Goal: Information Seeking & Learning: Check status

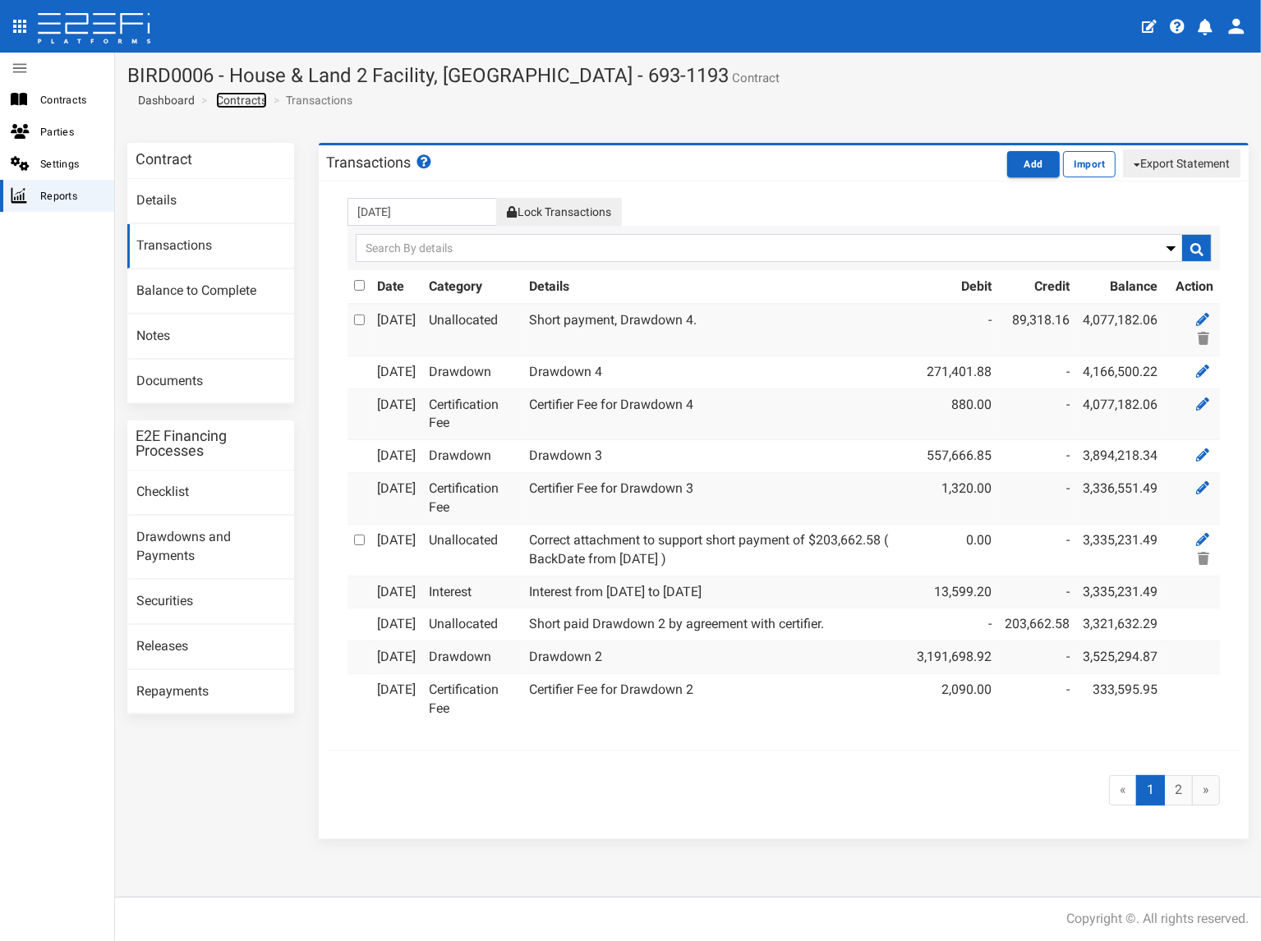
click at [241, 101] on link "Contracts" at bounding box center [241, 100] width 51 height 16
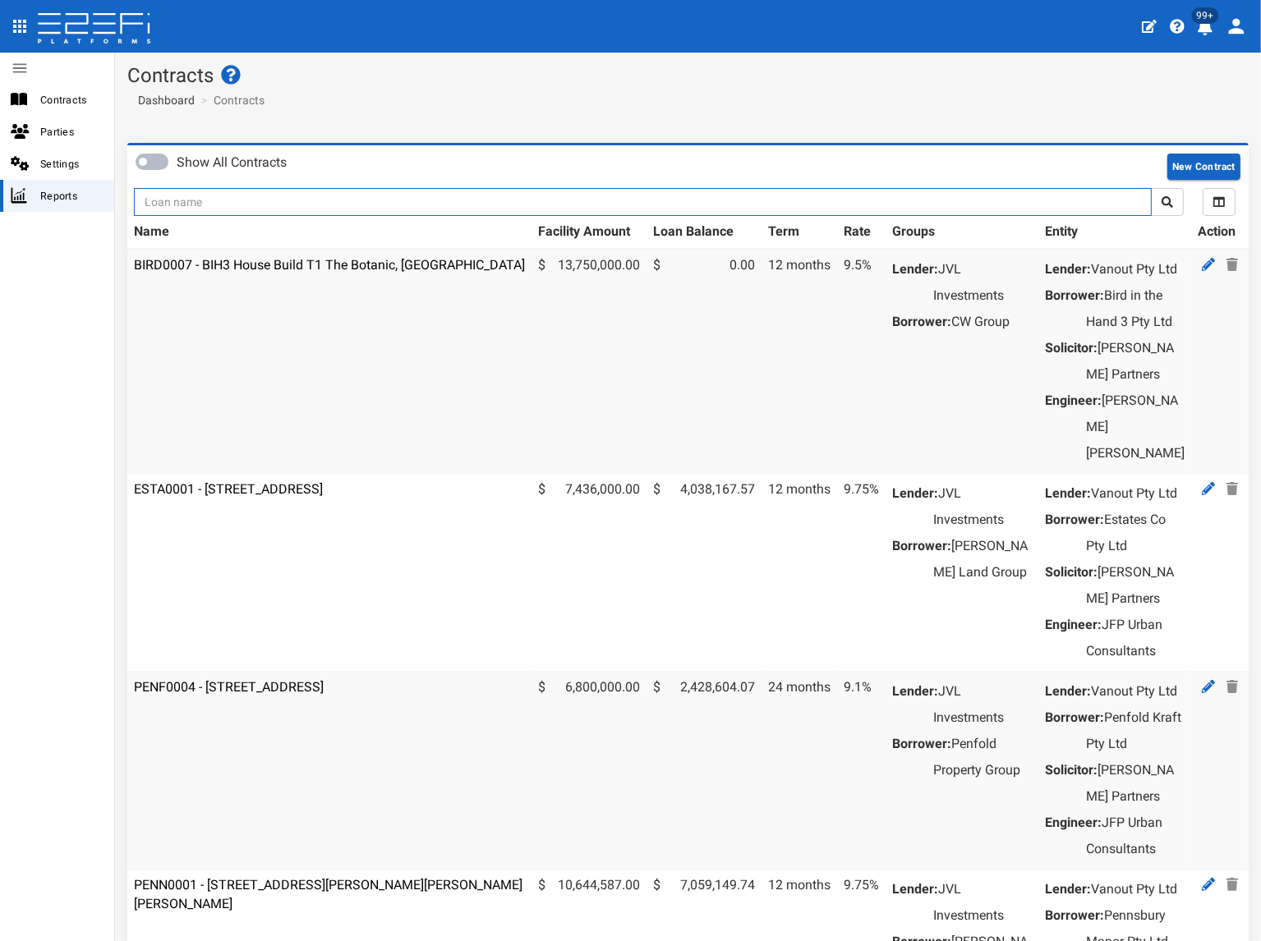
click at [222, 208] on input "text" at bounding box center [643, 202] width 1018 height 28
type input "1193"
click at [1151, 188] on button "submit" at bounding box center [1167, 202] width 33 height 28
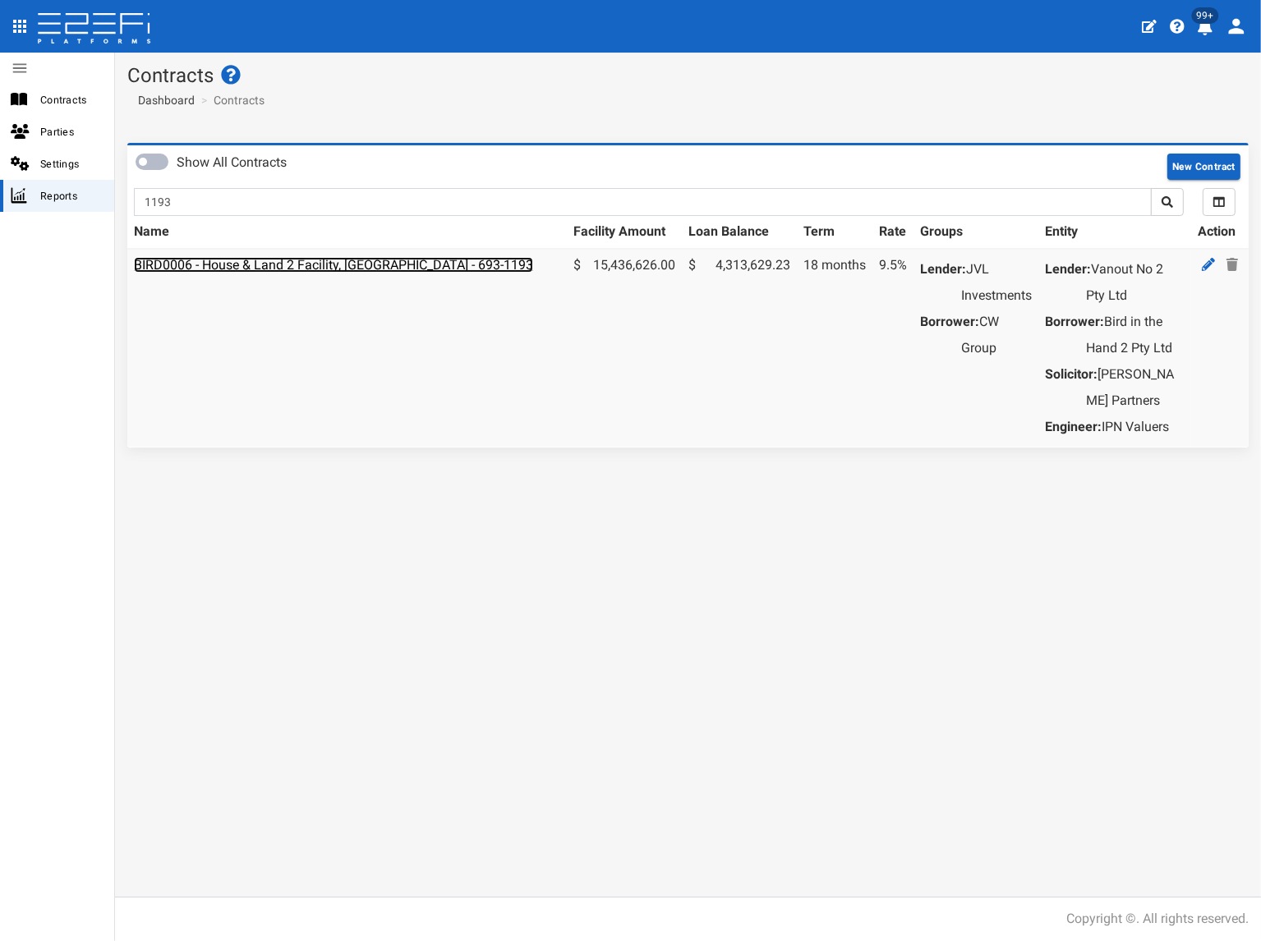
click at [237, 261] on link "BIRD0006 - House & Land 2 Facility, [GEOGRAPHIC_DATA] - 693-1193" at bounding box center [333, 265] width 399 height 16
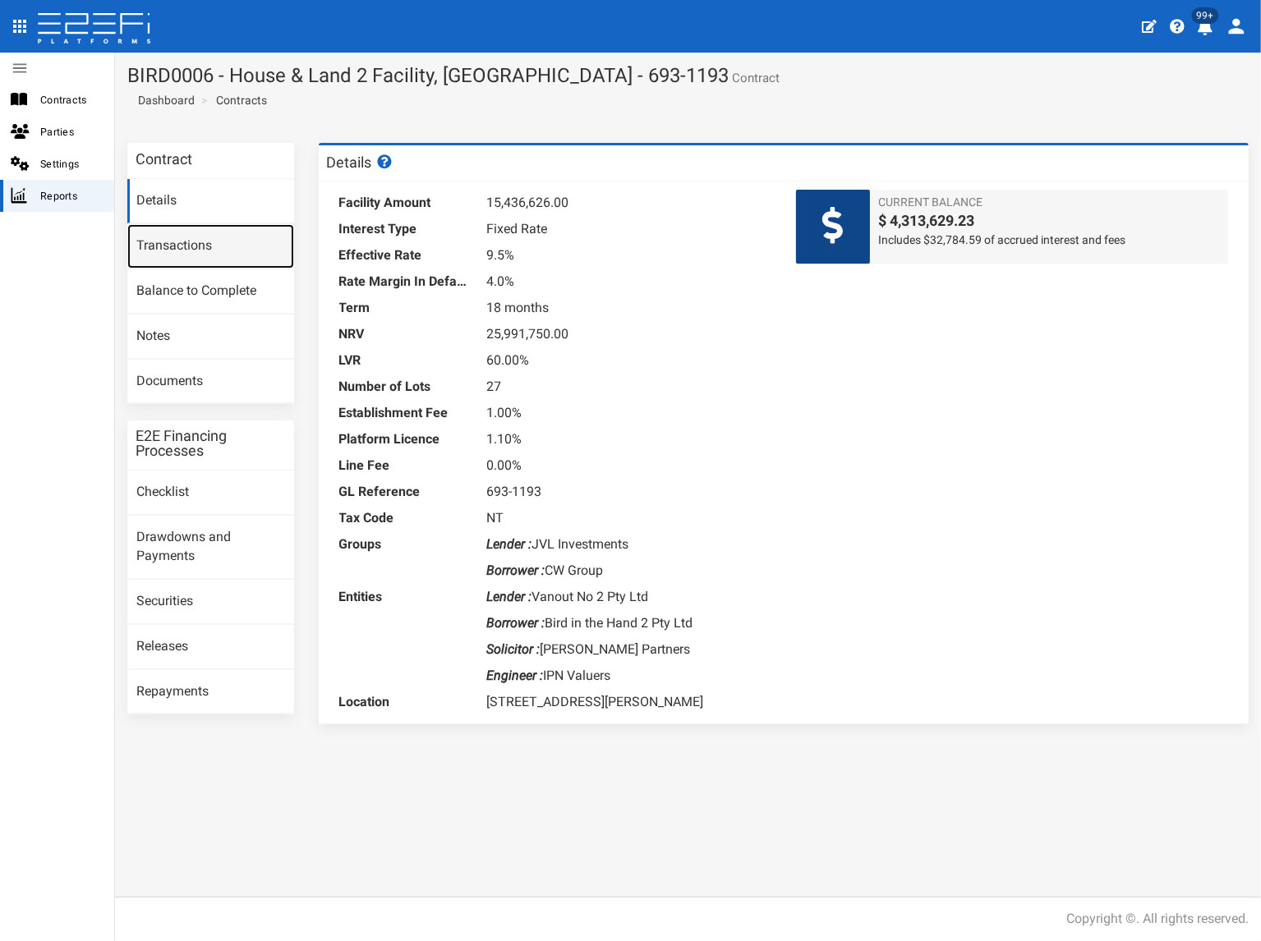
click at [214, 252] on link "Transactions" at bounding box center [210, 246] width 167 height 44
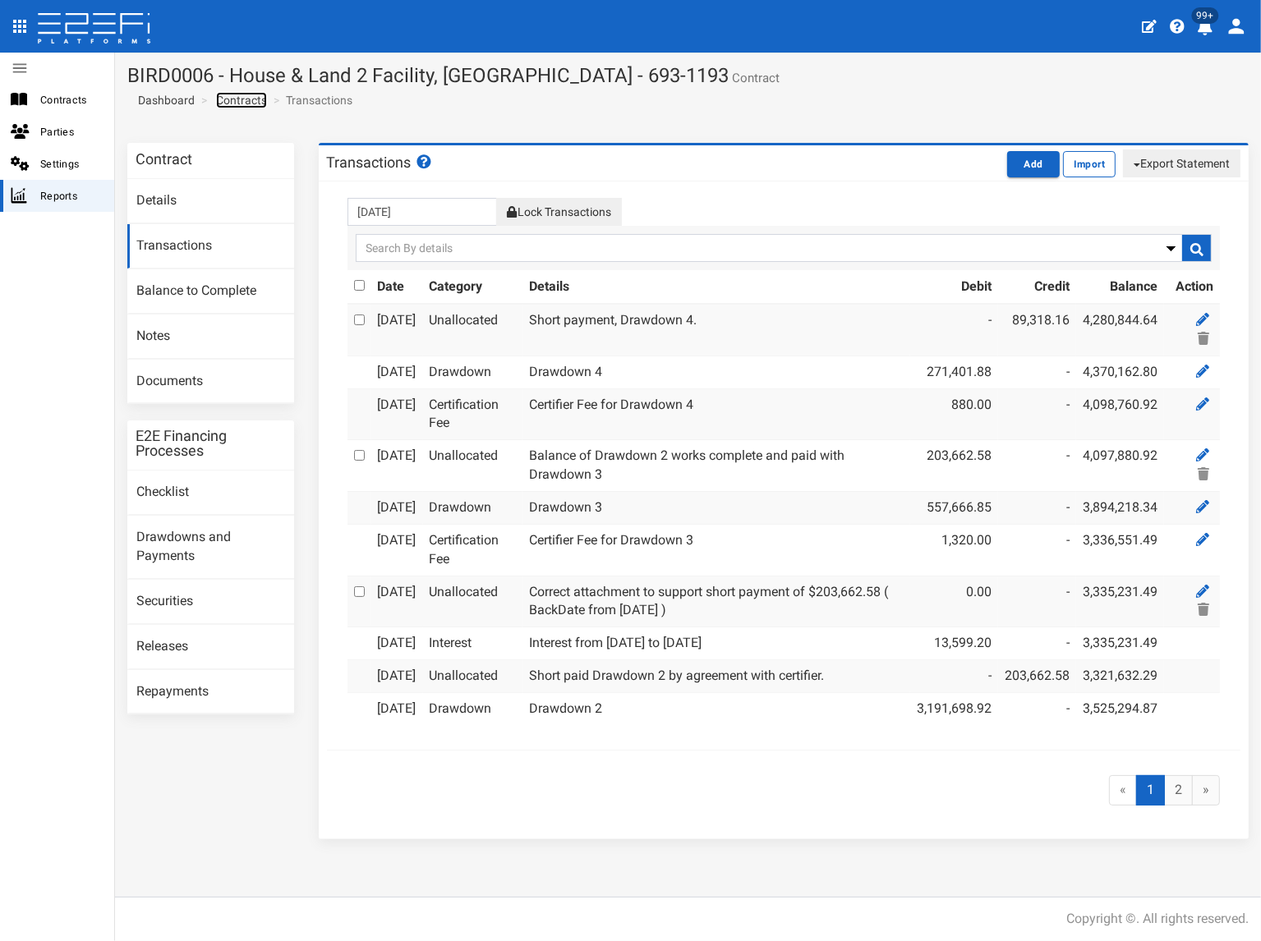
click at [257, 102] on link "Contracts" at bounding box center [241, 100] width 51 height 16
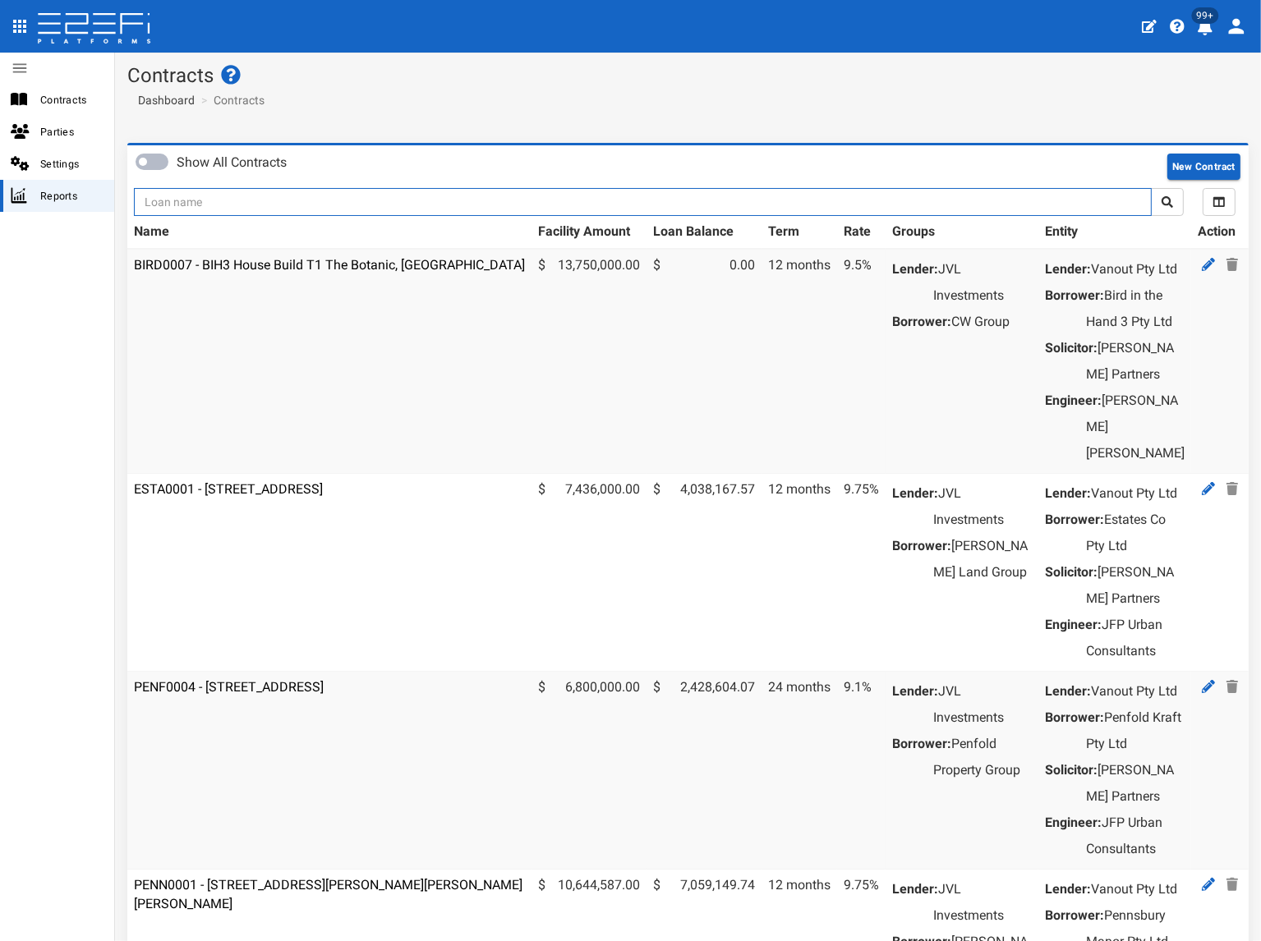
click at [246, 201] on input "text" at bounding box center [643, 202] width 1018 height 28
type input "1130"
click at [1151, 188] on button "submit" at bounding box center [1167, 202] width 33 height 28
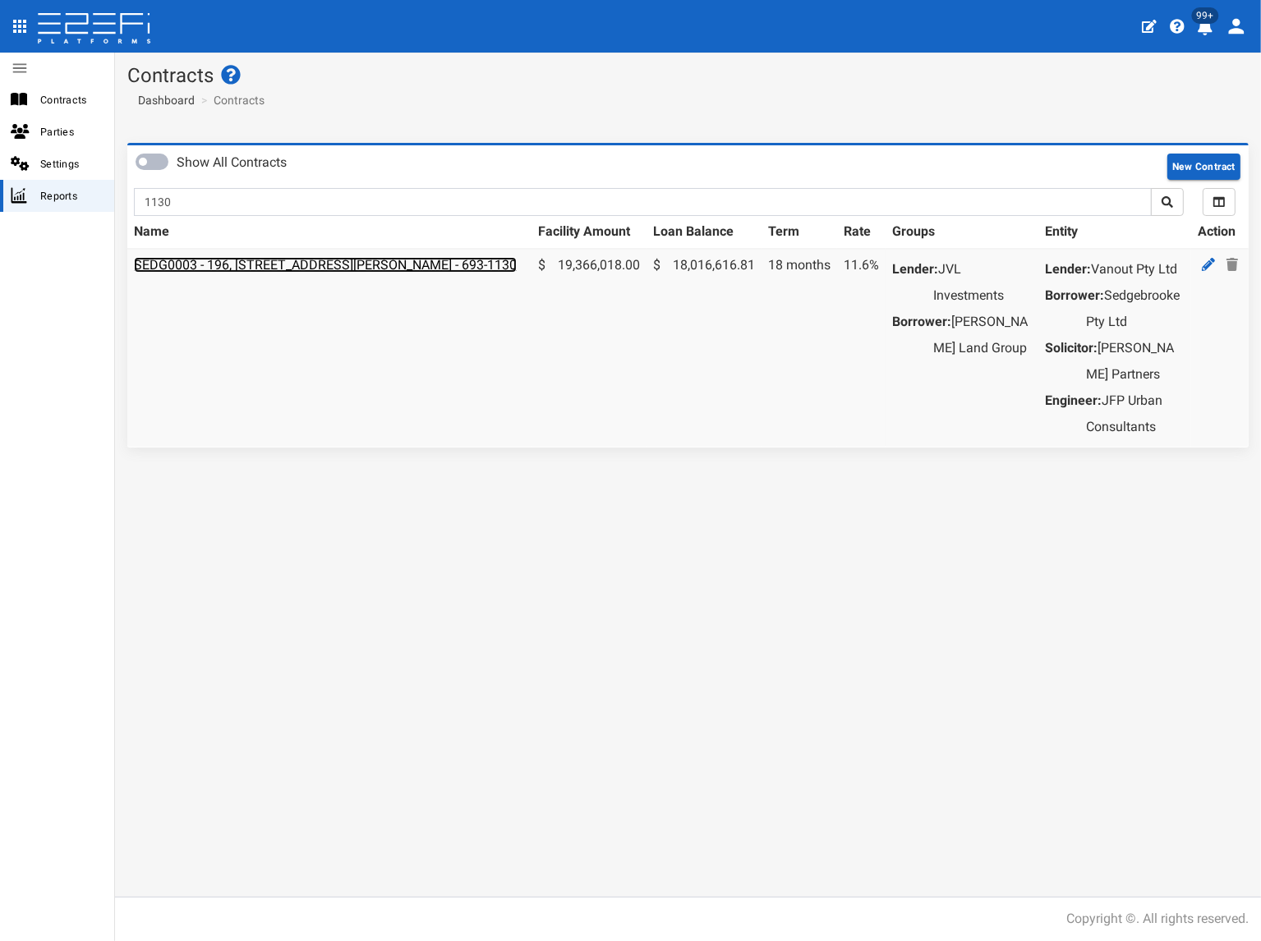
click at [278, 267] on link "SEDG0003 - 196, [STREET_ADDRESS][PERSON_NAME] - 693-1130" at bounding box center [325, 265] width 383 height 16
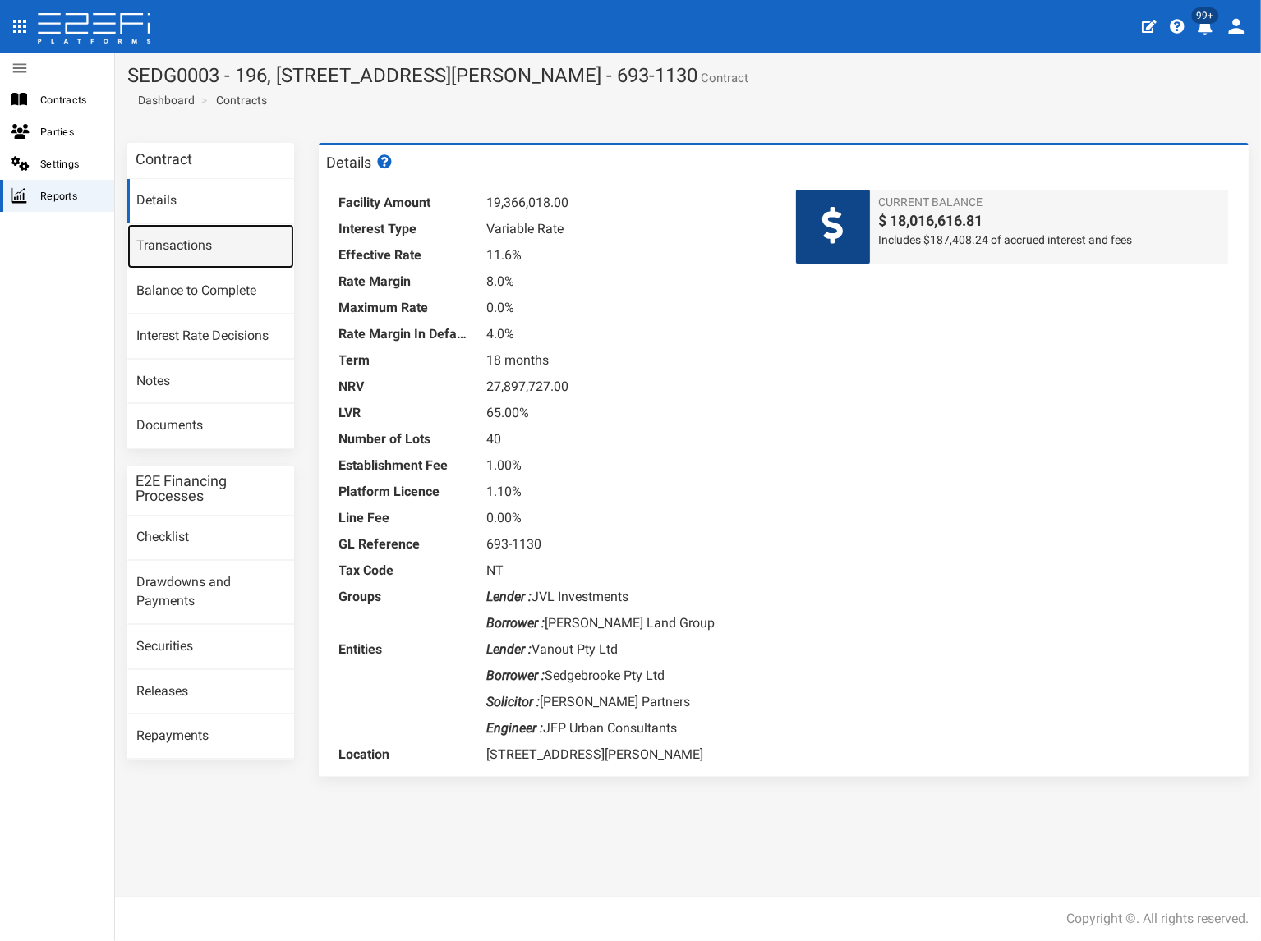
click at [222, 253] on link "Transactions" at bounding box center [210, 246] width 167 height 44
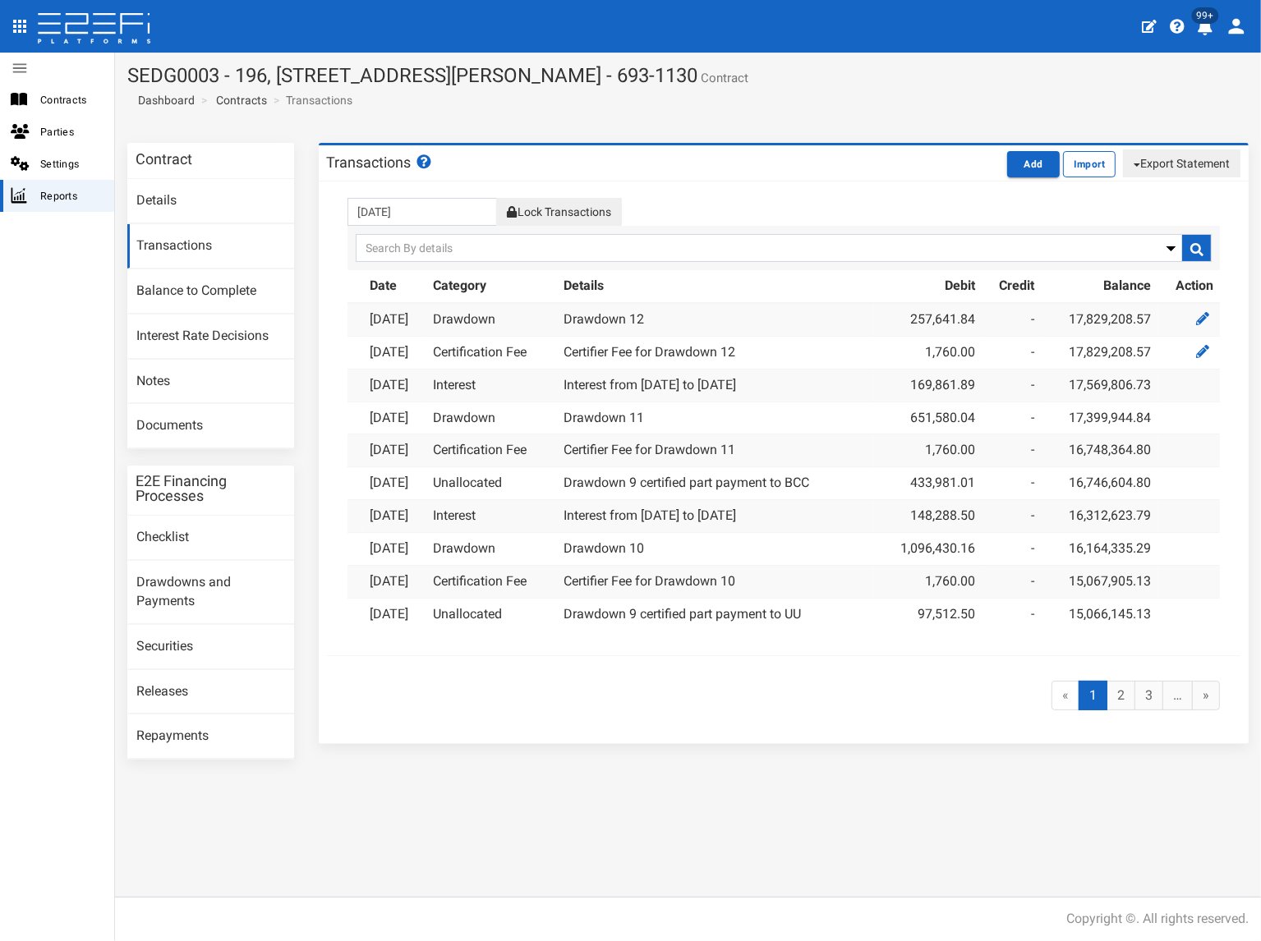
click at [552, 210] on button "Lock Transactions" at bounding box center [558, 212] width 125 height 28
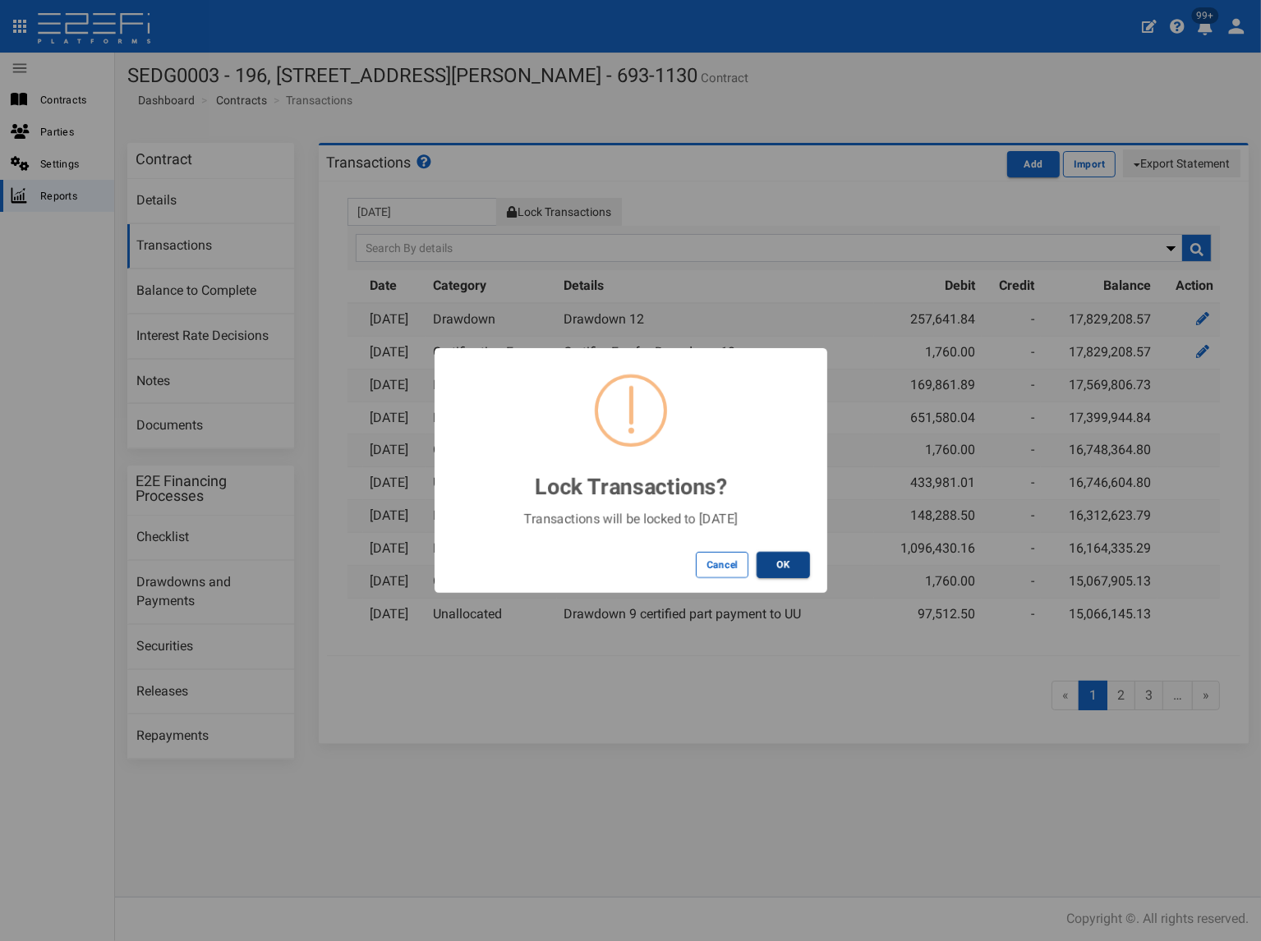
click at [795, 562] on button "OK" at bounding box center [782, 565] width 53 height 26
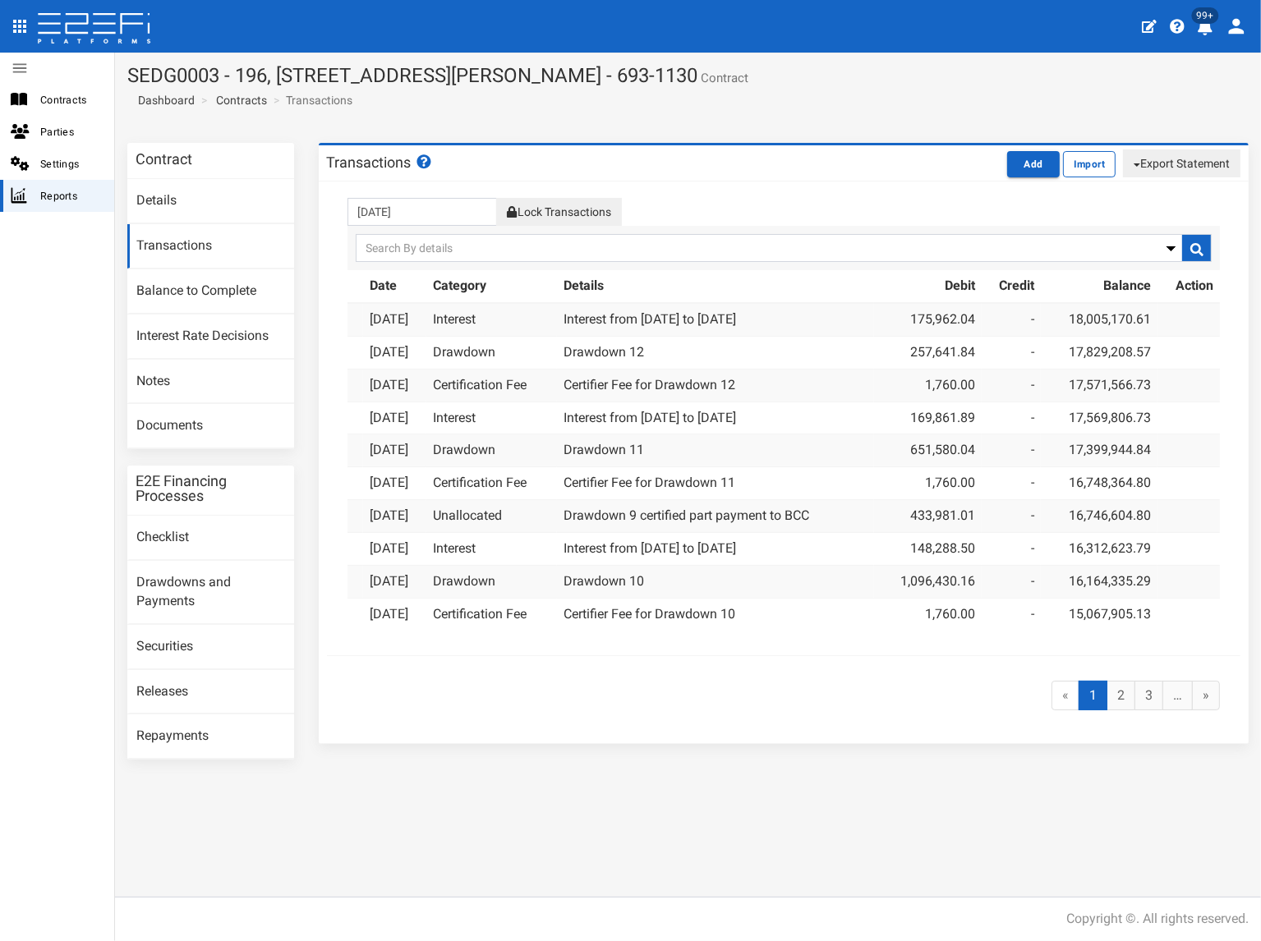
click at [1187, 168] on button "Export Statement" at bounding box center [1181, 163] width 117 height 28
click at [1150, 195] on link "pdf" at bounding box center [1174, 194] width 130 height 21
drag, startPoint x: 685, startPoint y: 73, endPoint x: 131, endPoint y: 81, distance: 553.6
click at [131, 81] on h1 "SEDG0003 - 196, 206 & 208 Fleming Road, Hemmant - 693-1130 Contract" at bounding box center [687, 75] width 1121 height 21
click at [203, 423] on link "Documents" at bounding box center [210, 426] width 167 height 44
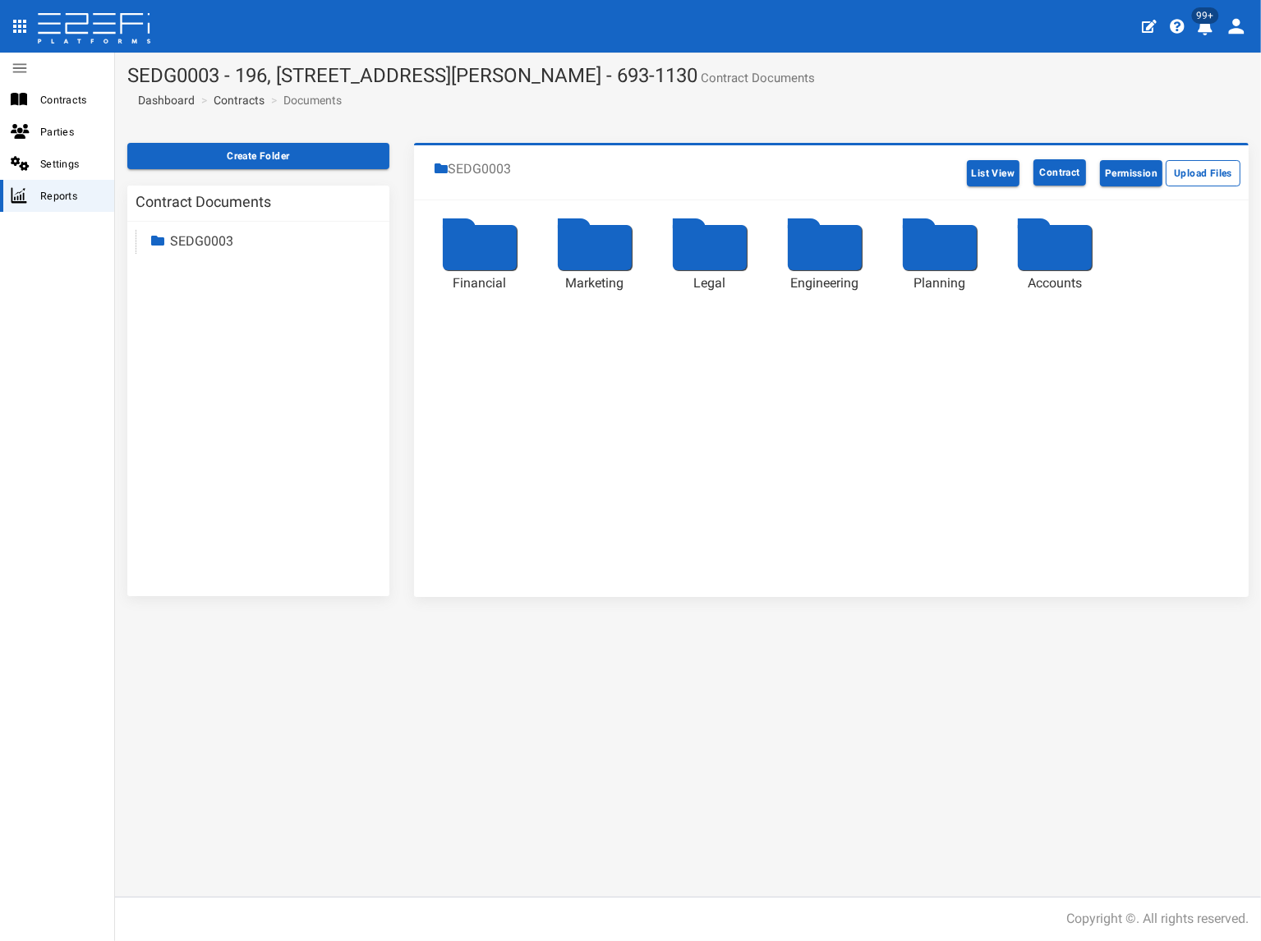
click at [206, 237] on link "SEDG0003" at bounding box center [201, 241] width 63 height 16
click at [223, 384] on link "Accounts" at bounding box center [212, 383] width 54 height 16
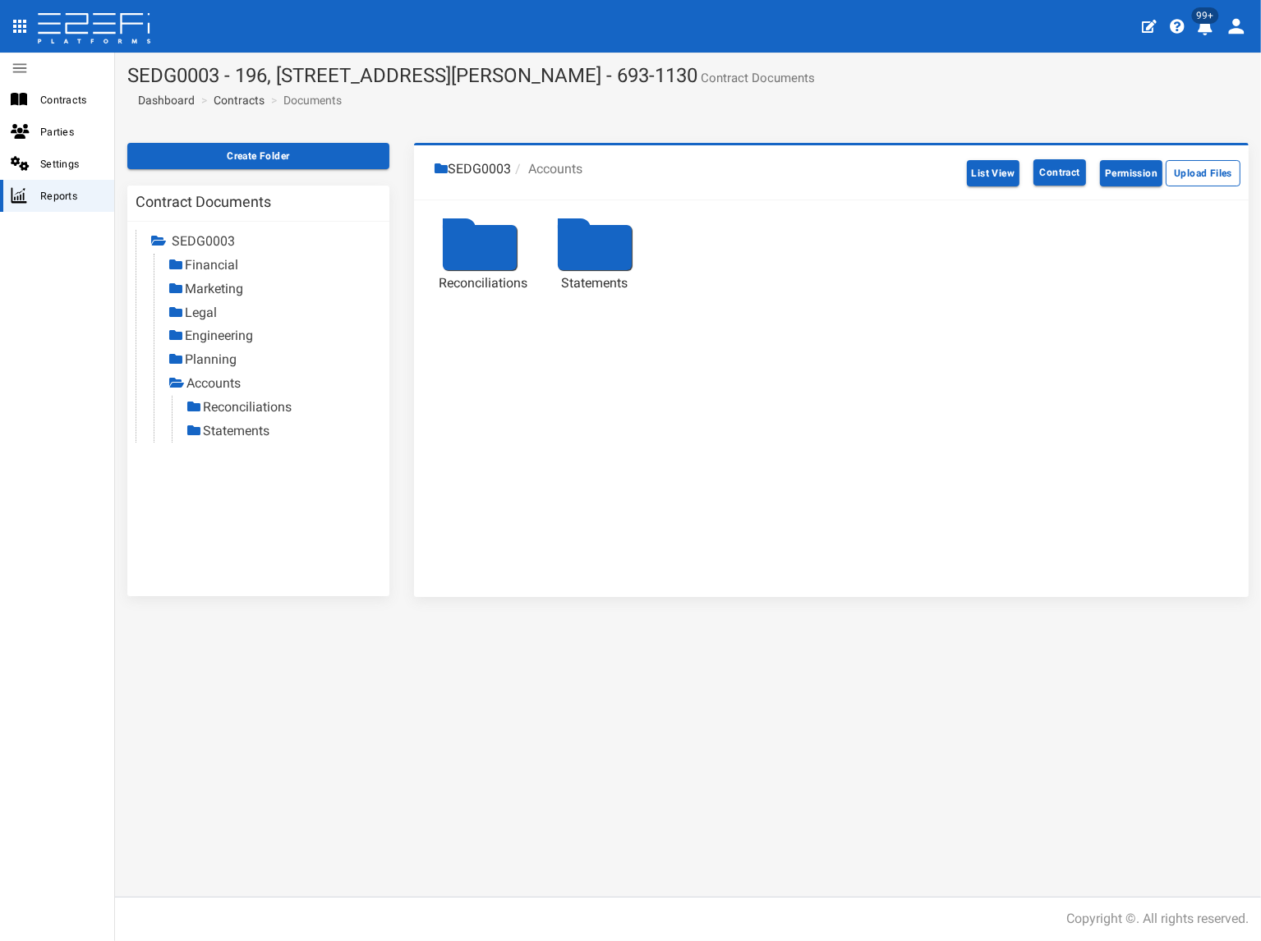
click at [266, 407] on link "Reconciliations" at bounding box center [247, 407] width 89 height 16
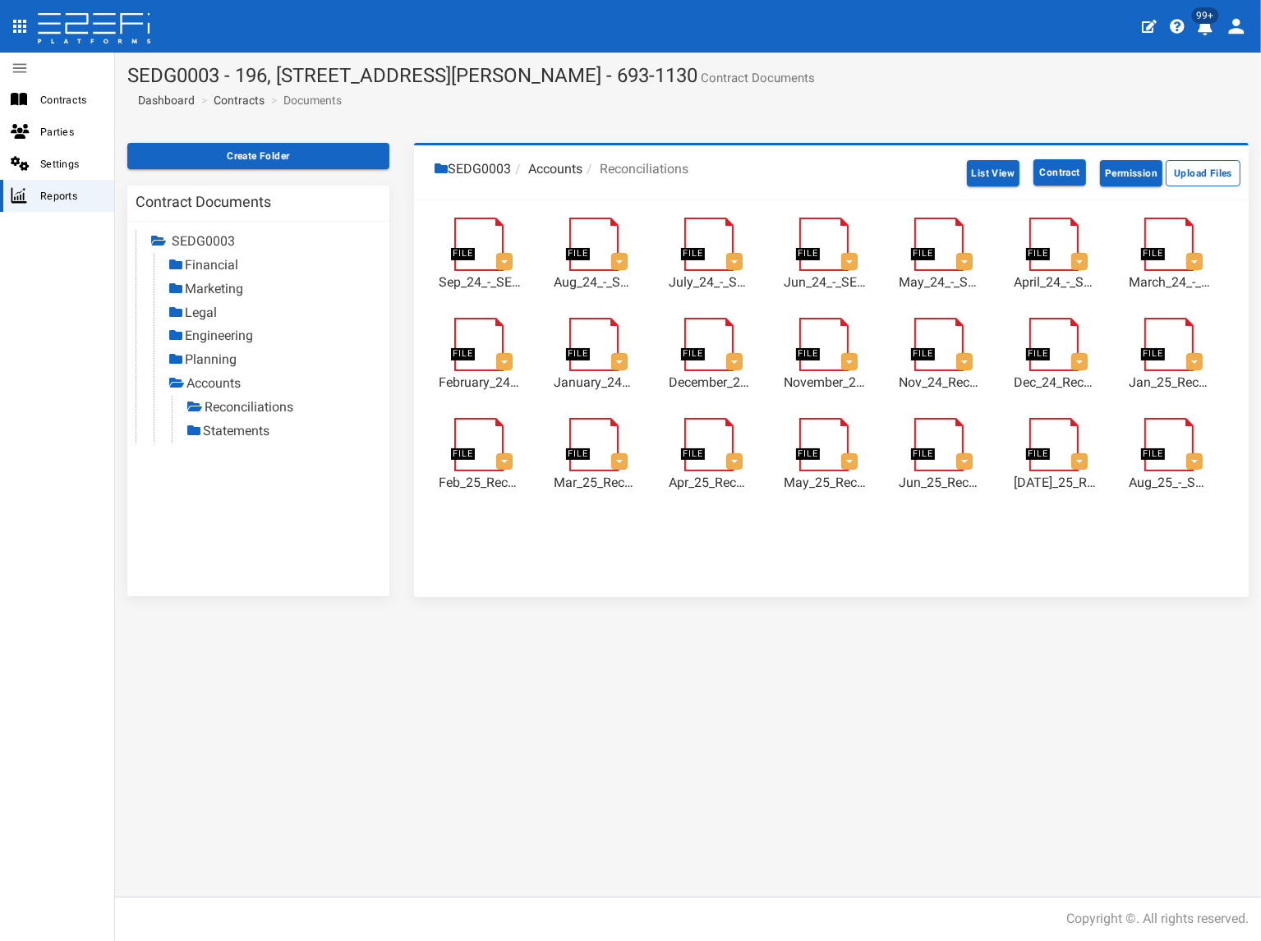
click at [246, 431] on link "Statements" at bounding box center [236, 431] width 67 height 16
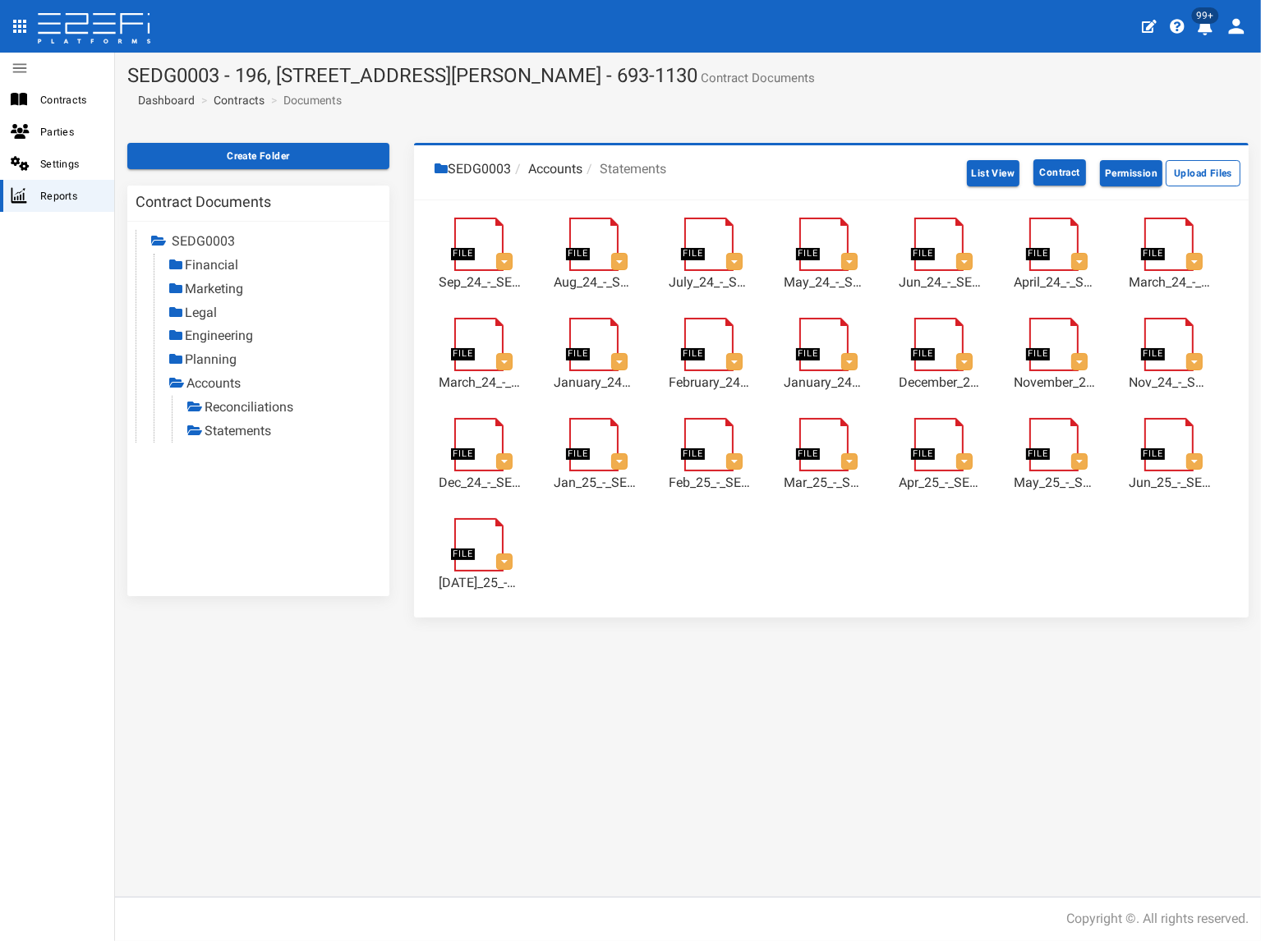
click at [242, 431] on link "Statements" at bounding box center [237, 431] width 67 height 16
click at [234, 101] on link "Contracts" at bounding box center [239, 100] width 51 height 16
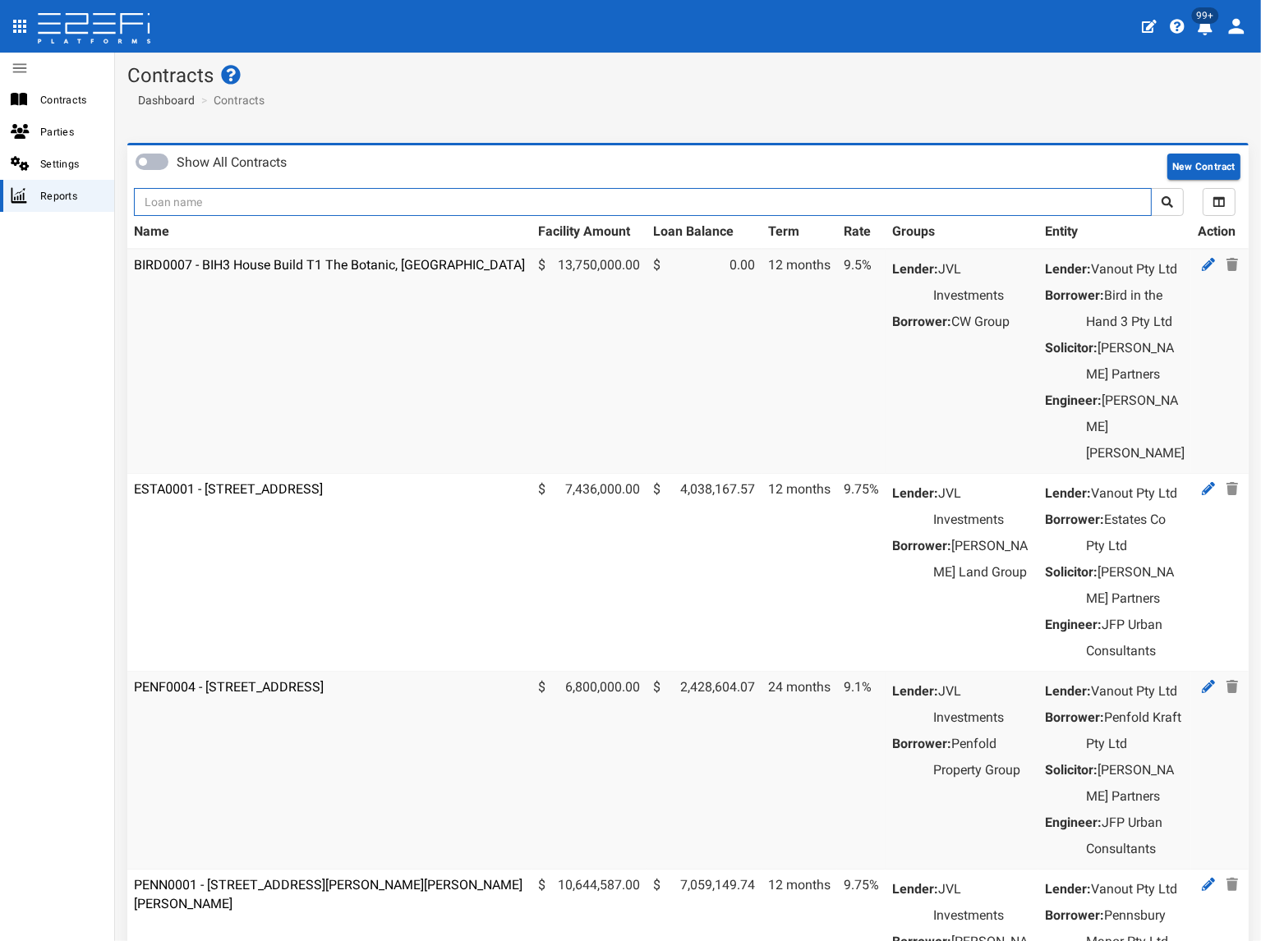
click at [256, 197] on input "text" at bounding box center [643, 202] width 1018 height 28
type input "1130"
click at [1151, 188] on button "submit" at bounding box center [1167, 202] width 33 height 28
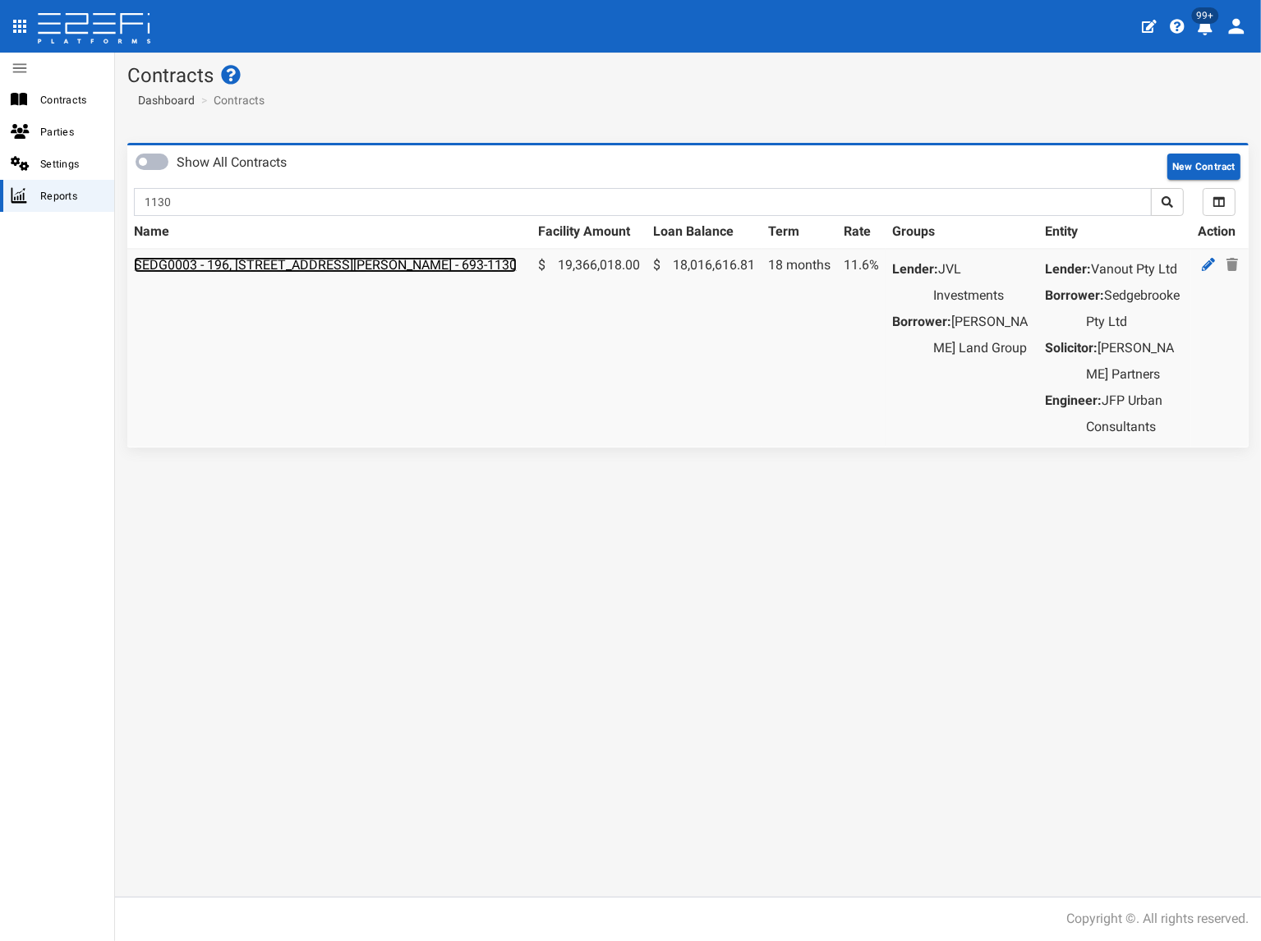
click at [284, 264] on link "SEDG0003 - 196, [STREET_ADDRESS][PERSON_NAME] - 693-1130" at bounding box center [325, 265] width 383 height 16
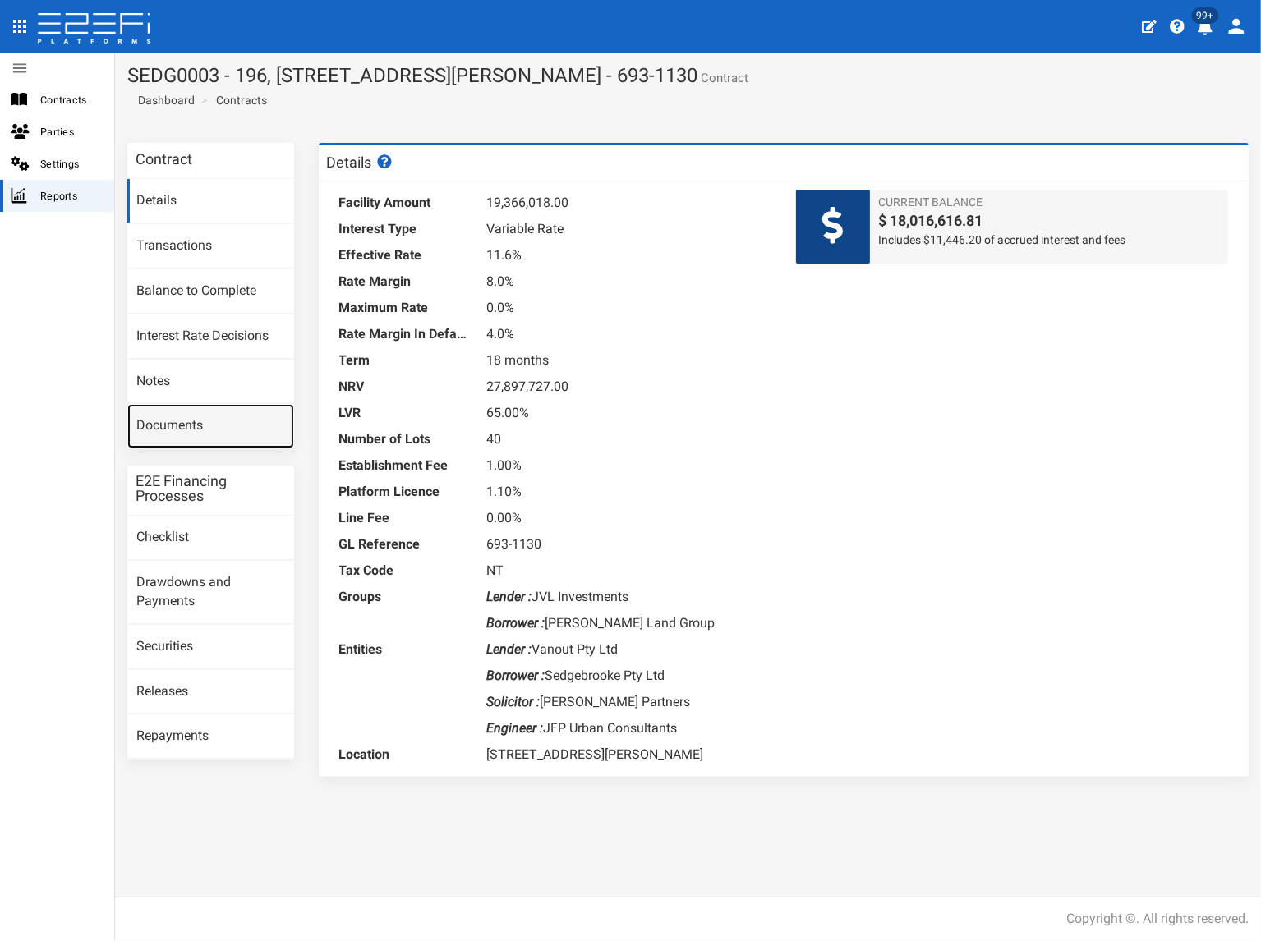
click at [181, 434] on link "Documents" at bounding box center [210, 426] width 167 height 44
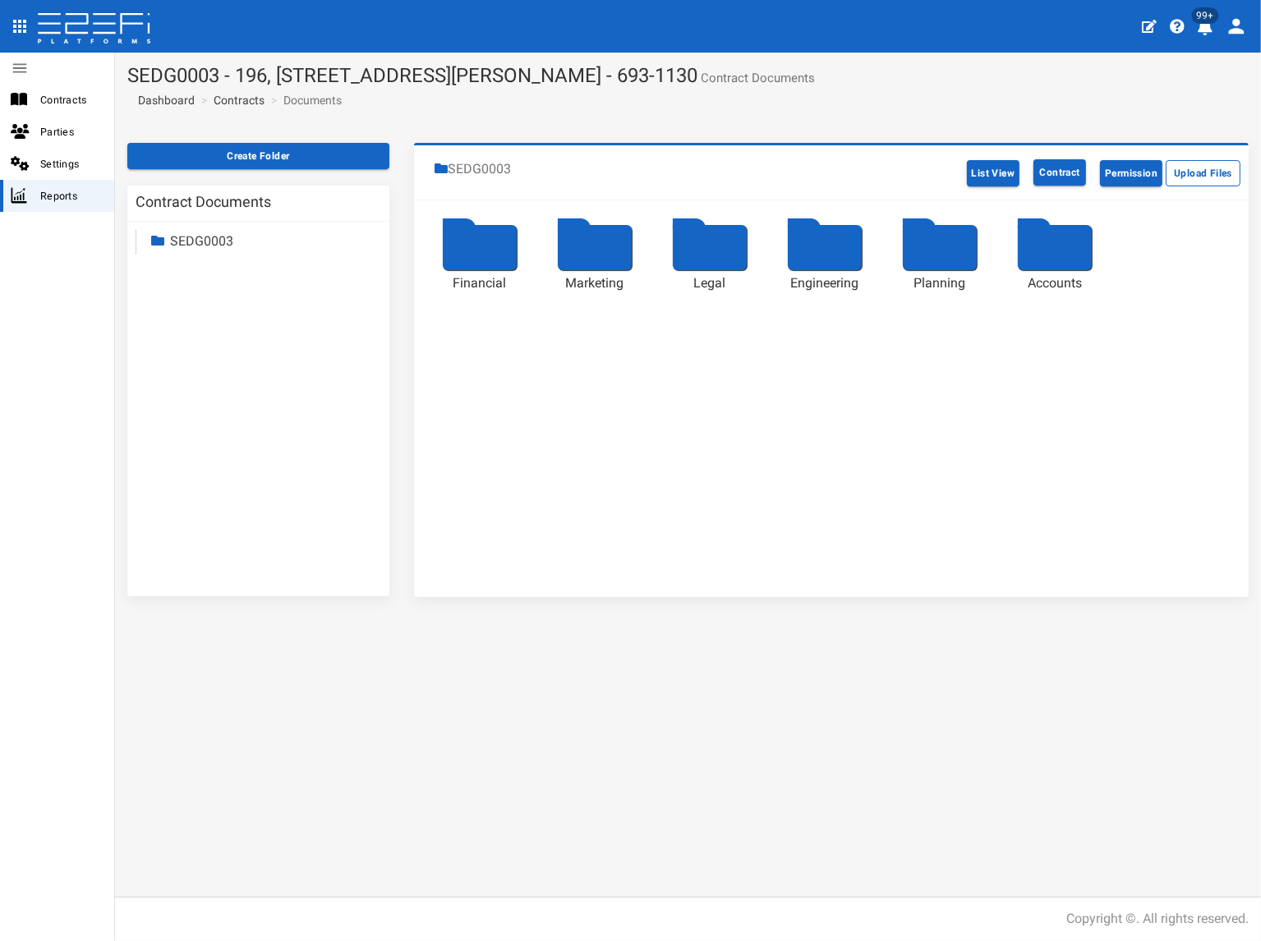
click at [203, 242] on link "SEDG0003" at bounding box center [201, 241] width 63 height 16
click at [229, 380] on link "Accounts" at bounding box center [212, 383] width 54 height 16
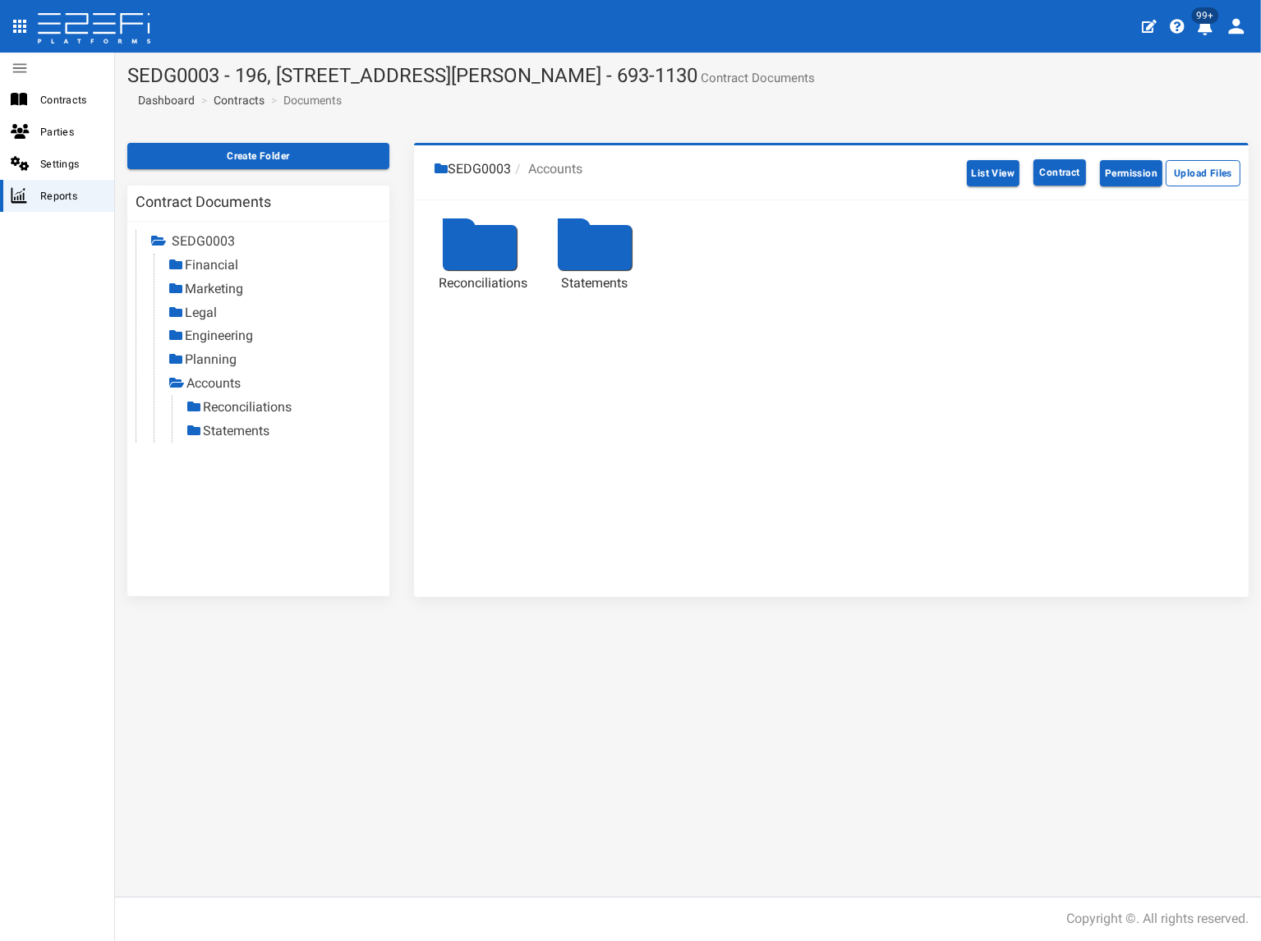
click at [244, 408] on link "Reconciliations" at bounding box center [247, 407] width 89 height 16
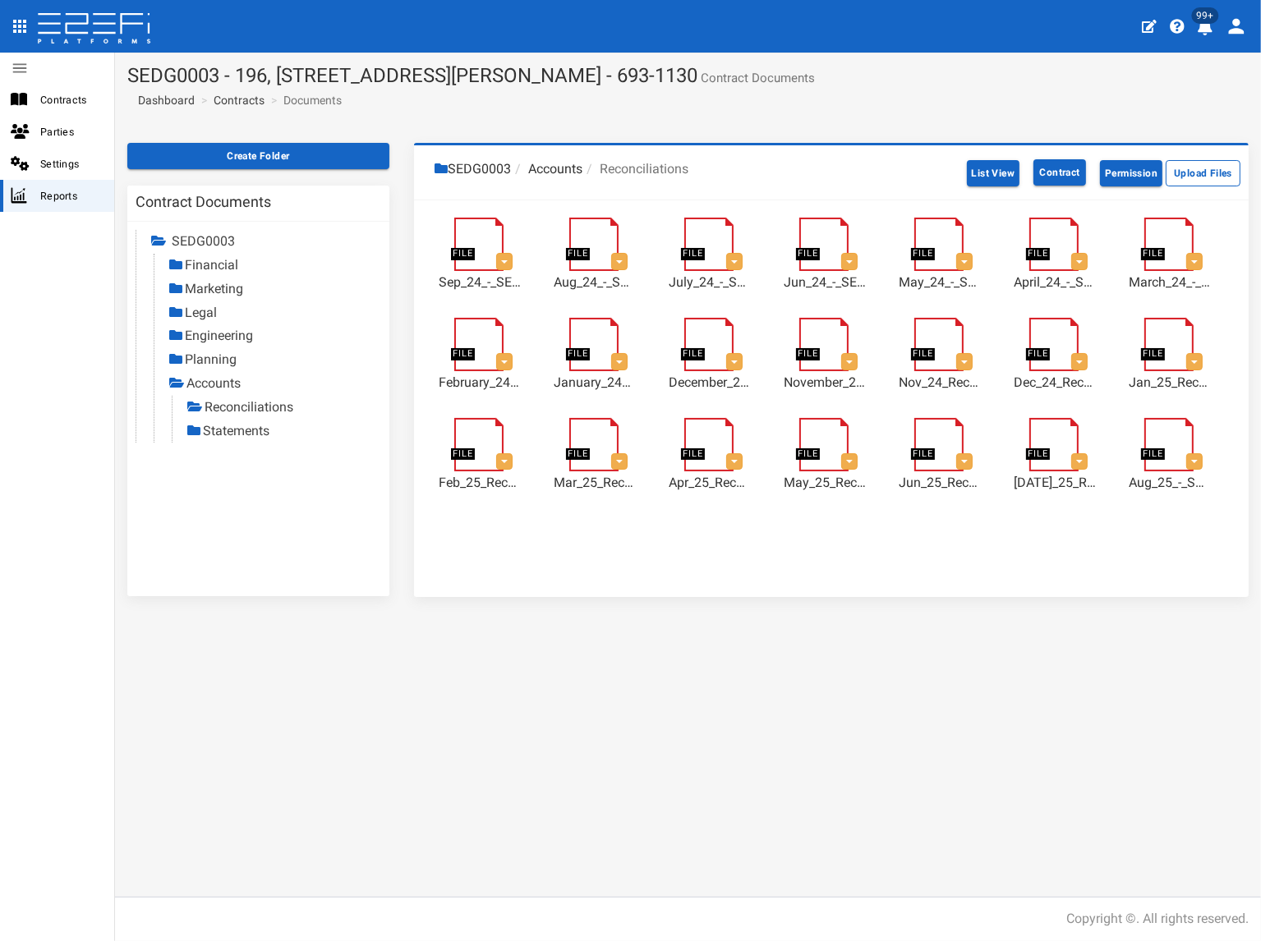
click at [241, 429] on link "Statements" at bounding box center [236, 431] width 67 height 16
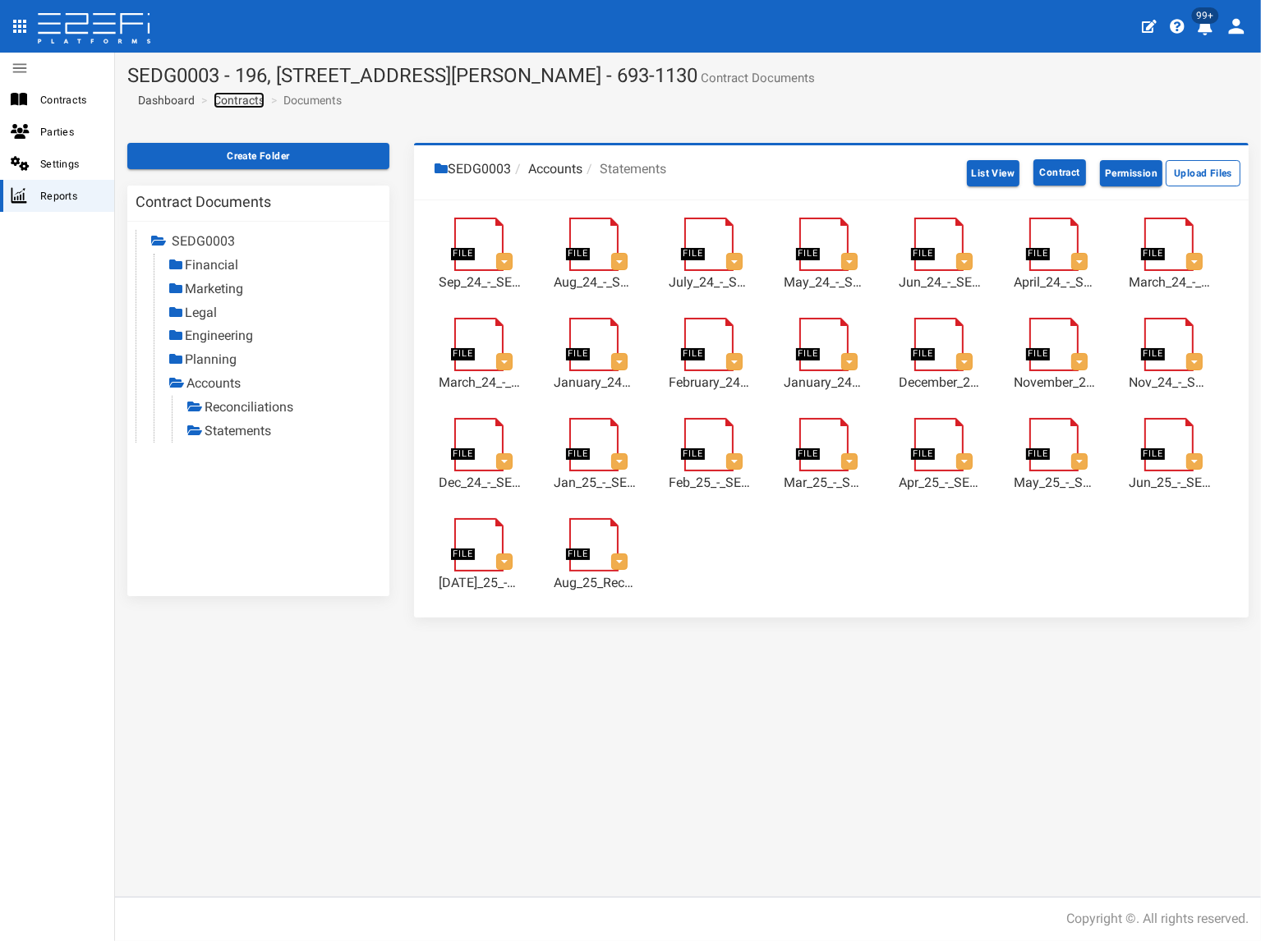
click at [250, 100] on link "Contracts" at bounding box center [239, 100] width 51 height 16
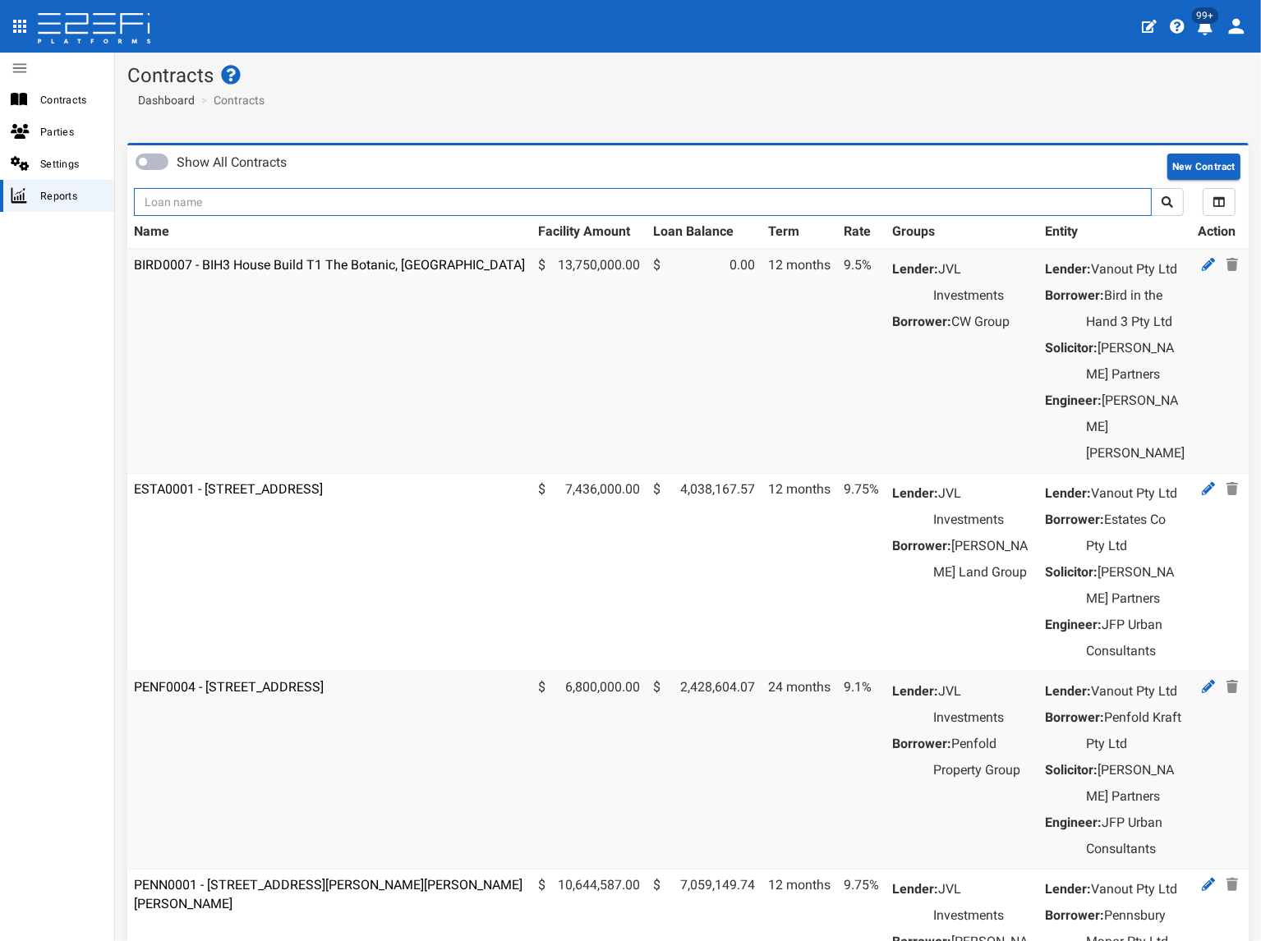
click at [250, 201] on input "text" at bounding box center [643, 202] width 1018 height 28
type input "jvl"
click at [1151, 188] on button "submit" at bounding box center [1167, 202] width 33 height 28
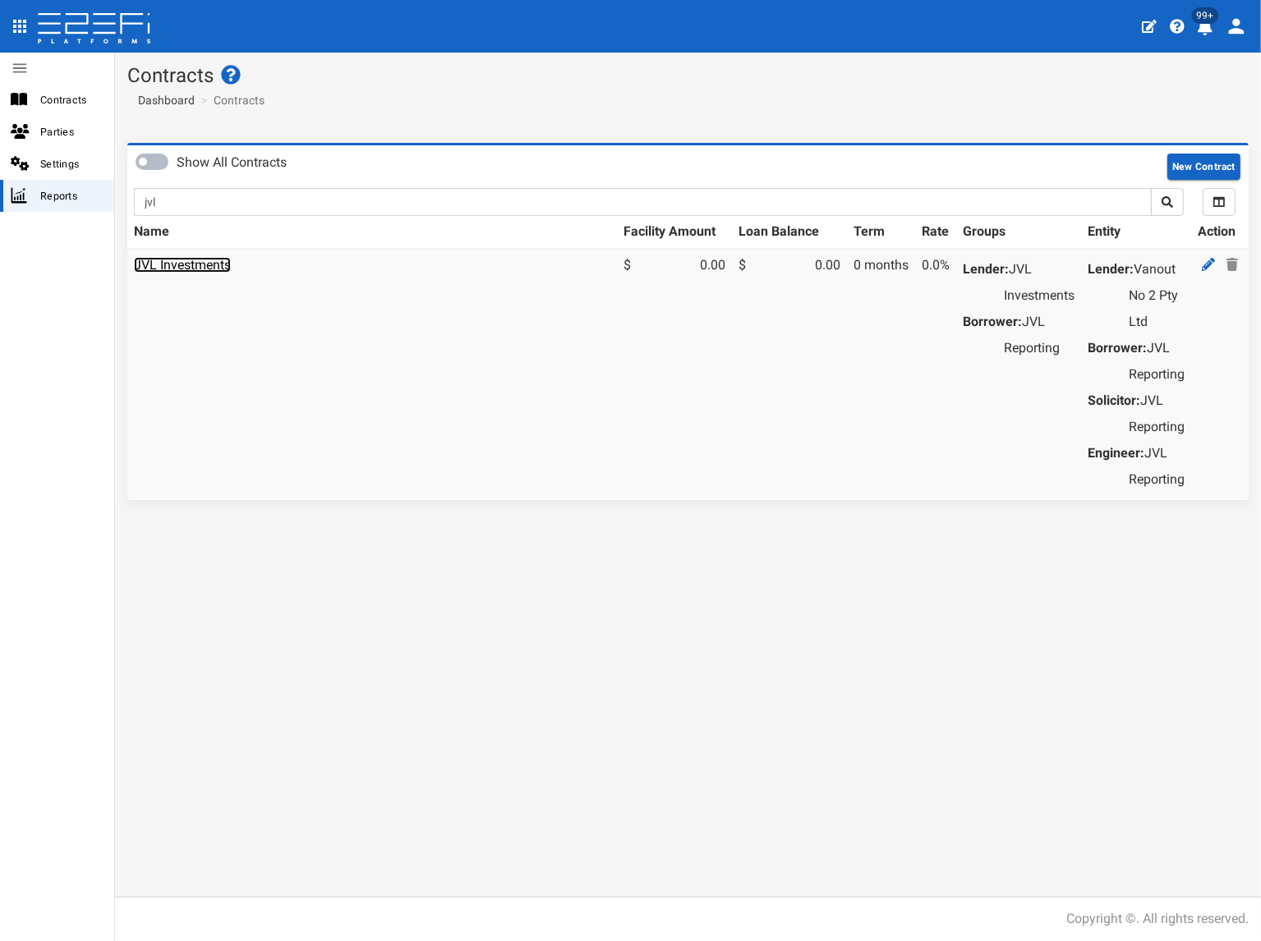
click at [204, 263] on link "JVL Investments" at bounding box center [182, 265] width 97 height 16
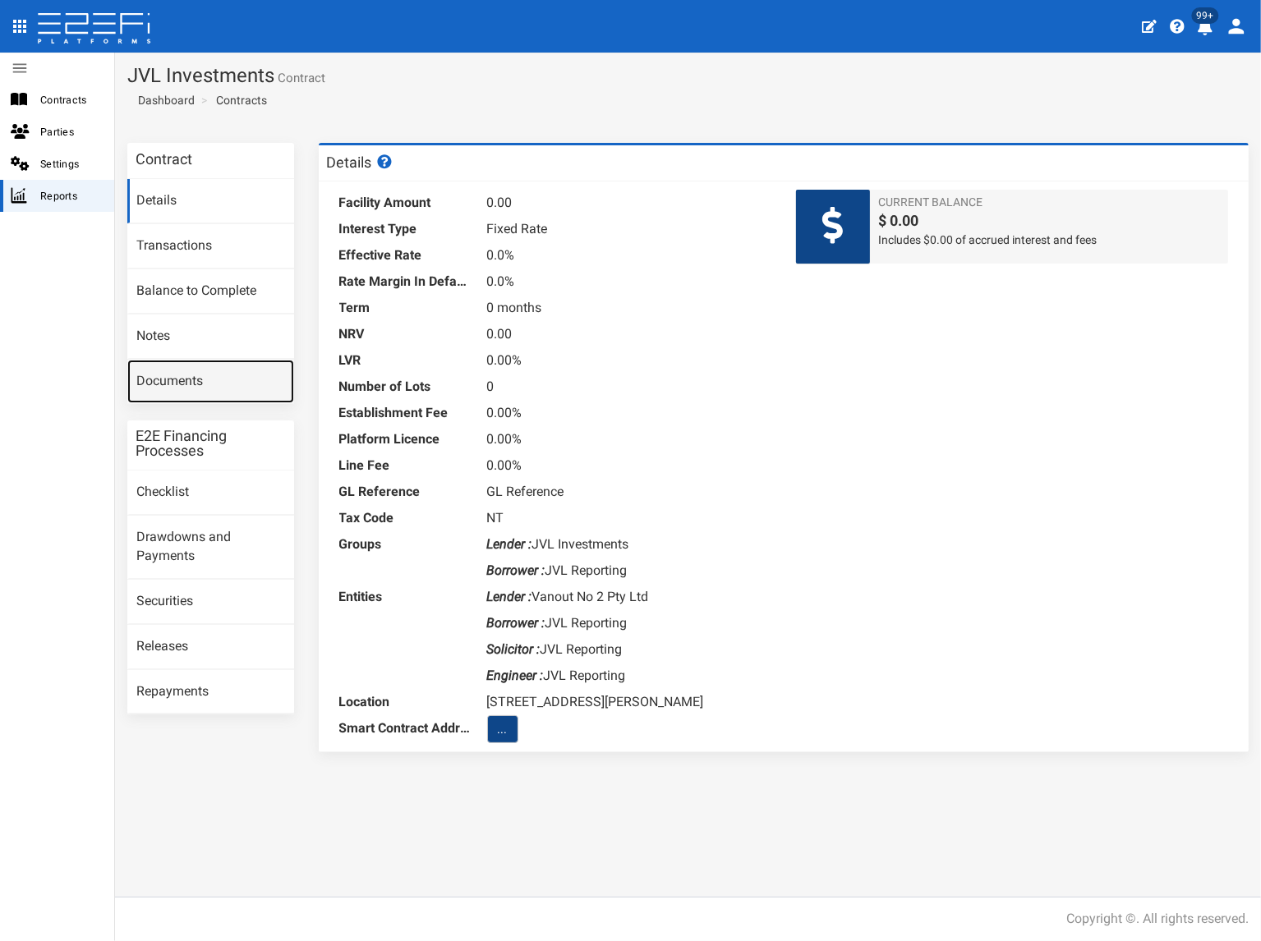
click at [194, 384] on link "Documents" at bounding box center [210, 382] width 167 height 44
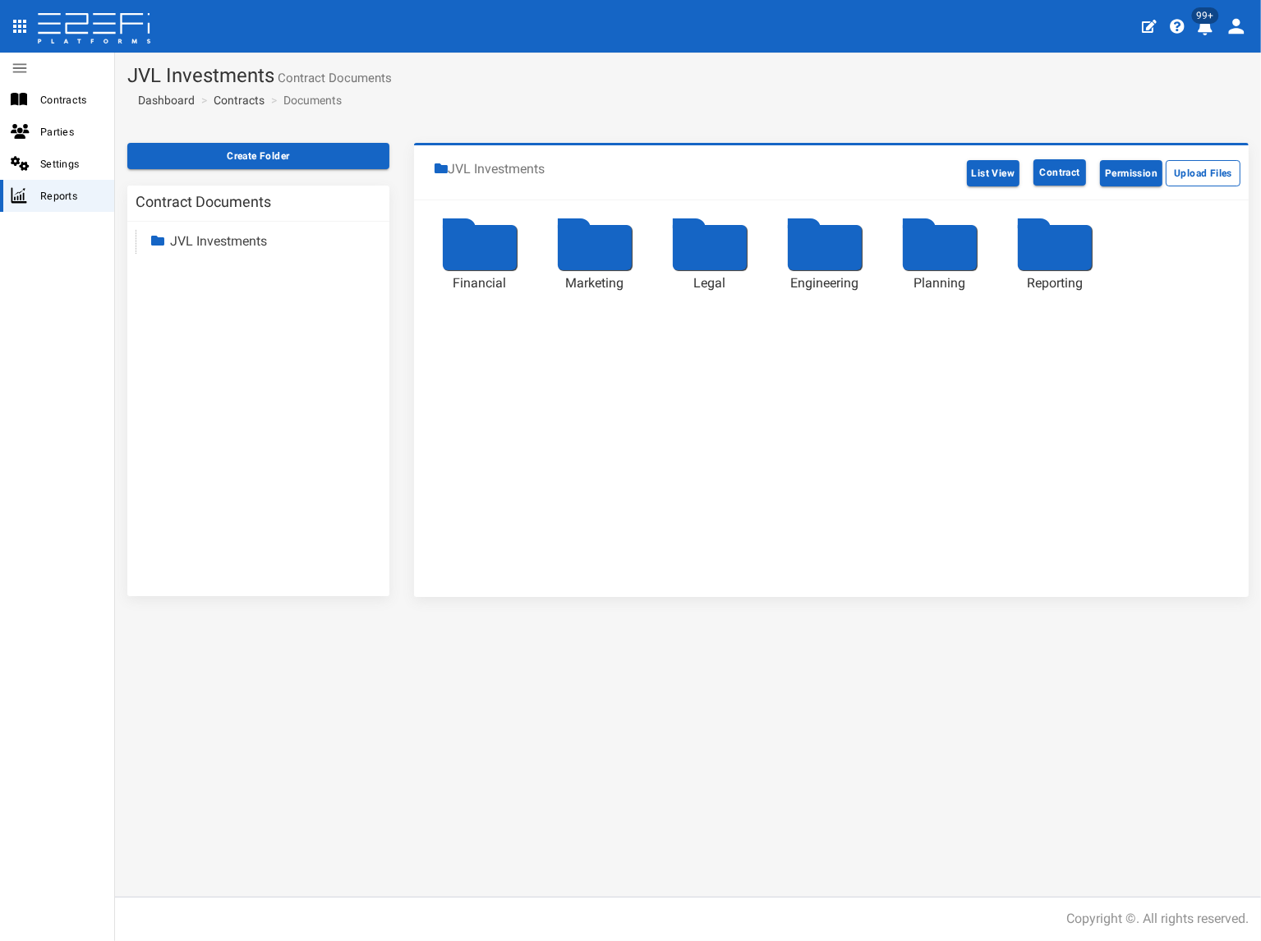
click at [220, 241] on link "JVL Investments" at bounding box center [218, 241] width 97 height 16
click at [218, 384] on link "Reporting" at bounding box center [213, 383] width 56 height 16
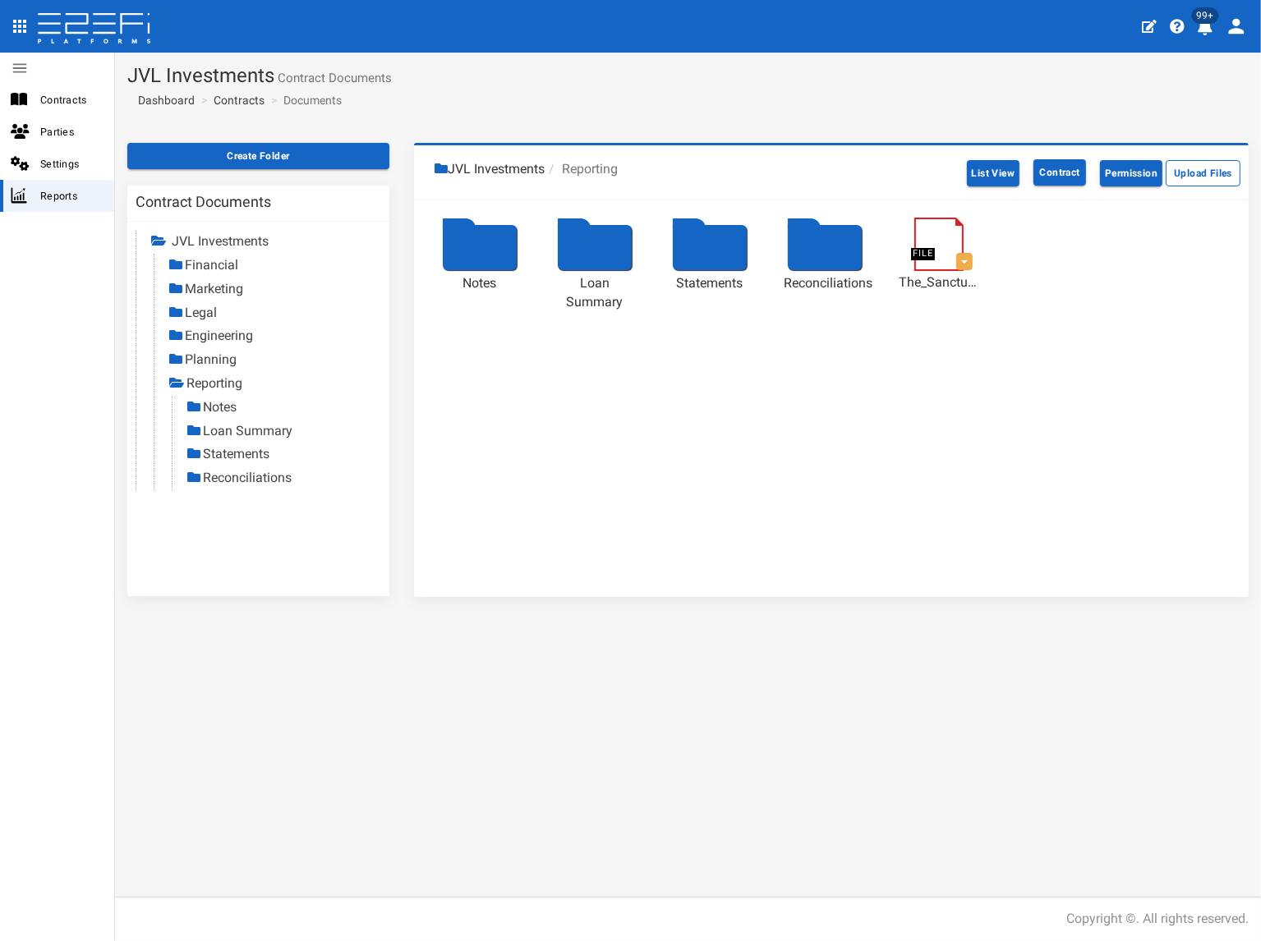
click at [222, 456] on link "Statements" at bounding box center [236, 454] width 67 height 16
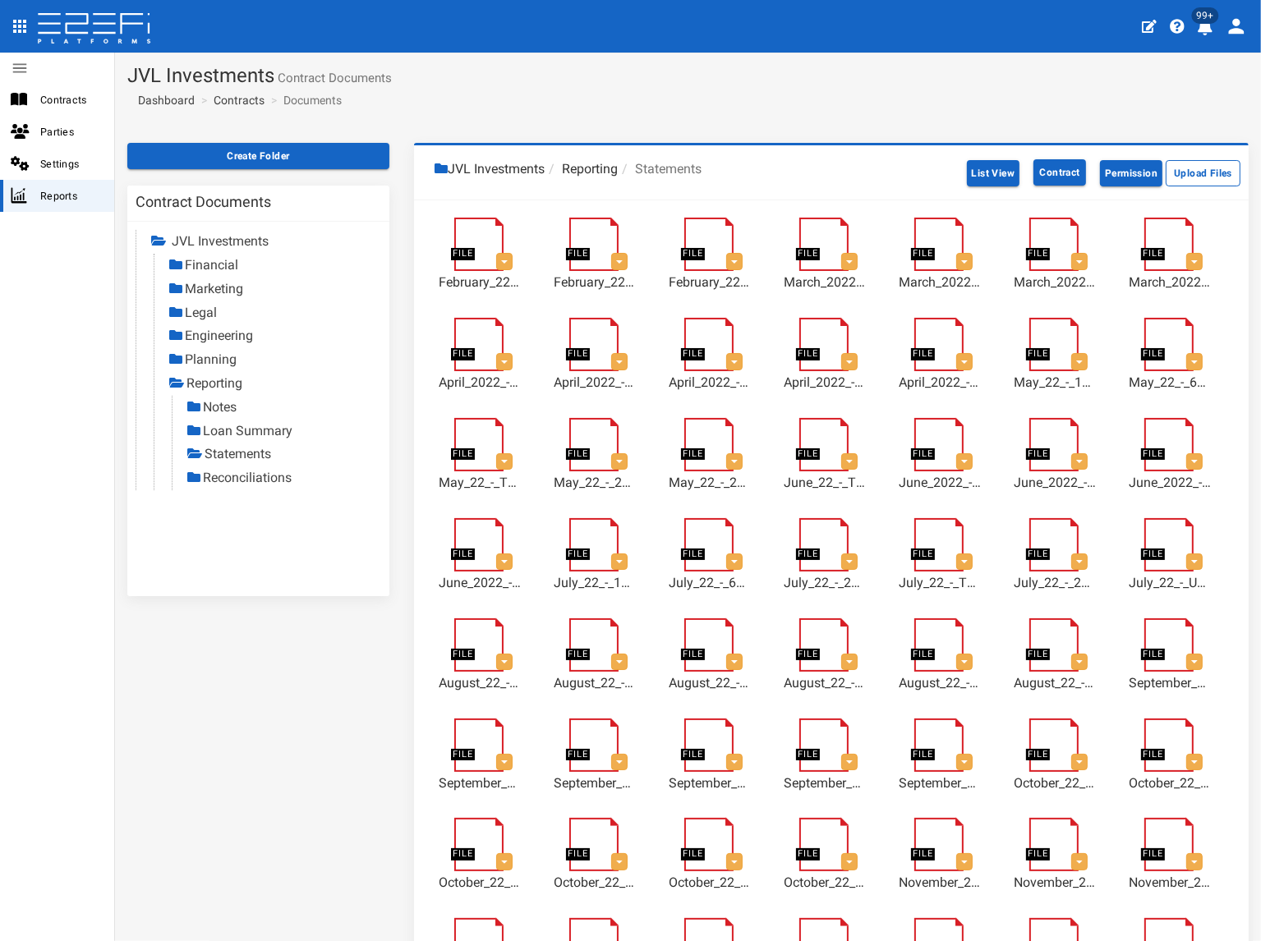
click at [282, 477] on link "Reconciliations" at bounding box center [247, 478] width 89 height 16
click at [245, 99] on link "Contracts" at bounding box center [239, 100] width 51 height 16
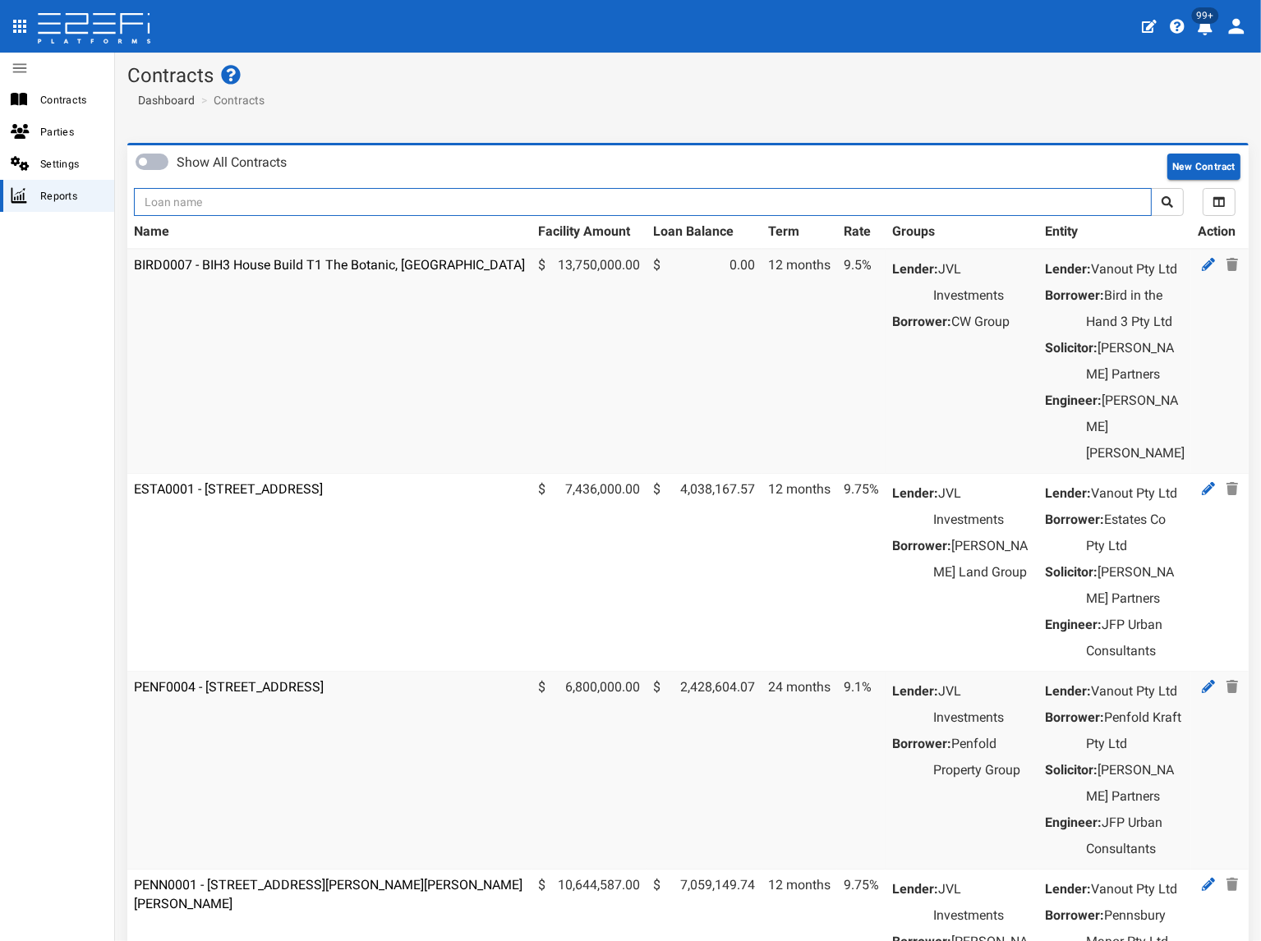
click at [273, 189] on input "text" at bounding box center [643, 202] width 1018 height 28
type input "1176"
click at [1151, 188] on button "submit" at bounding box center [1167, 202] width 33 height 28
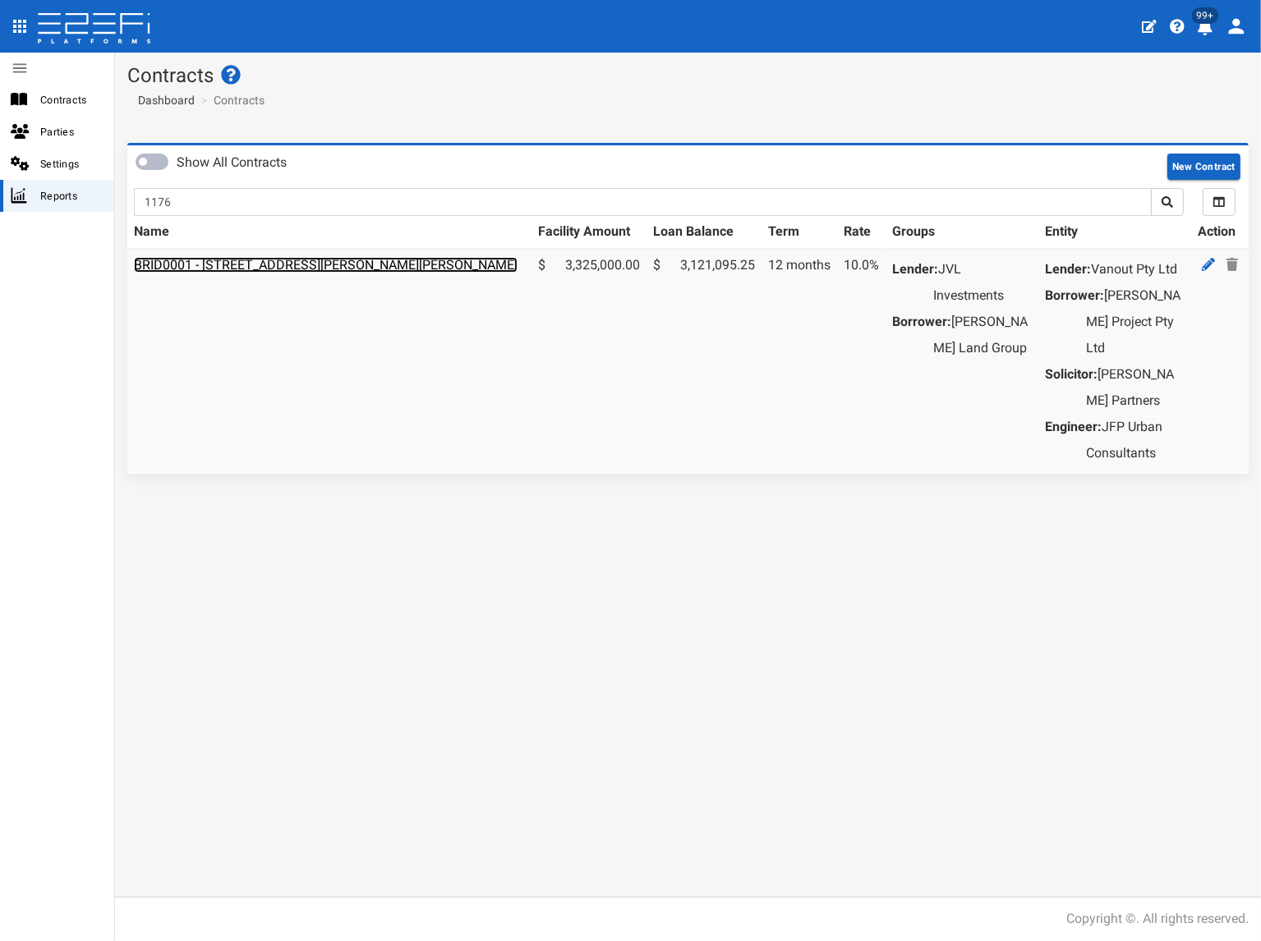
click at [202, 265] on link "BRID0001 - [STREET_ADDRESS][PERSON_NAME][PERSON_NAME]" at bounding box center [326, 265] width 384 height 16
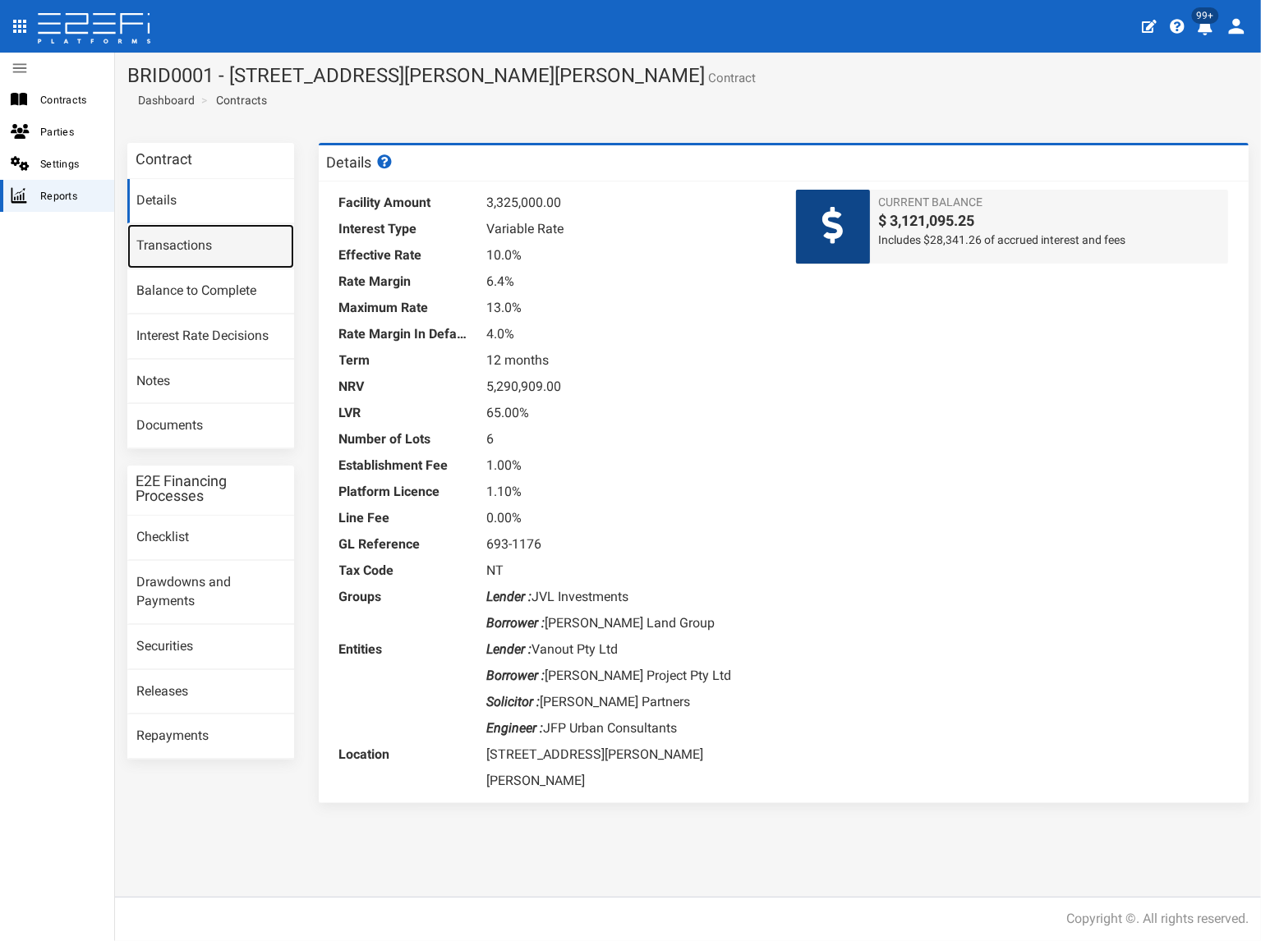
click at [198, 247] on link "Transactions" at bounding box center [210, 246] width 167 height 44
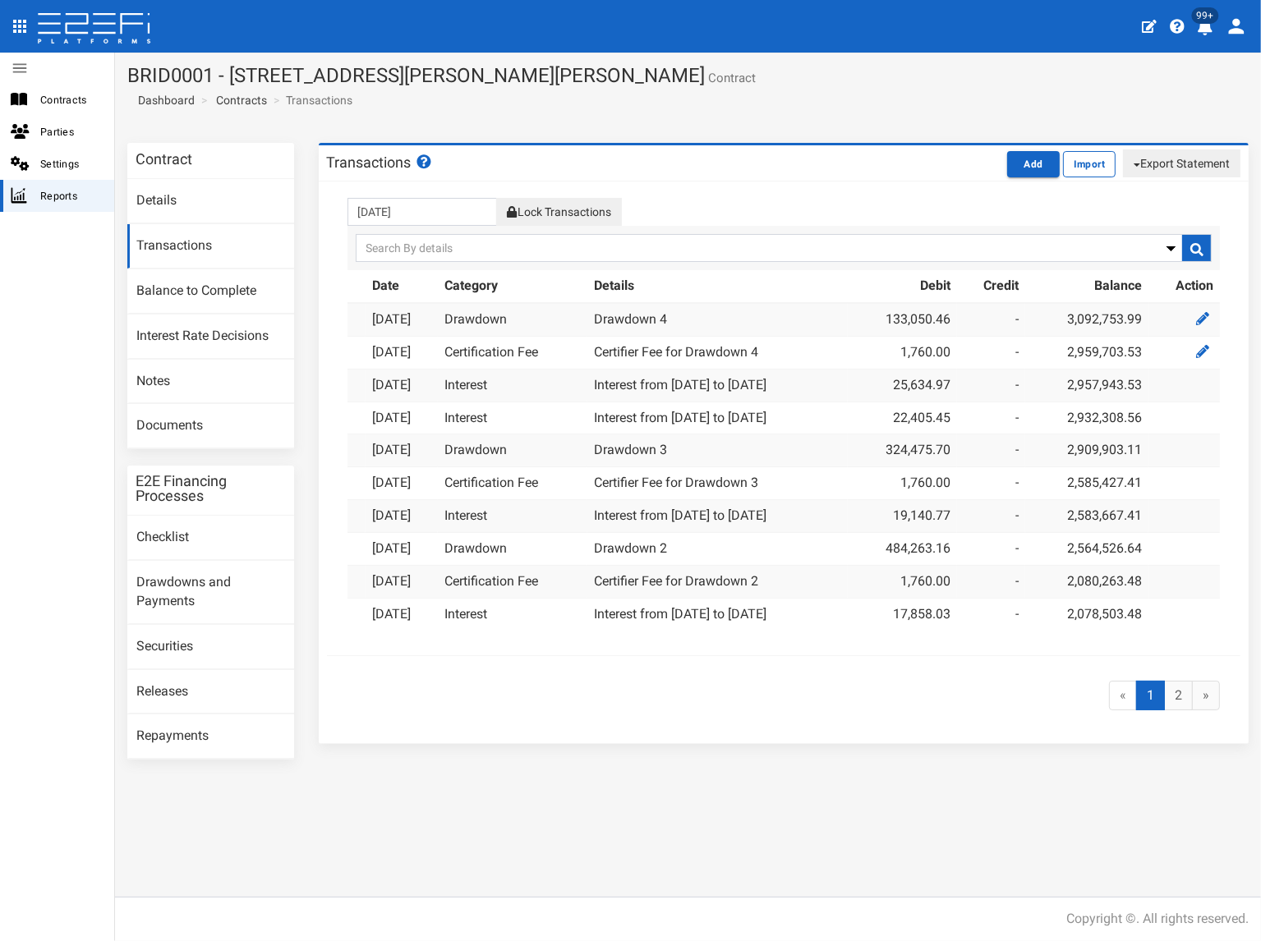
click at [594, 204] on button "Lock Transactions" at bounding box center [558, 212] width 125 height 28
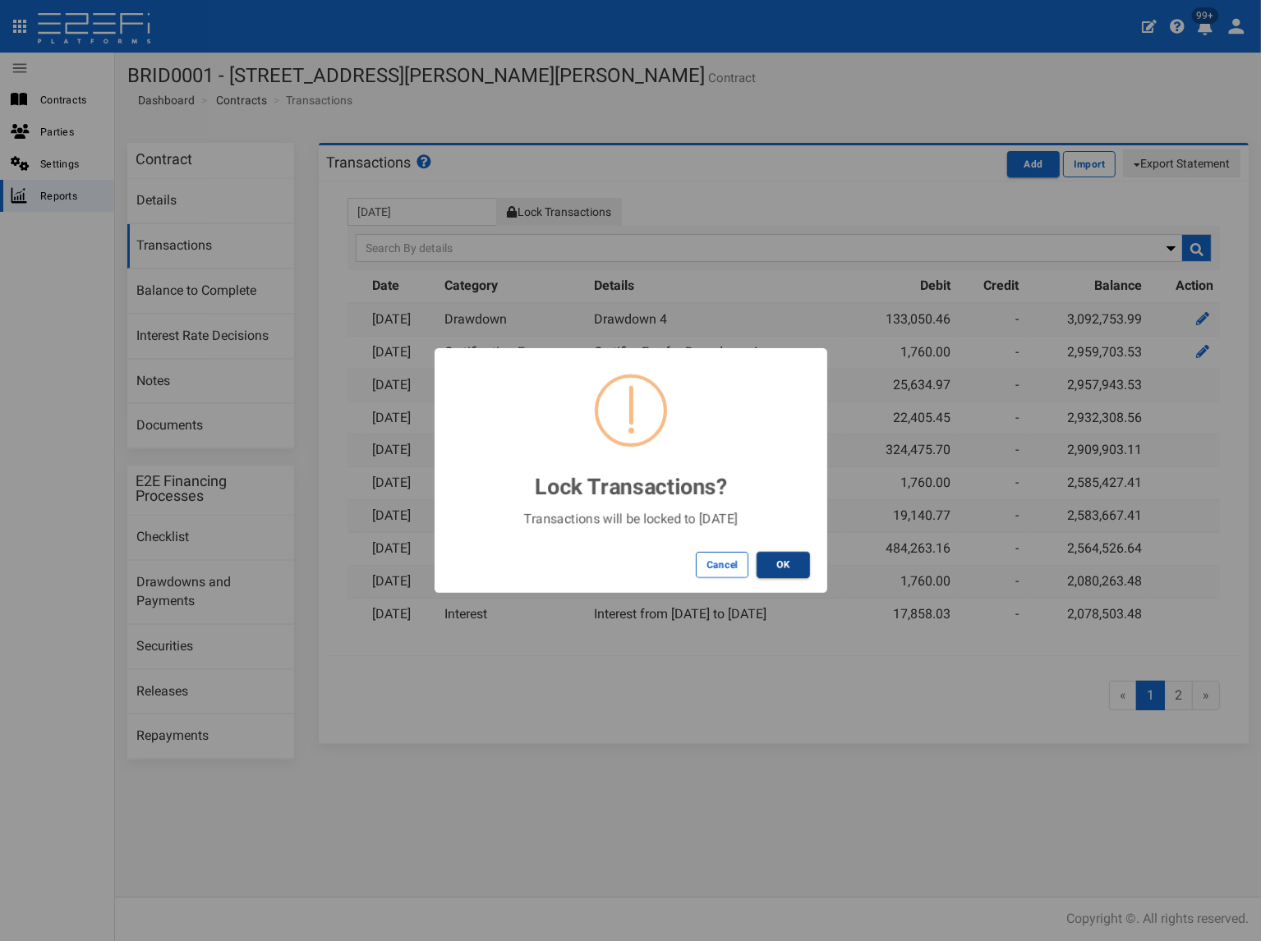
drag, startPoint x: 794, startPoint y: 563, endPoint x: 788, endPoint y: 553, distance: 11.4
click at [788, 549] on div "Cancel OK" at bounding box center [630, 565] width 393 height 56
click at [792, 566] on button "OK" at bounding box center [782, 565] width 53 height 26
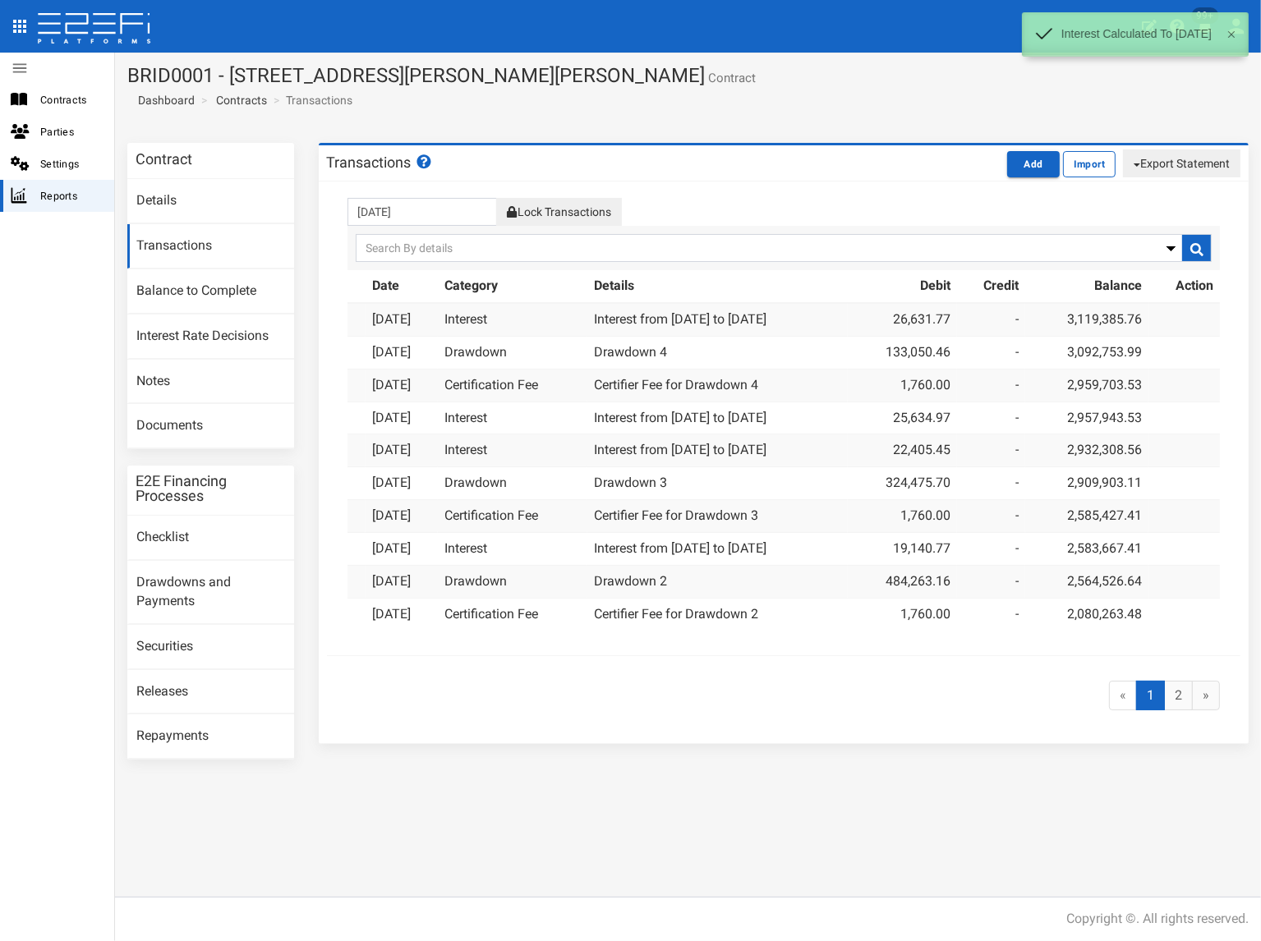
drag, startPoint x: 1192, startPoint y: 160, endPoint x: 1164, endPoint y: 182, distance: 36.3
click at [1192, 160] on button "Export Statement" at bounding box center [1181, 163] width 117 height 28
click at [1147, 193] on link "pdf" at bounding box center [1174, 194] width 130 height 21
click at [596, 126] on section "BRID0001 - 11 Desertrose Crescent, Bridgeman Downs - 693-1176 Contract Dashboar…" at bounding box center [688, 92] width 1146 height 78
drag, startPoint x: 698, startPoint y: 76, endPoint x: 131, endPoint y: 77, distance: 566.7
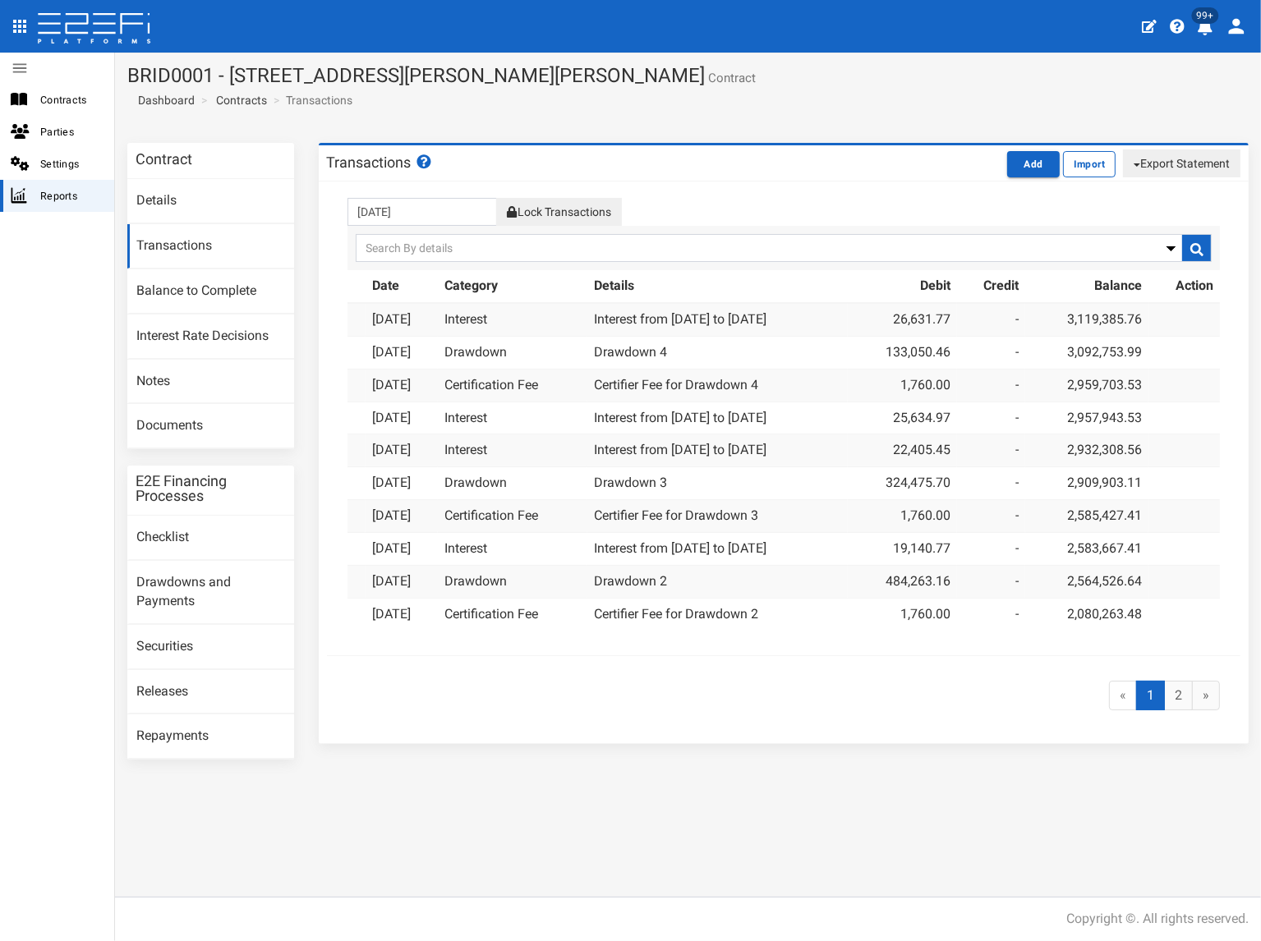
click at [131, 77] on h1 "BRID0001 - 11 Desertrose Crescent, Bridgeman Downs - 693-1176 Contract" at bounding box center [687, 75] width 1121 height 21
copy h1 "BRID0001 - [STREET_ADDRESS][PERSON_NAME][PERSON_NAME]"
click at [226, 422] on link "Documents" at bounding box center [210, 426] width 167 height 44
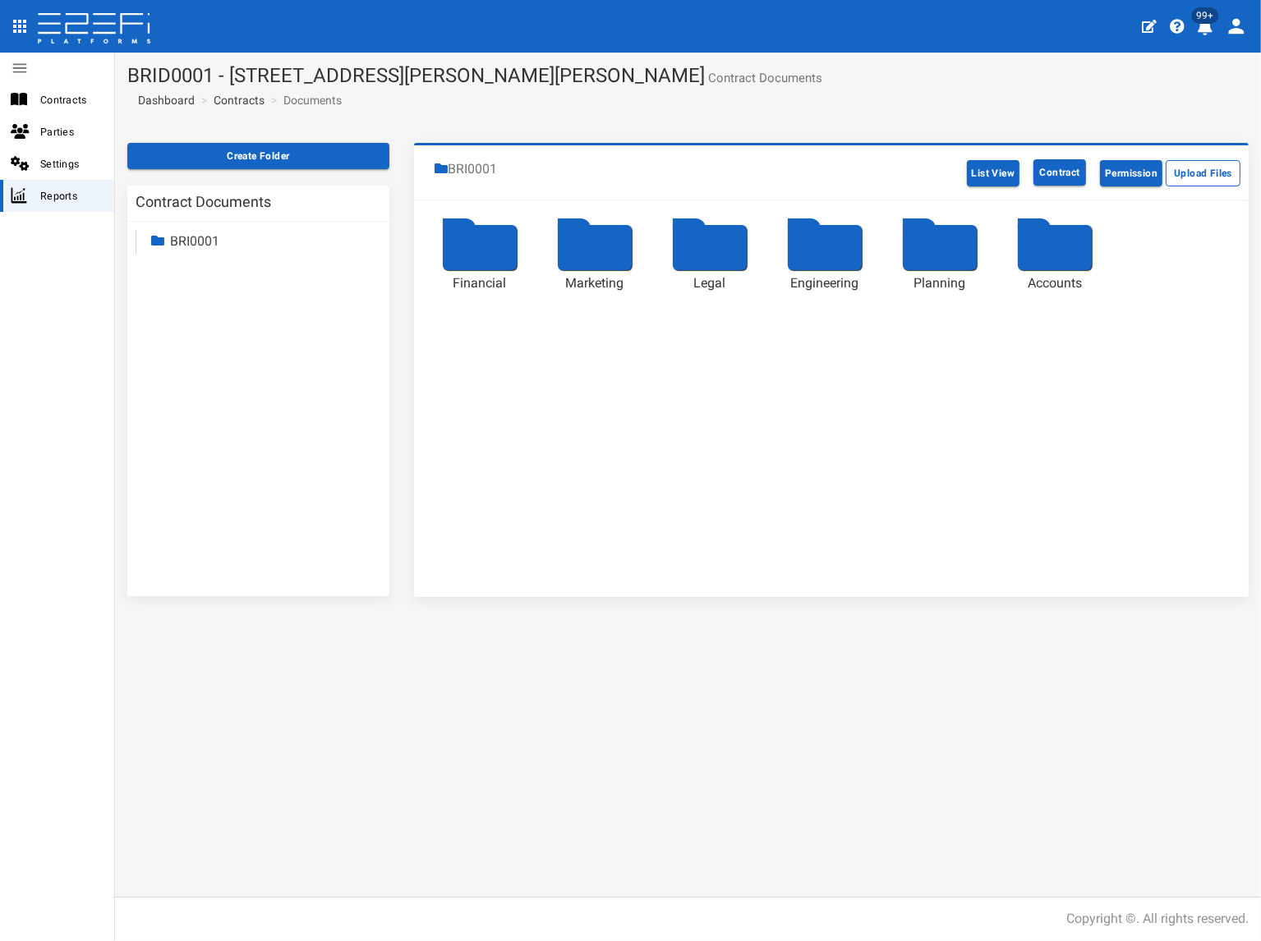
click at [209, 238] on link "BRI0001" at bounding box center [194, 241] width 49 height 16
click at [218, 388] on link "Accounts" at bounding box center [212, 383] width 54 height 16
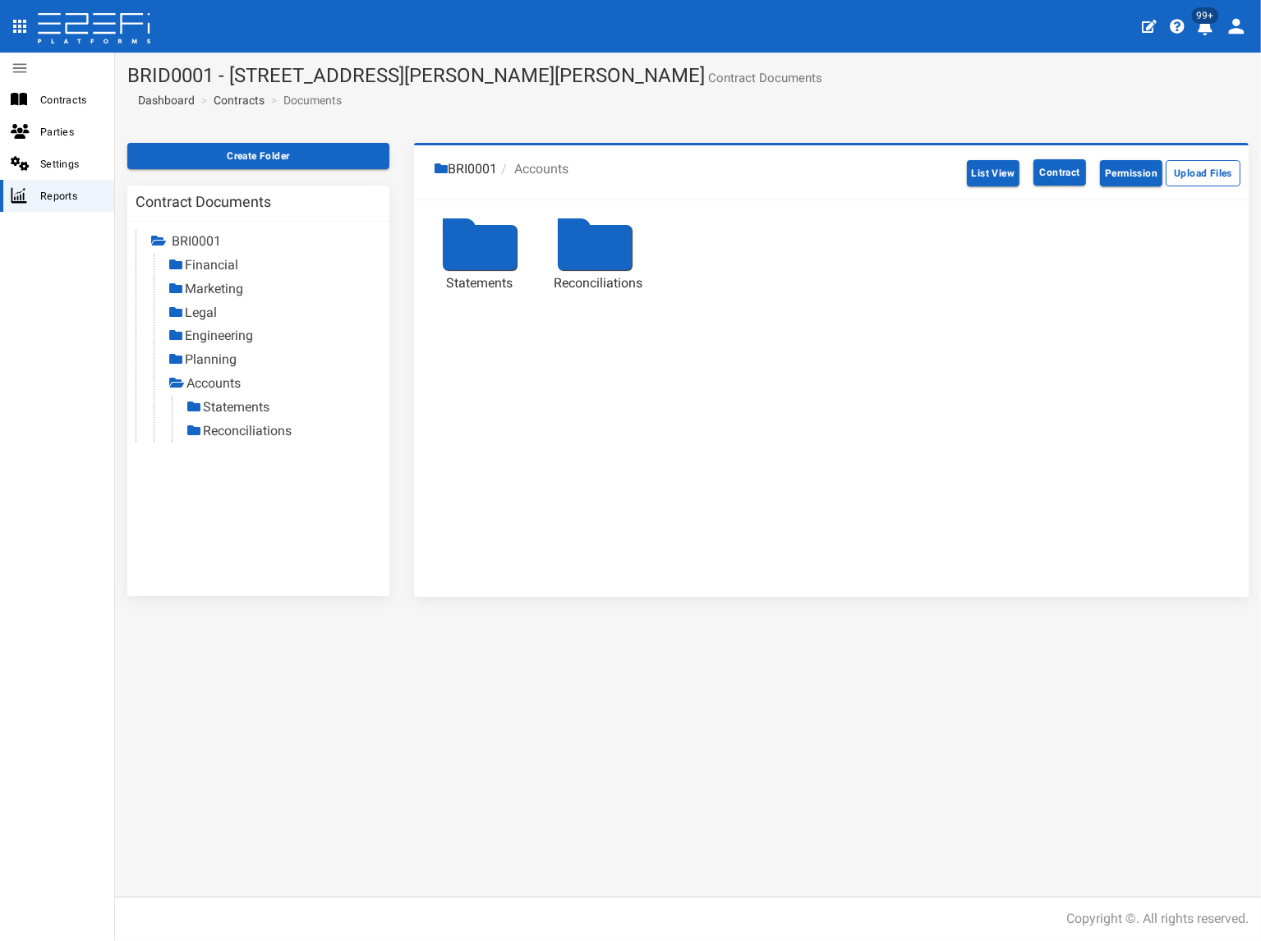
click at [251, 402] on link "Statements" at bounding box center [236, 407] width 67 height 16
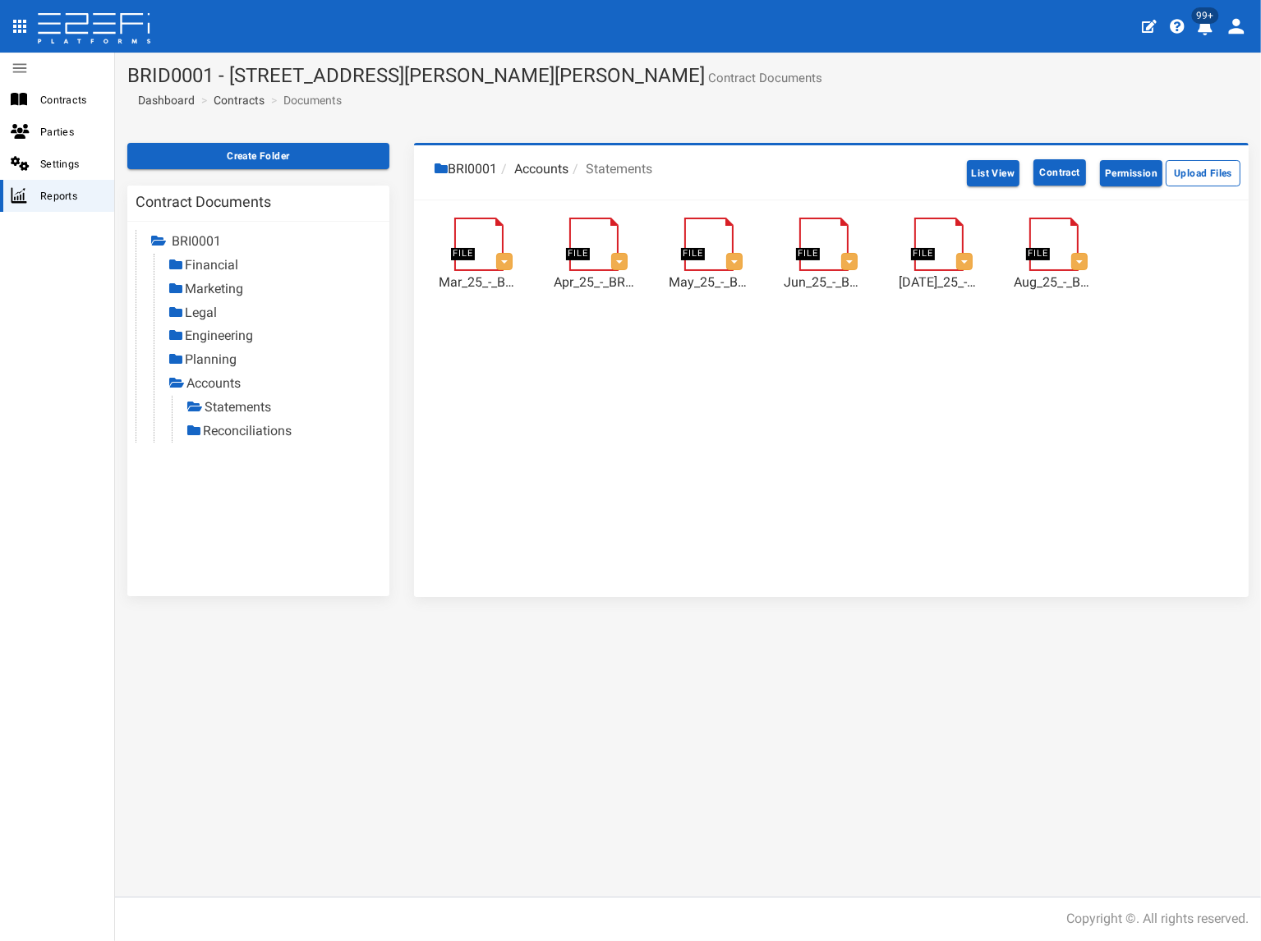
click at [272, 426] on link "Reconciliations" at bounding box center [247, 431] width 89 height 16
click at [237, 430] on link "Reconciliations" at bounding box center [248, 431] width 89 height 16
click at [236, 405] on link "Statements" at bounding box center [237, 407] width 67 height 16
click at [214, 430] on link "Reconciliations" at bounding box center [247, 431] width 89 height 16
click at [237, 99] on link "Contracts" at bounding box center [239, 100] width 51 height 16
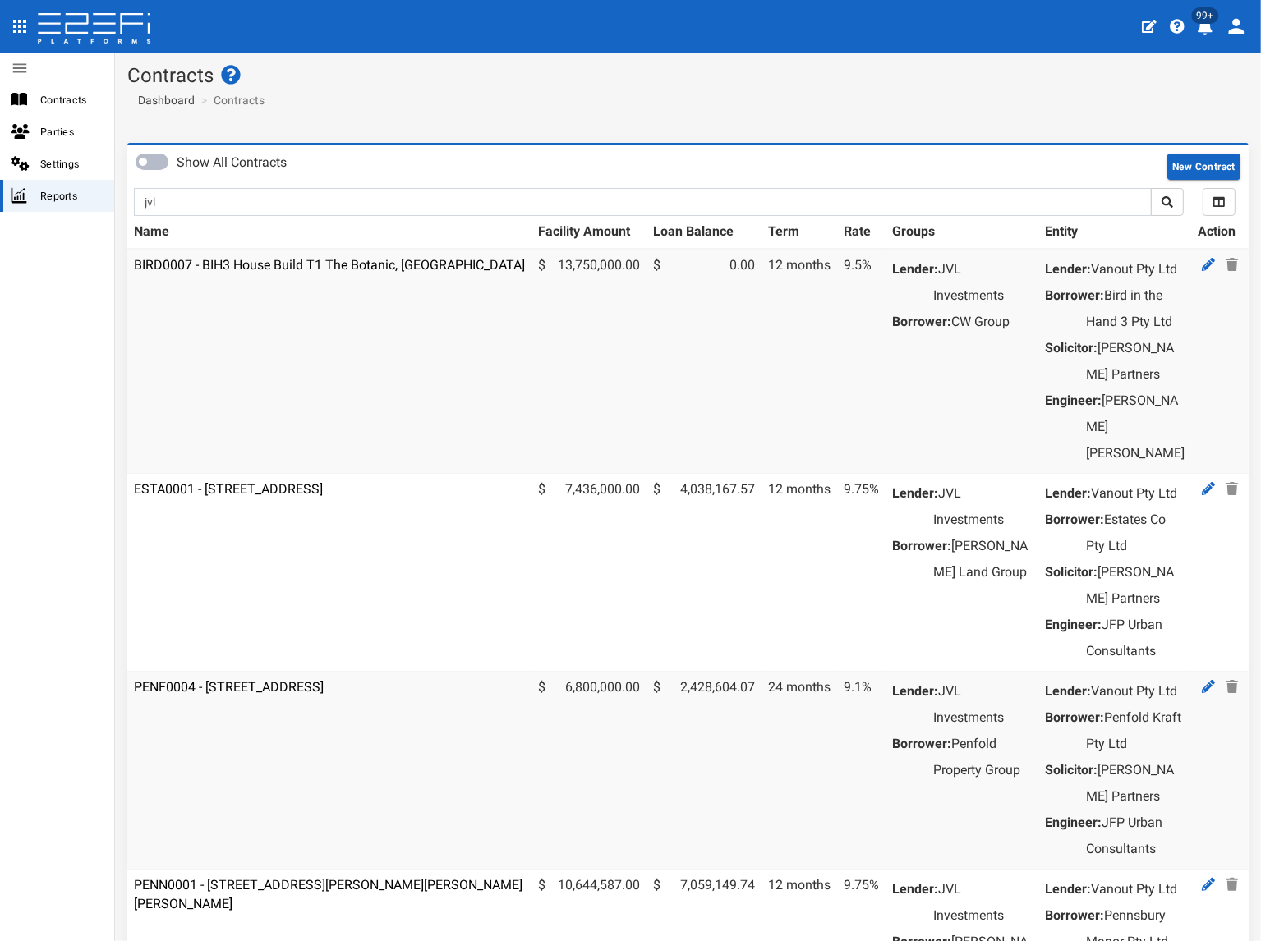
type input "jvl"
click at [1151, 188] on button "submit" at bounding box center [1167, 202] width 33 height 28
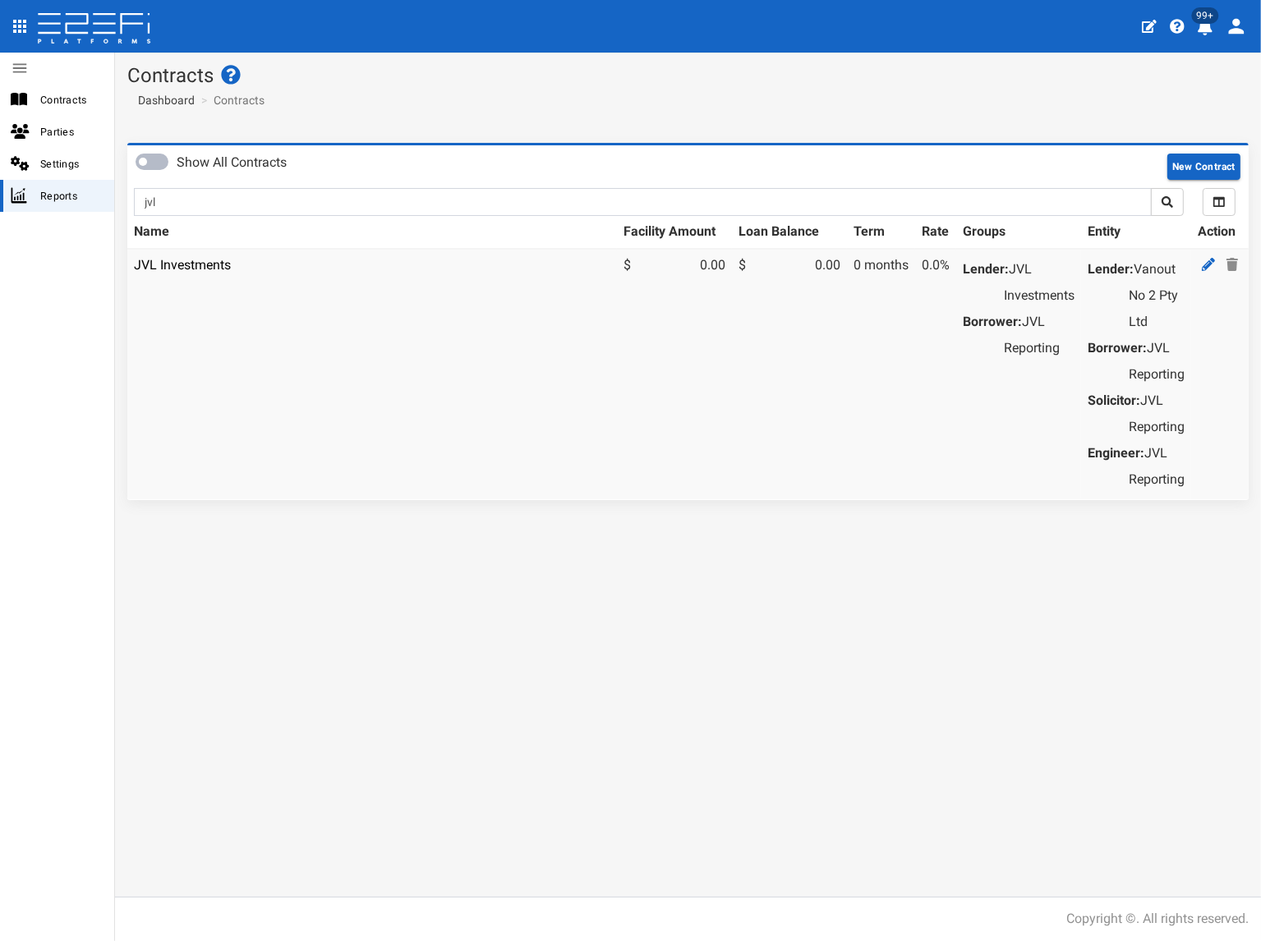
click at [193, 273] on td "JVL Investments" at bounding box center [371, 374] width 489 height 250
click at [194, 273] on td "JVL Investments" at bounding box center [371, 374] width 489 height 250
click at [203, 262] on link "JVL Investments" at bounding box center [182, 265] width 97 height 16
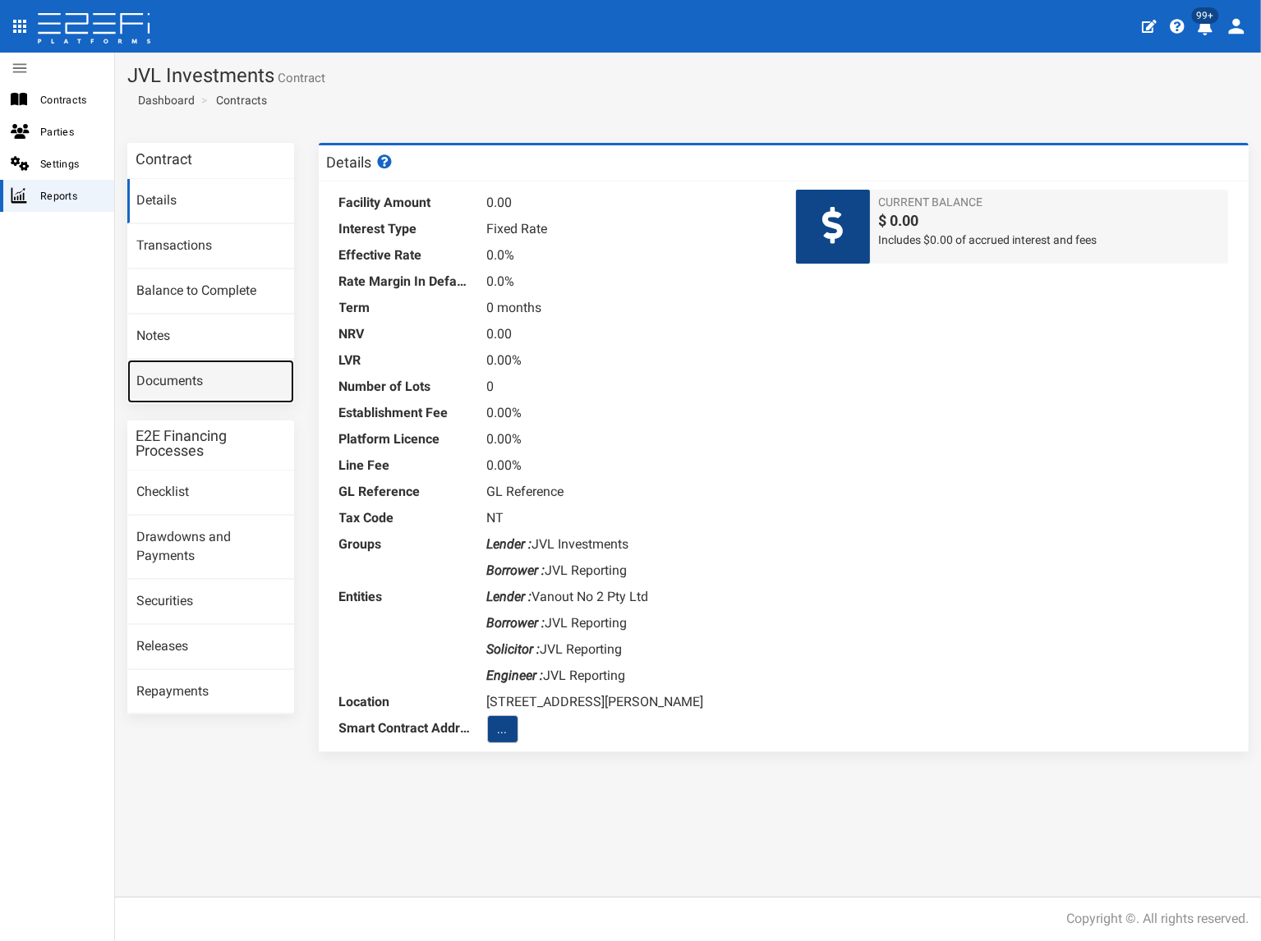
drag, startPoint x: 192, startPoint y: 386, endPoint x: 176, endPoint y: 402, distance: 23.2
click at [191, 386] on link "Documents" at bounding box center [210, 382] width 167 height 44
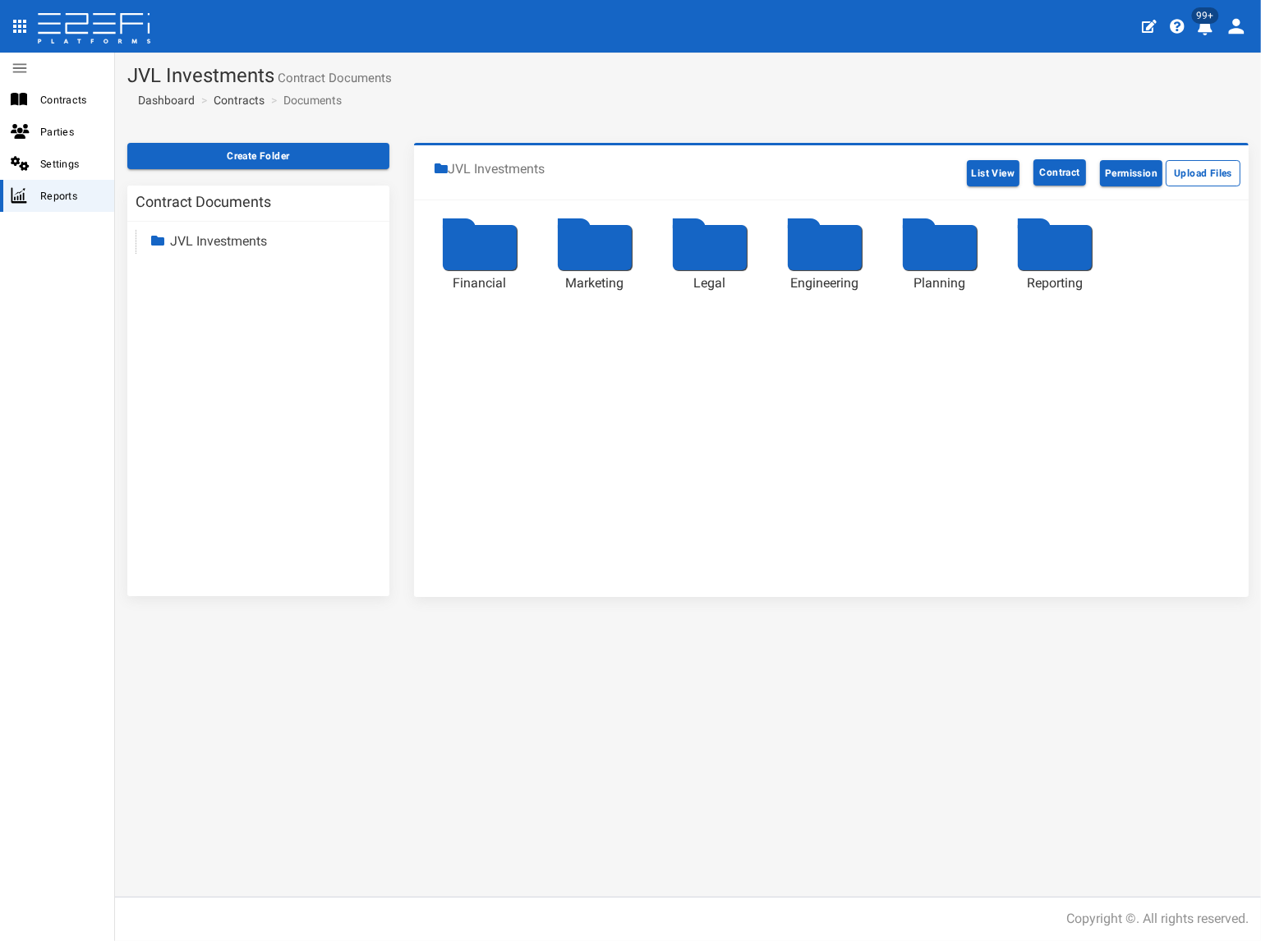
click at [211, 243] on link "JVL Investments" at bounding box center [218, 241] width 97 height 16
click at [208, 385] on link "Reporting" at bounding box center [213, 383] width 56 height 16
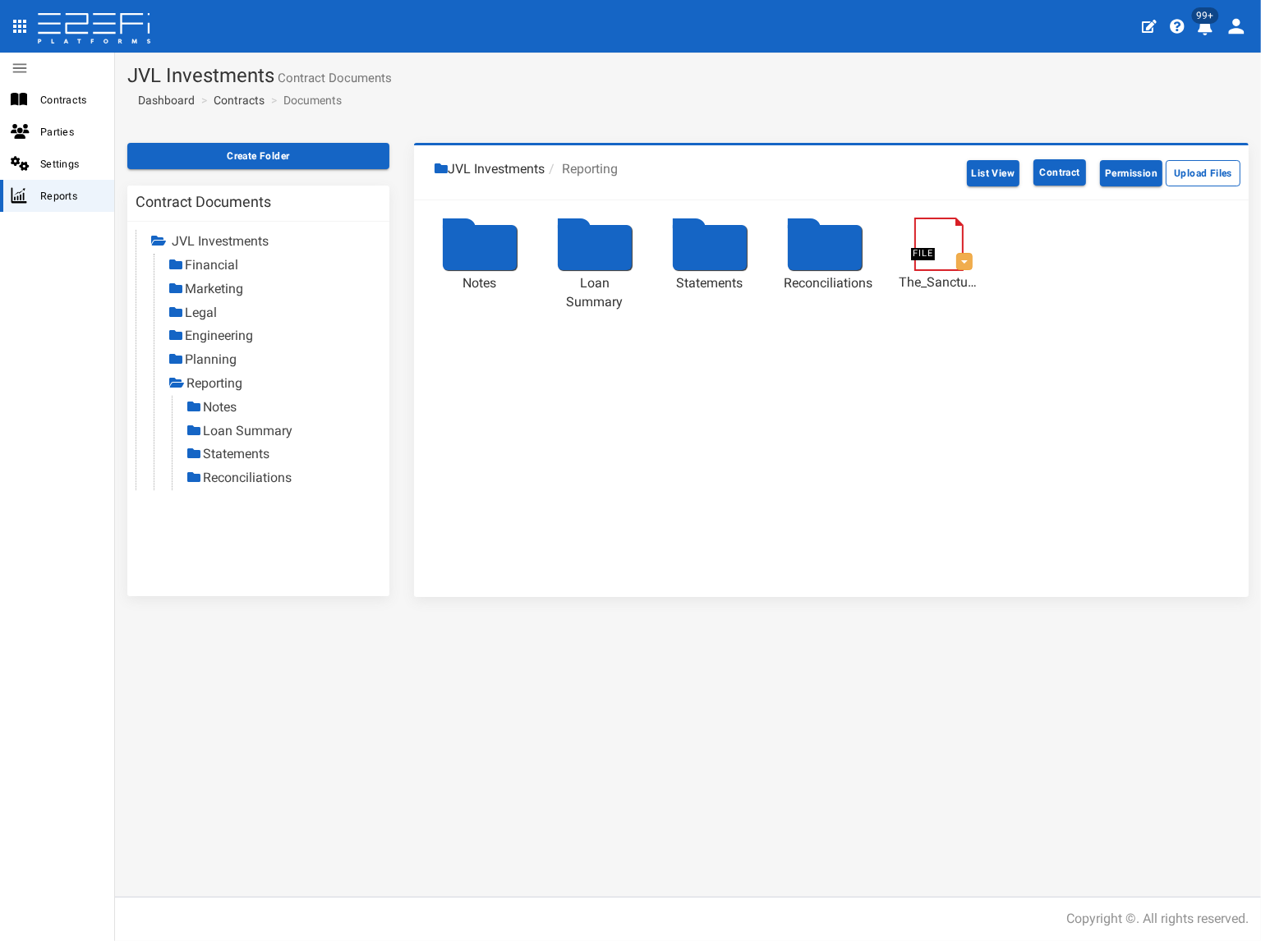
click at [241, 455] on link "Statements" at bounding box center [236, 454] width 67 height 16
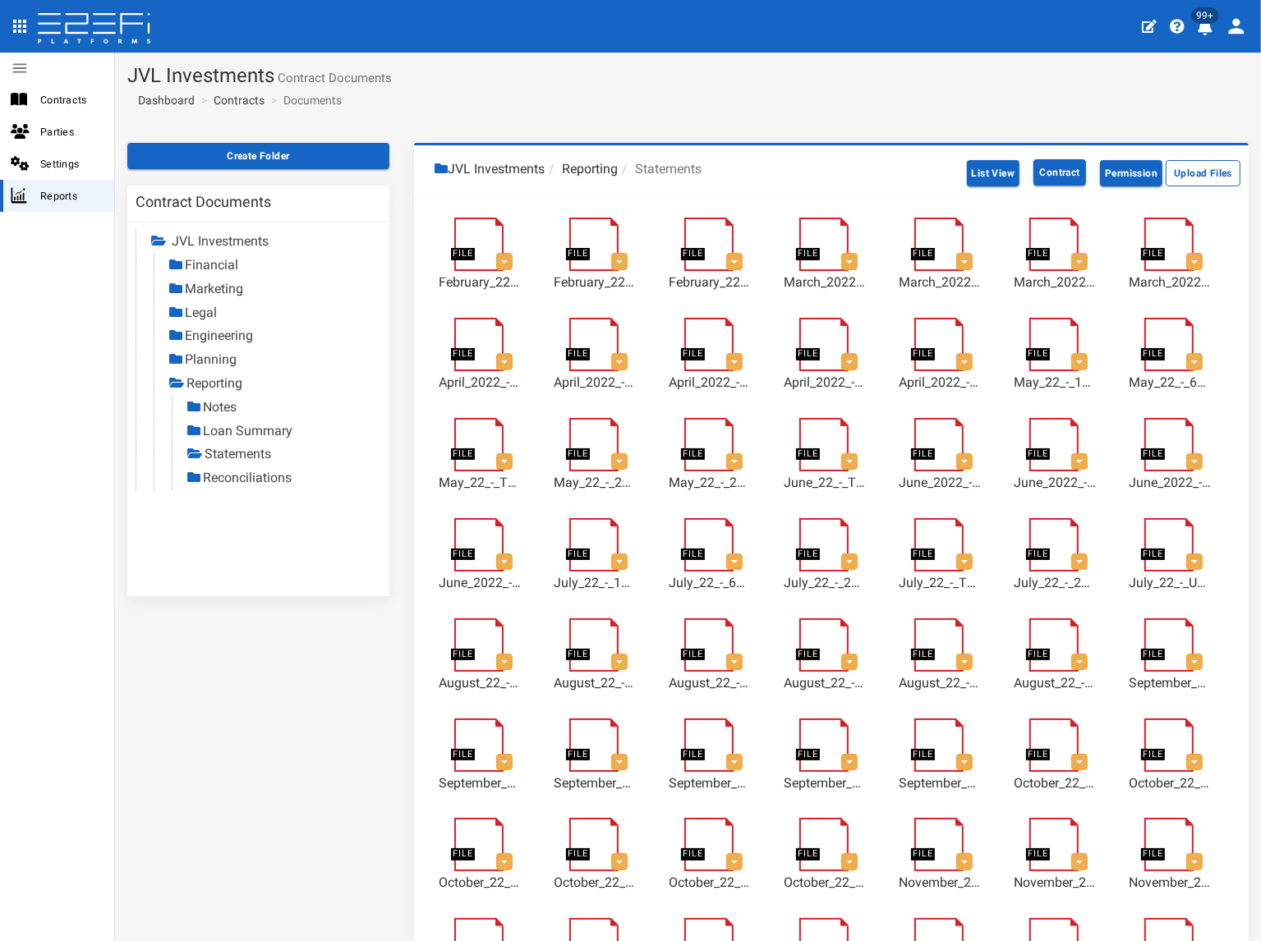
click at [246, 479] on link "Reconciliations" at bounding box center [247, 478] width 89 height 16
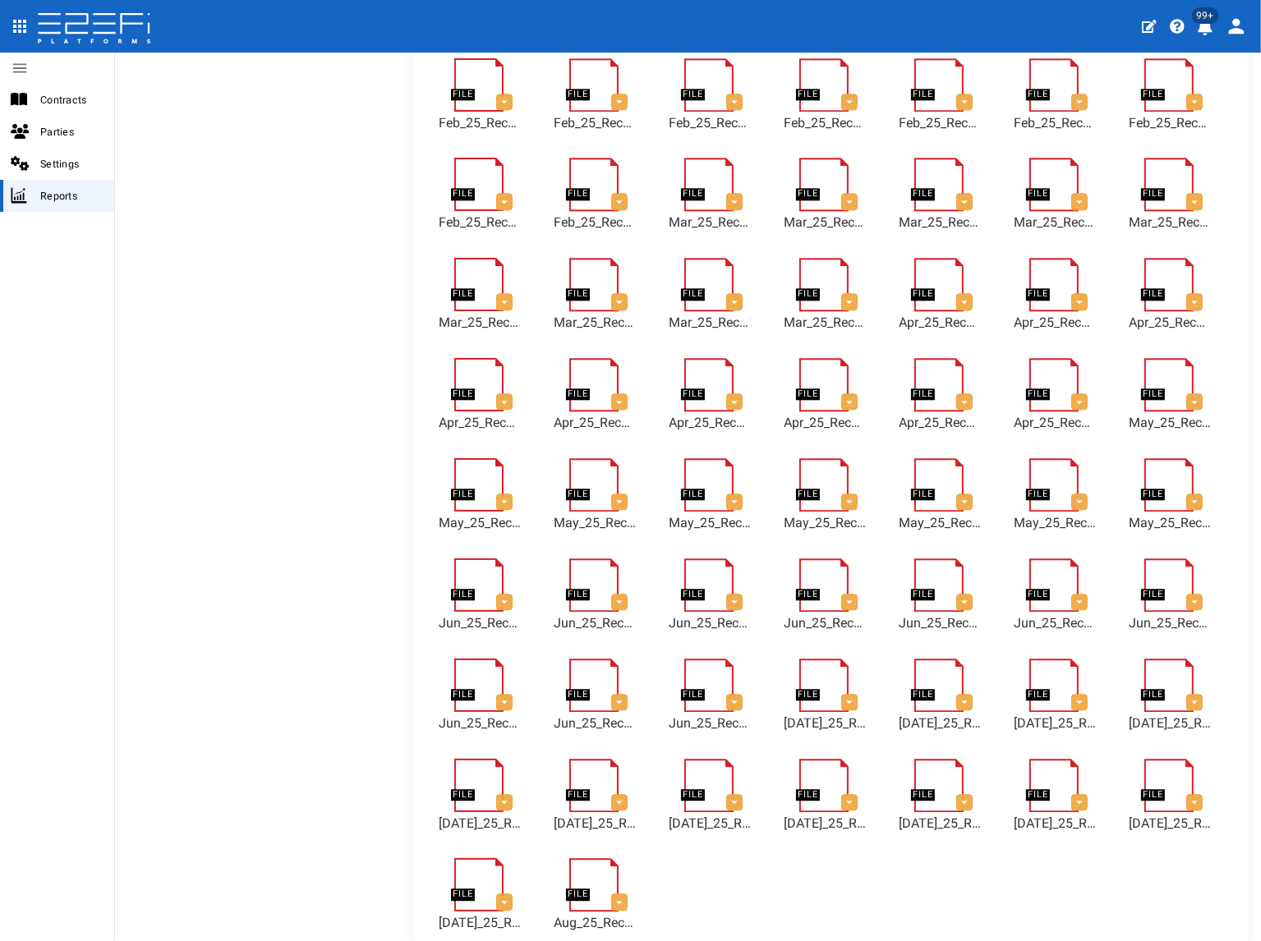
scroll to position [3951, 0]
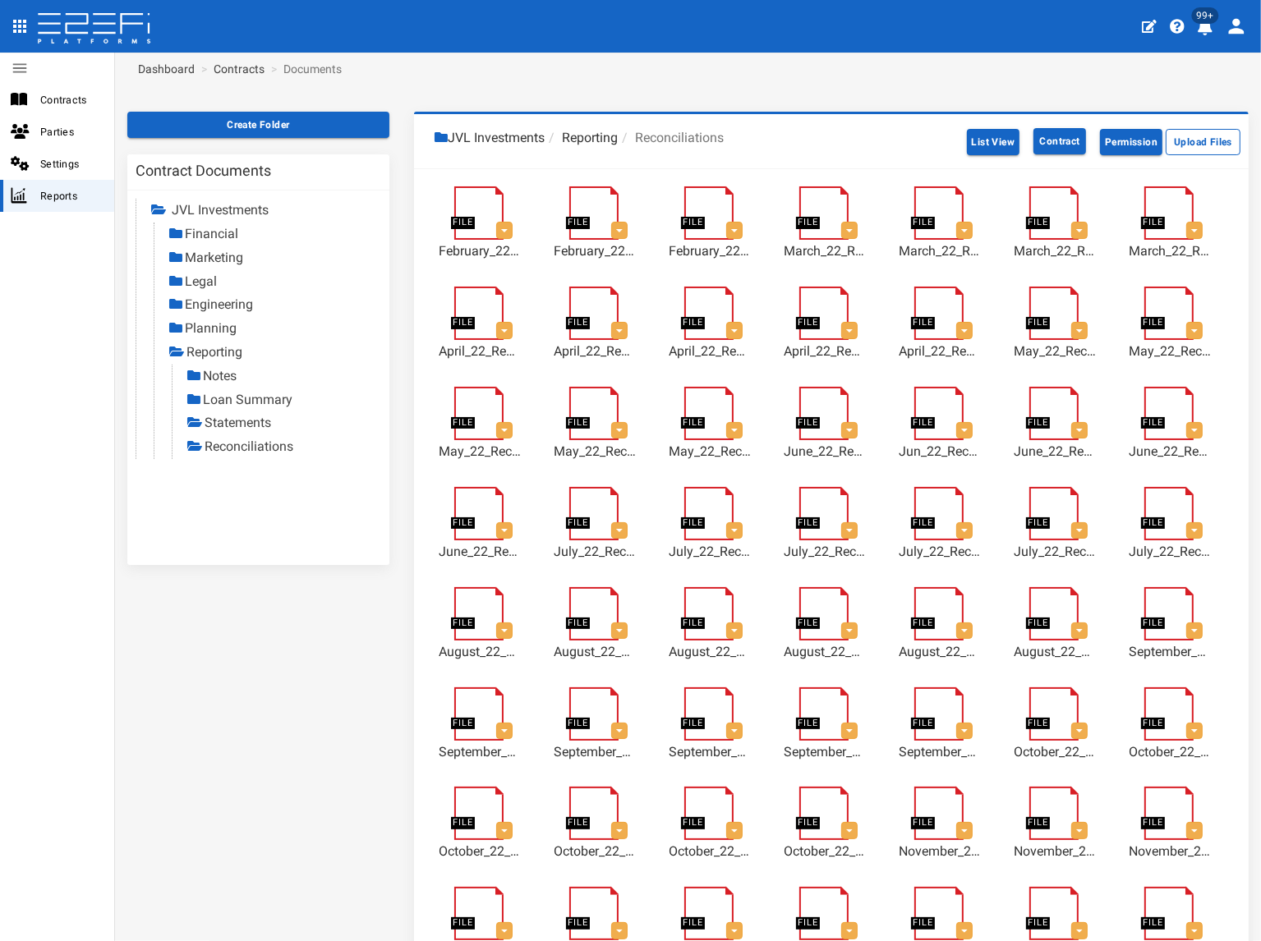
scroll to position [0, 0]
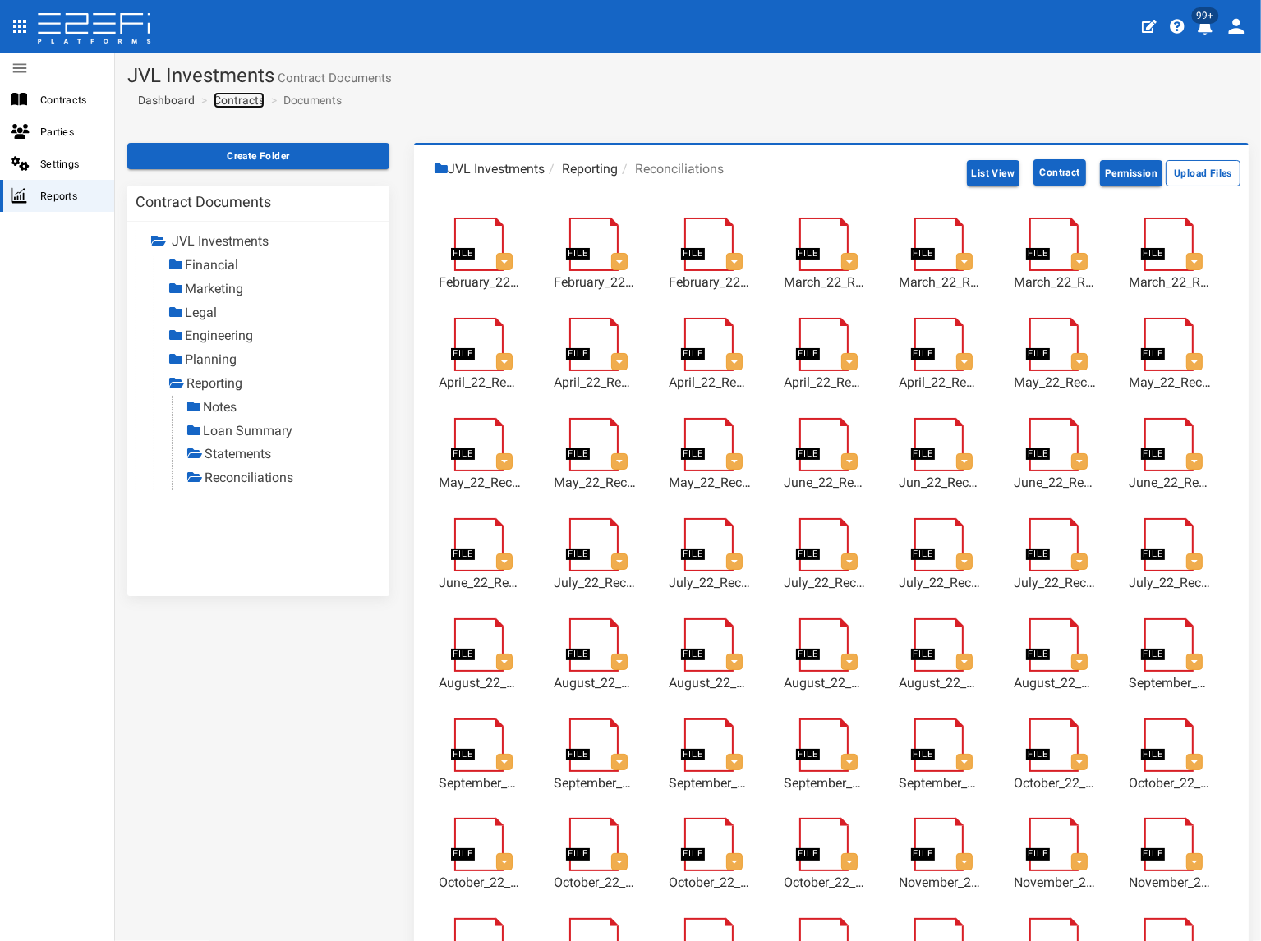
drag, startPoint x: 237, startPoint y: 96, endPoint x: 234, endPoint y: 108, distance: 12.6
click at [237, 96] on link "Contracts" at bounding box center [239, 100] width 51 height 16
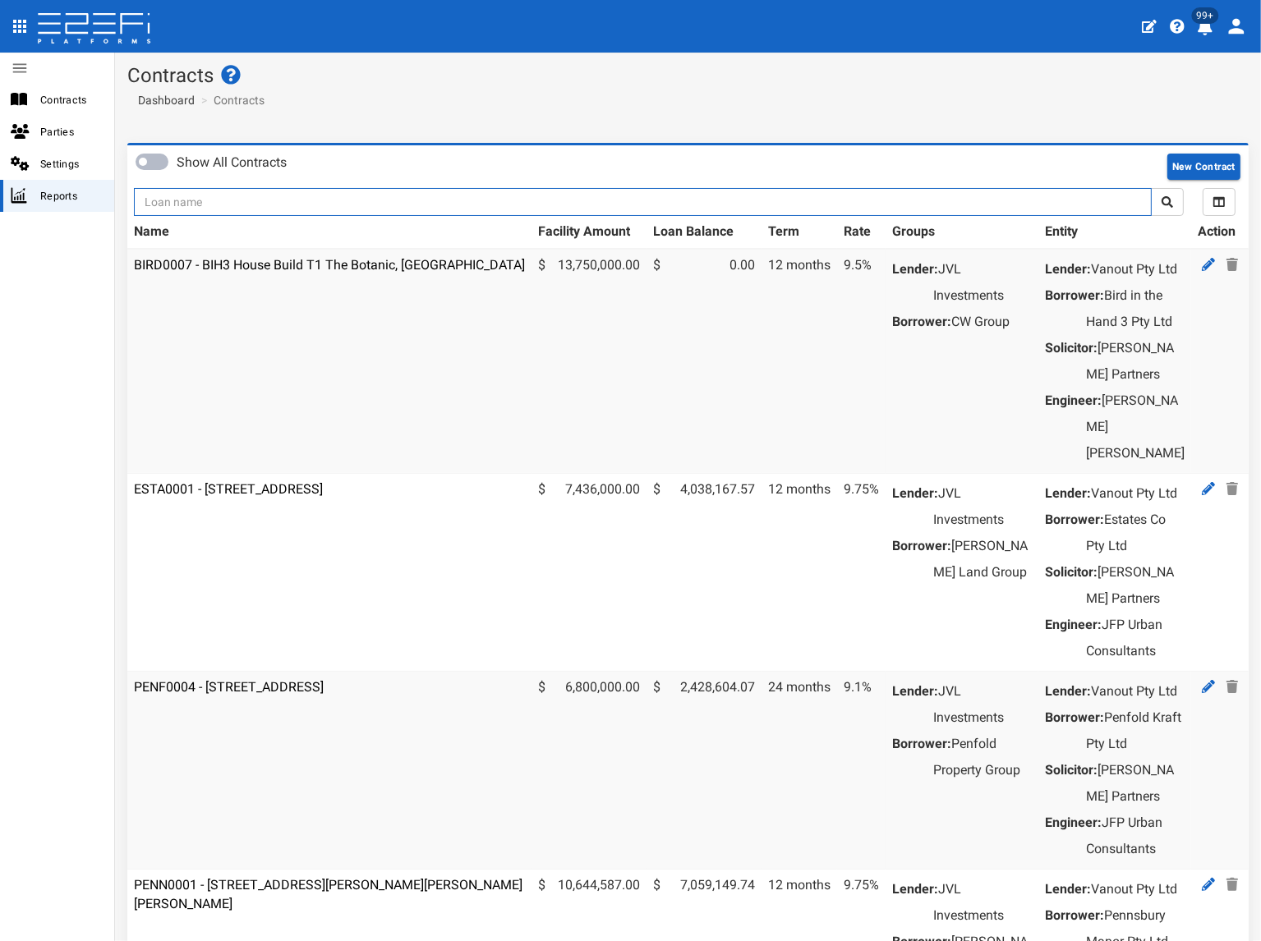
click at [260, 200] on input "text" at bounding box center [643, 202] width 1018 height 28
type input "1180"
click at [1151, 188] on button "submit" at bounding box center [1167, 202] width 33 height 28
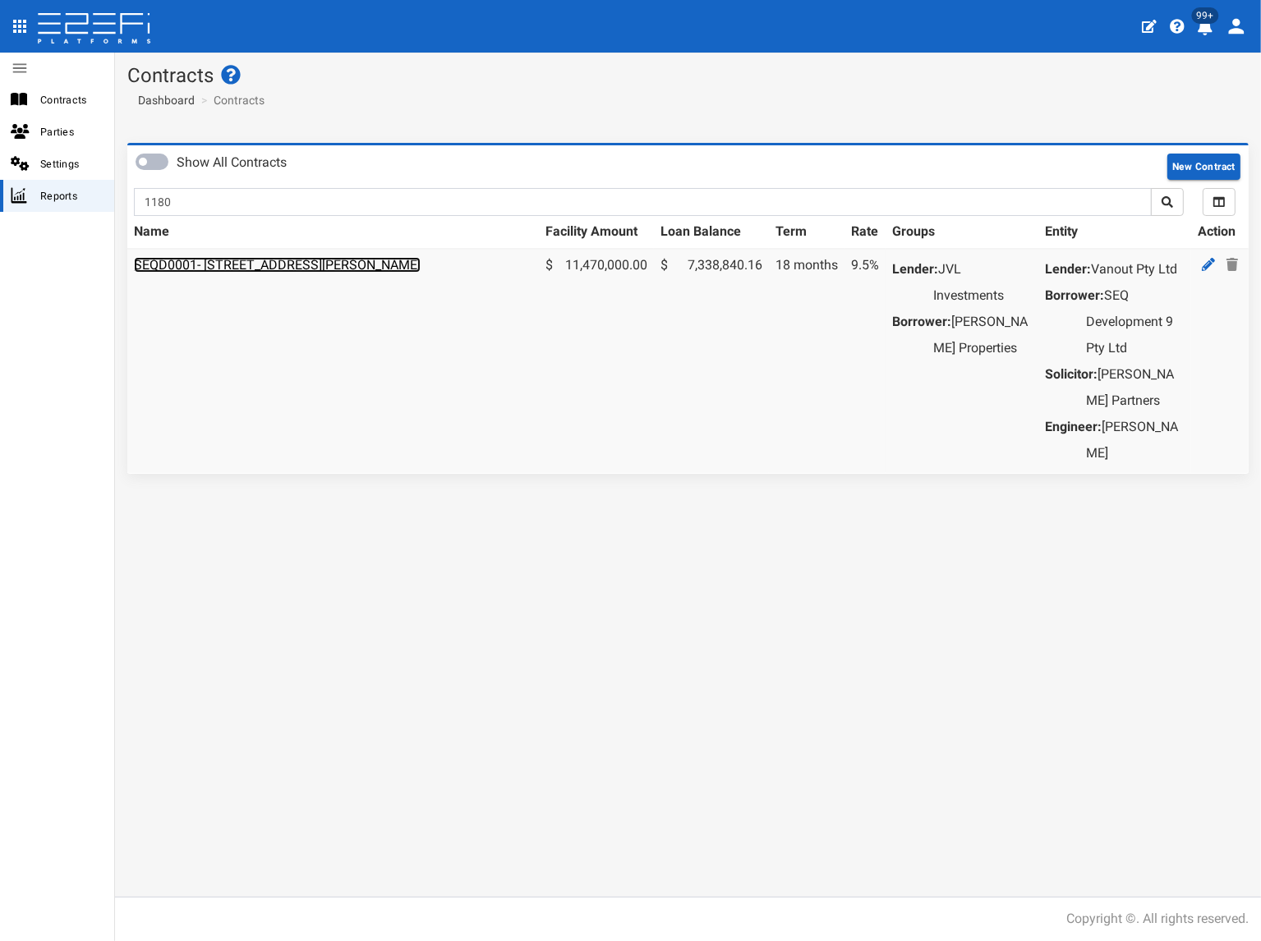
click at [269, 264] on link "SEQD0001- [STREET_ADDRESS][PERSON_NAME]" at bounding box center [277, 265] width 287 height 16
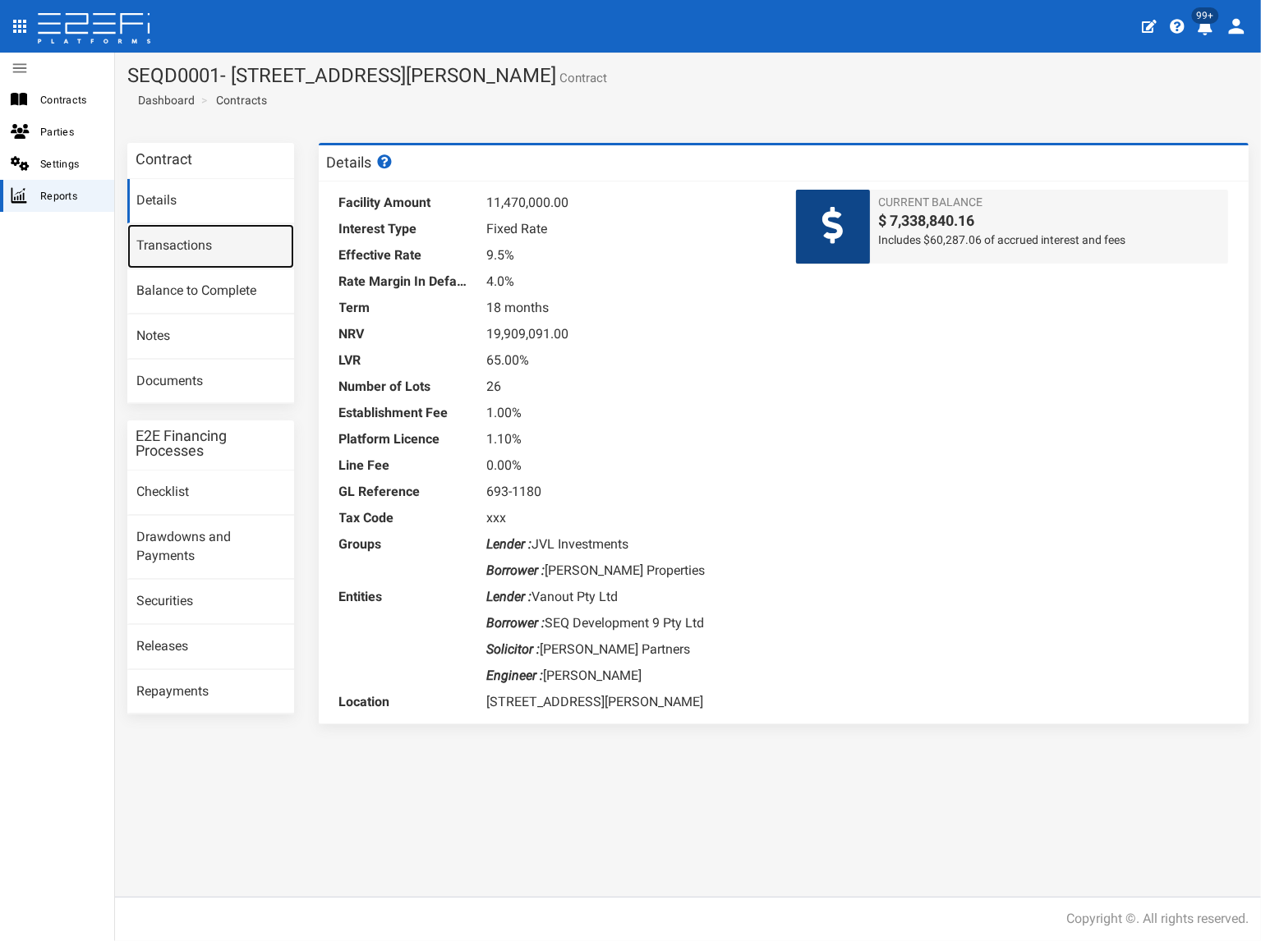
click at [255, 250] on link "Transactions" at bounding box center [210, 246] width 167 height 44
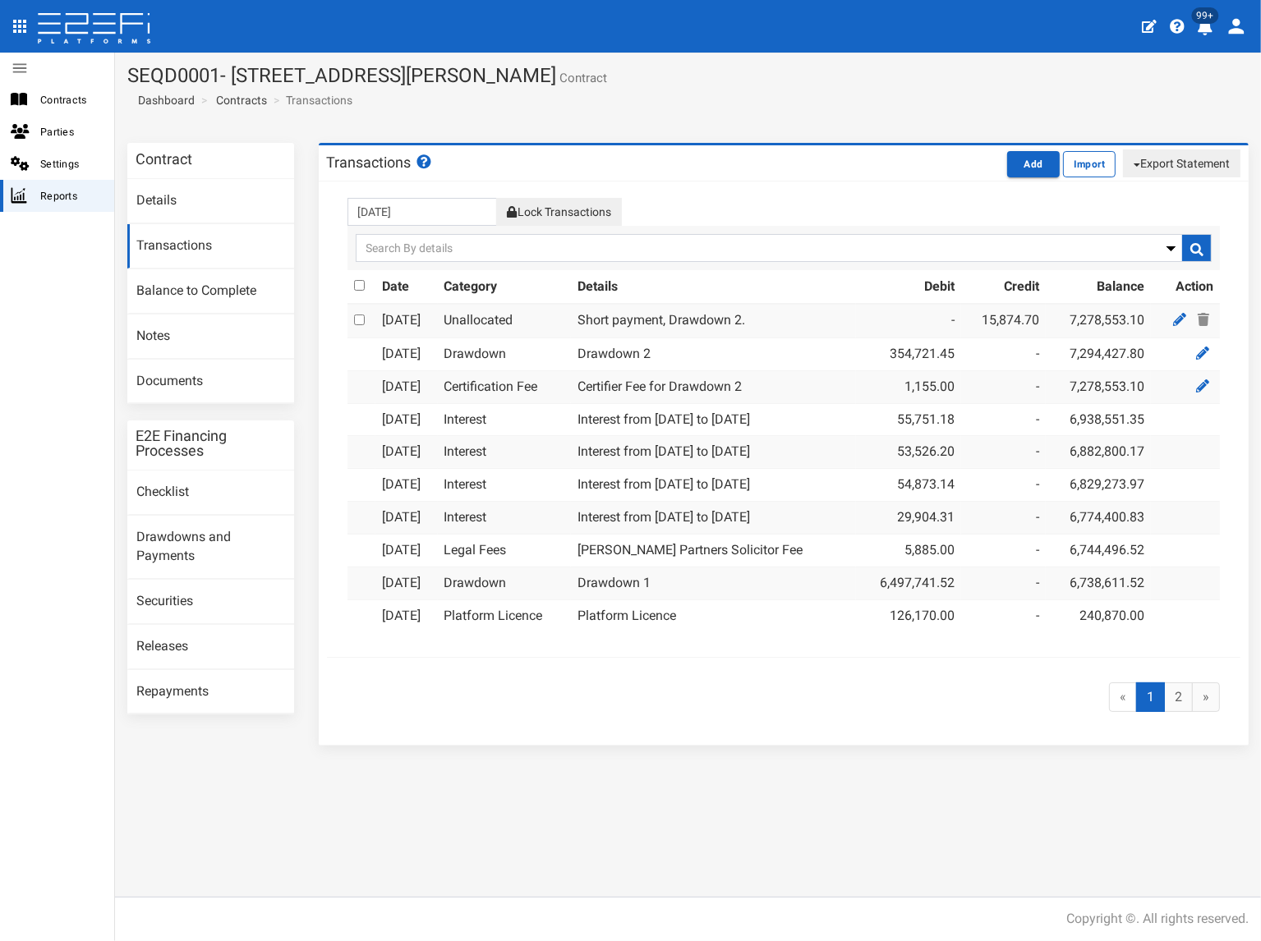
click at [581, 214] on button "Lock Transactions" at bounding box center [558, 212] width 125 height 28
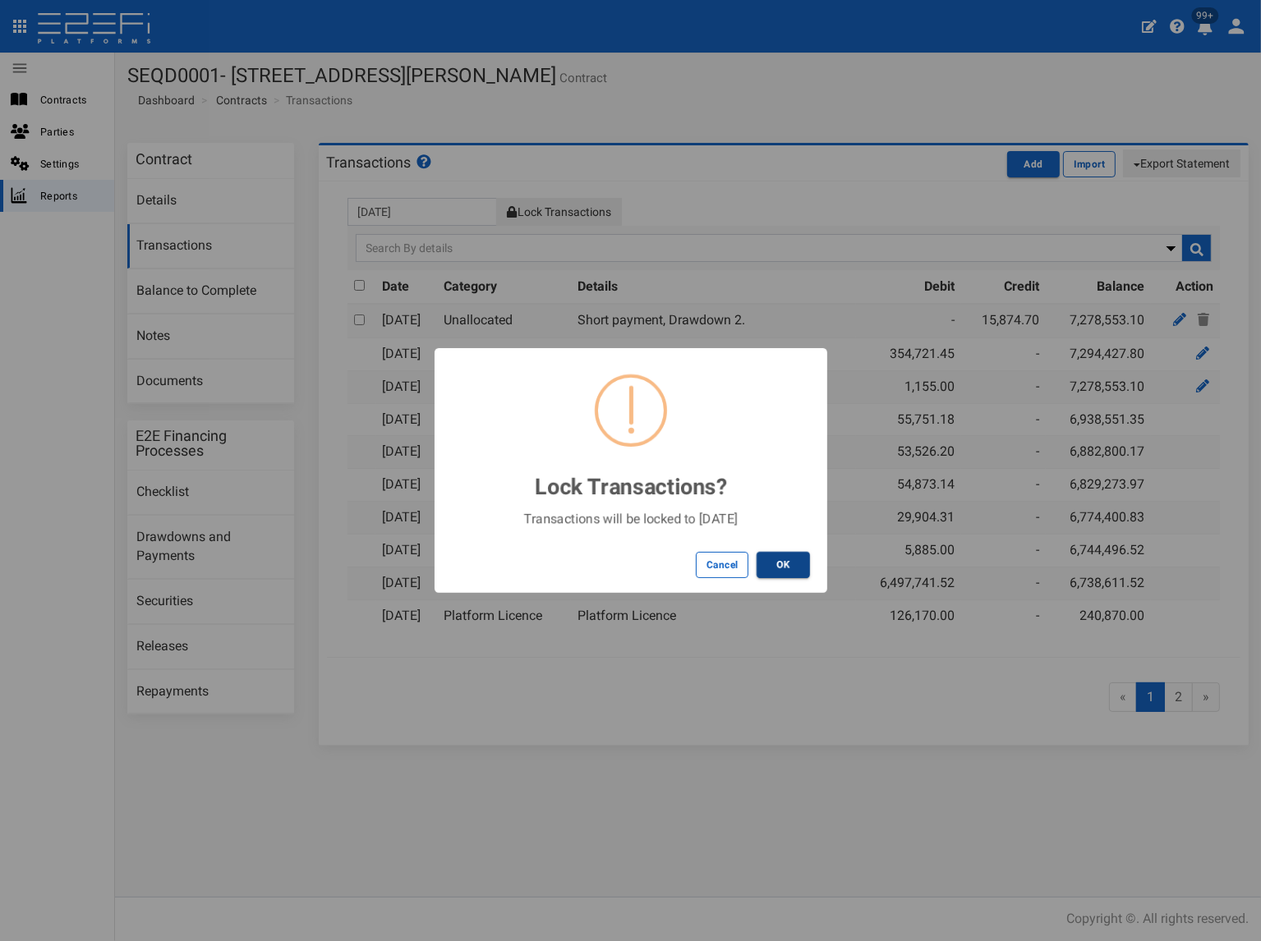
click at [779, 563] on button "OK" at bounding box center [782, 565] width 53 height 26
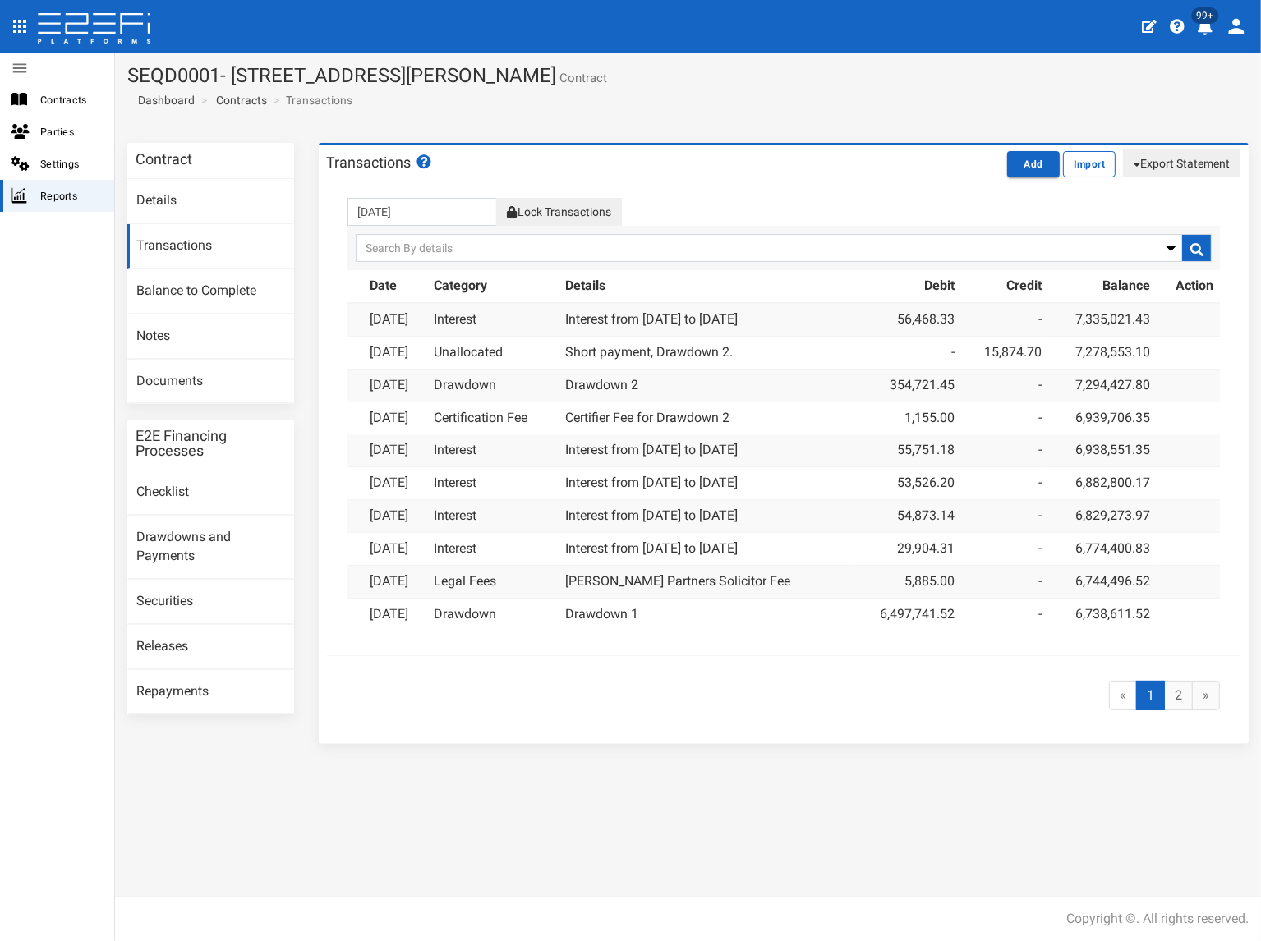
click at [1170, 162] on button "Export Statement" at bounding box center [1181, 163] width 117 height 28
click at [1147, 190] on link "pdf" at bounding box center [1174, 194] width 130 height 21
click at [558, 93] on section "SEQD0001- 77 Gaskell Street, Eight Mile Plains - 693-1180 Contract Dashboard Co…" at bounding box center [688, 92] width 1146 height 78
drag, startPoint x: 632, startPoint y: 73, endPoint x: 146, endPoint y: 76, distance: 485.4
click at [145, 75] on h1 "SEQD0001- 77 Gaskell Street, Eight Mile Plains - 693-1180 Contract" at bounding box center [687, 75] width 1121 height 21
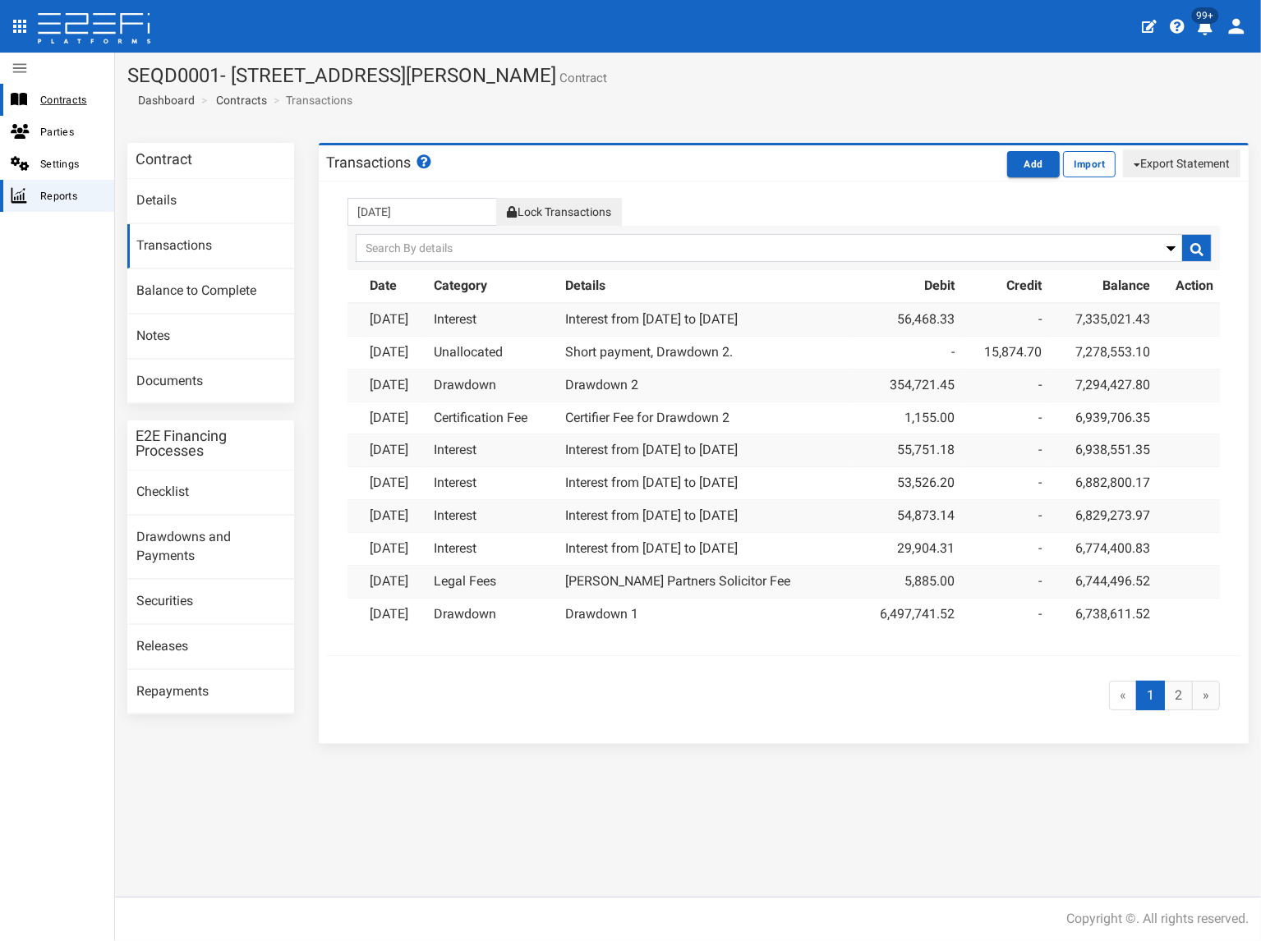
copy h1 "QD0001- 77 Gaskell Street, Eight Mile Plains - 693-1180"
click at [204, 379] on link "Documents" at bounding box center [210, 382] width 167 height 44
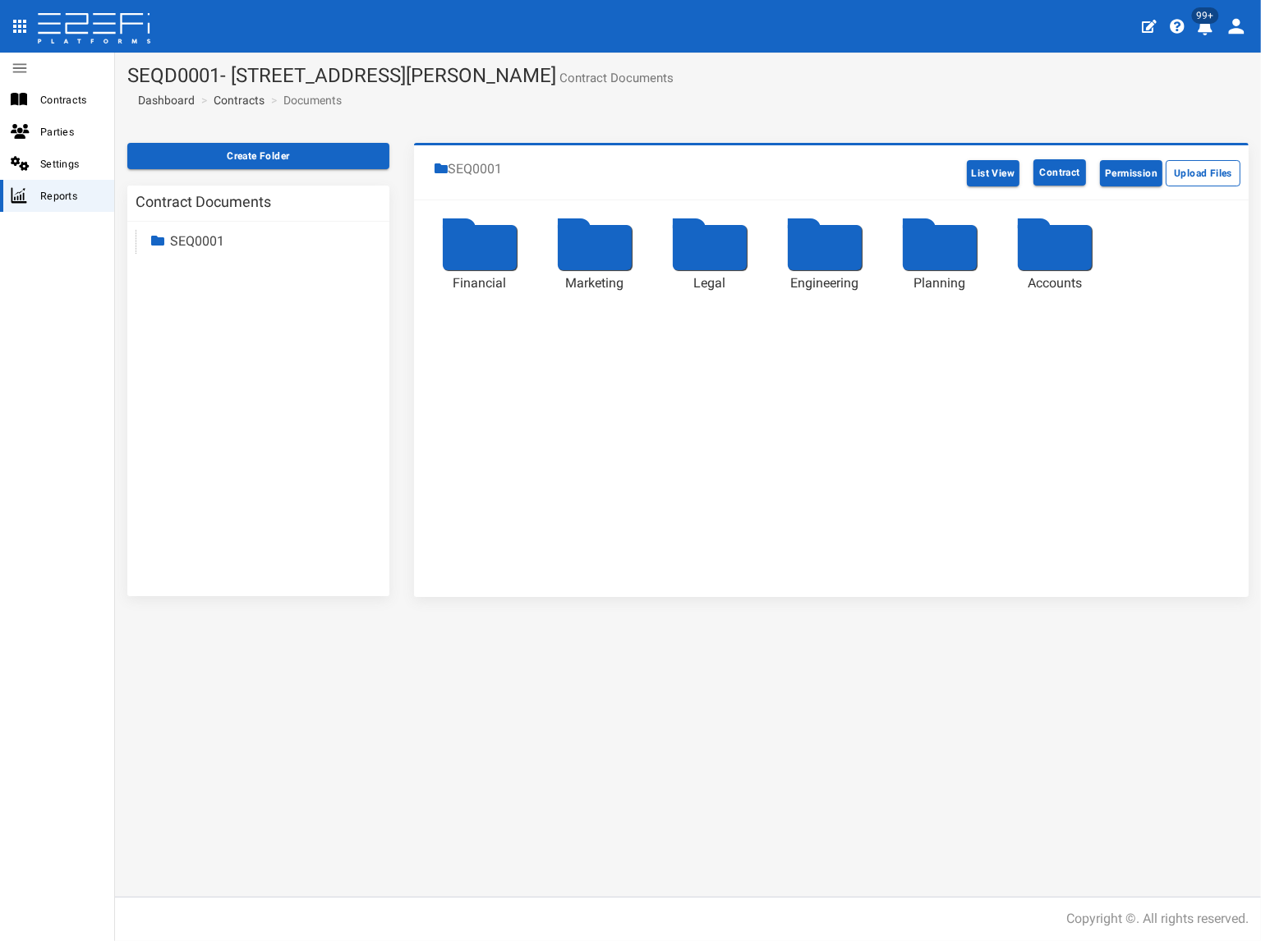
click at [204, 238] on link "SEQ0001" at bounding box center [197, 241] width 54 height 16
click at [212, 385] on link "Accounts" at bounding box center [212, 383] width 54 height 16
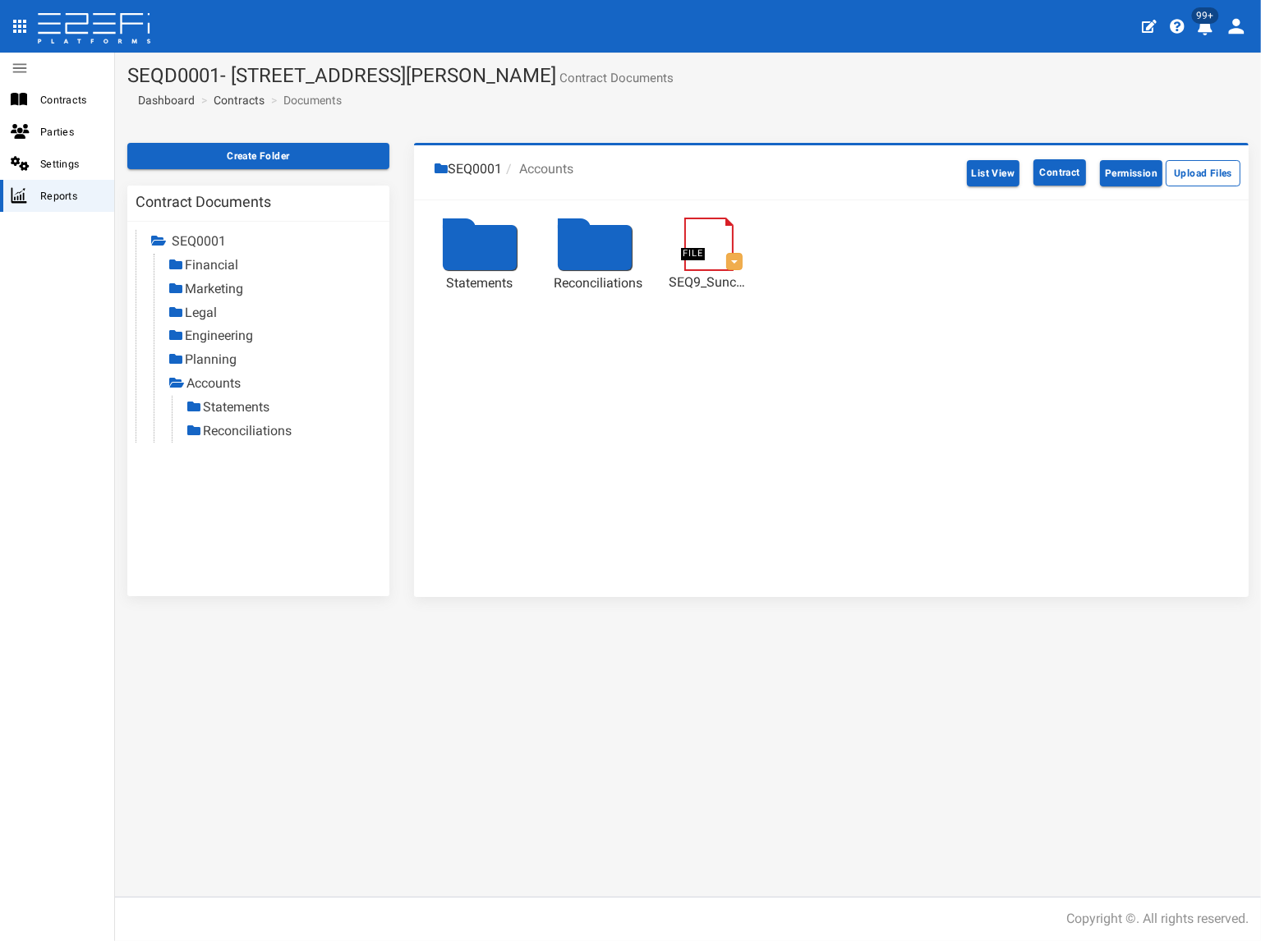
click at [230, 407] on link "Statements" at bounding box center [236, 407] width 67 height 16
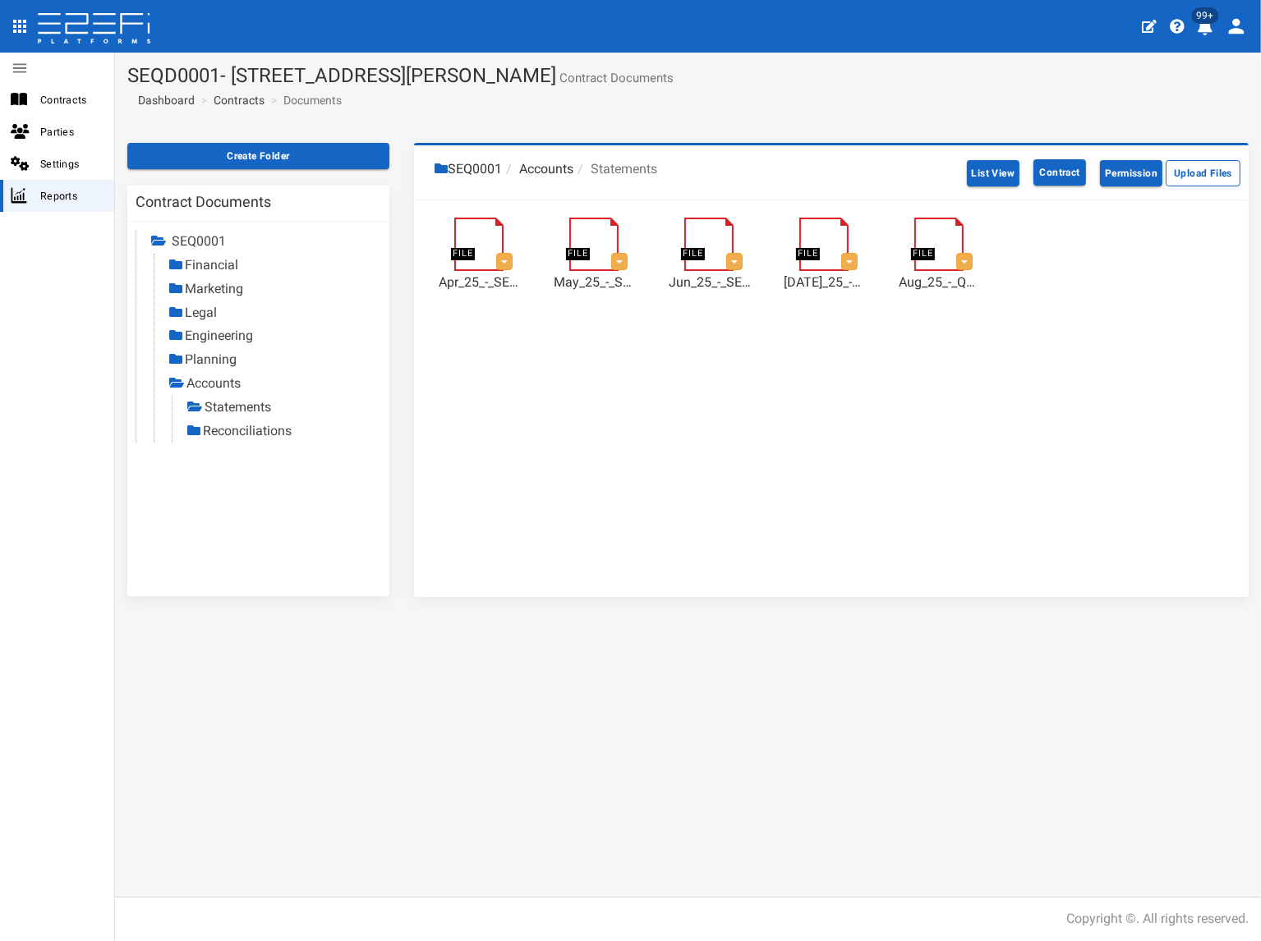
click at [243, 431] on link "Reconciliations" at bounding box center [247, 431] width 89 height 16
click at [228, 404] on link "Statements" at bounding box center [237, 407] width 67 height 16
click at [220, 431] on link "Reconciliations" at bounding box center [248, 431] width 89 height 16
click at [229, 402] on link "Statements" at bounding box center [236, 407] width 67 height 16
click at [237, 407] on link "Statements" at bounding box center [237, 407] width 67 height 16
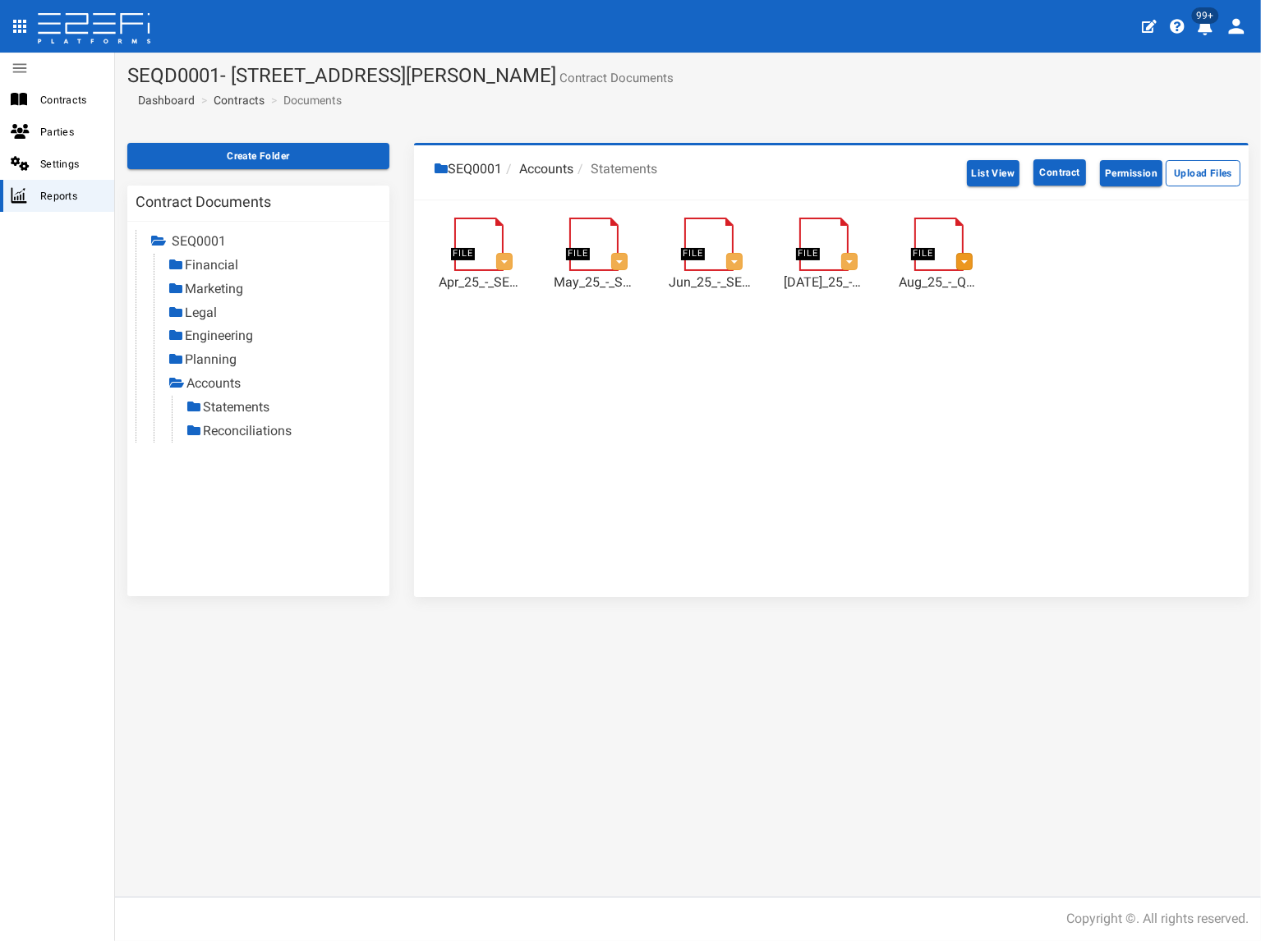
click at [967, 259] on button "button" at bounding box center [964, 261] width 16 height 16
click at [988, 294] on link "Delete" at bounding box center [1038, 291] width 130 height 21
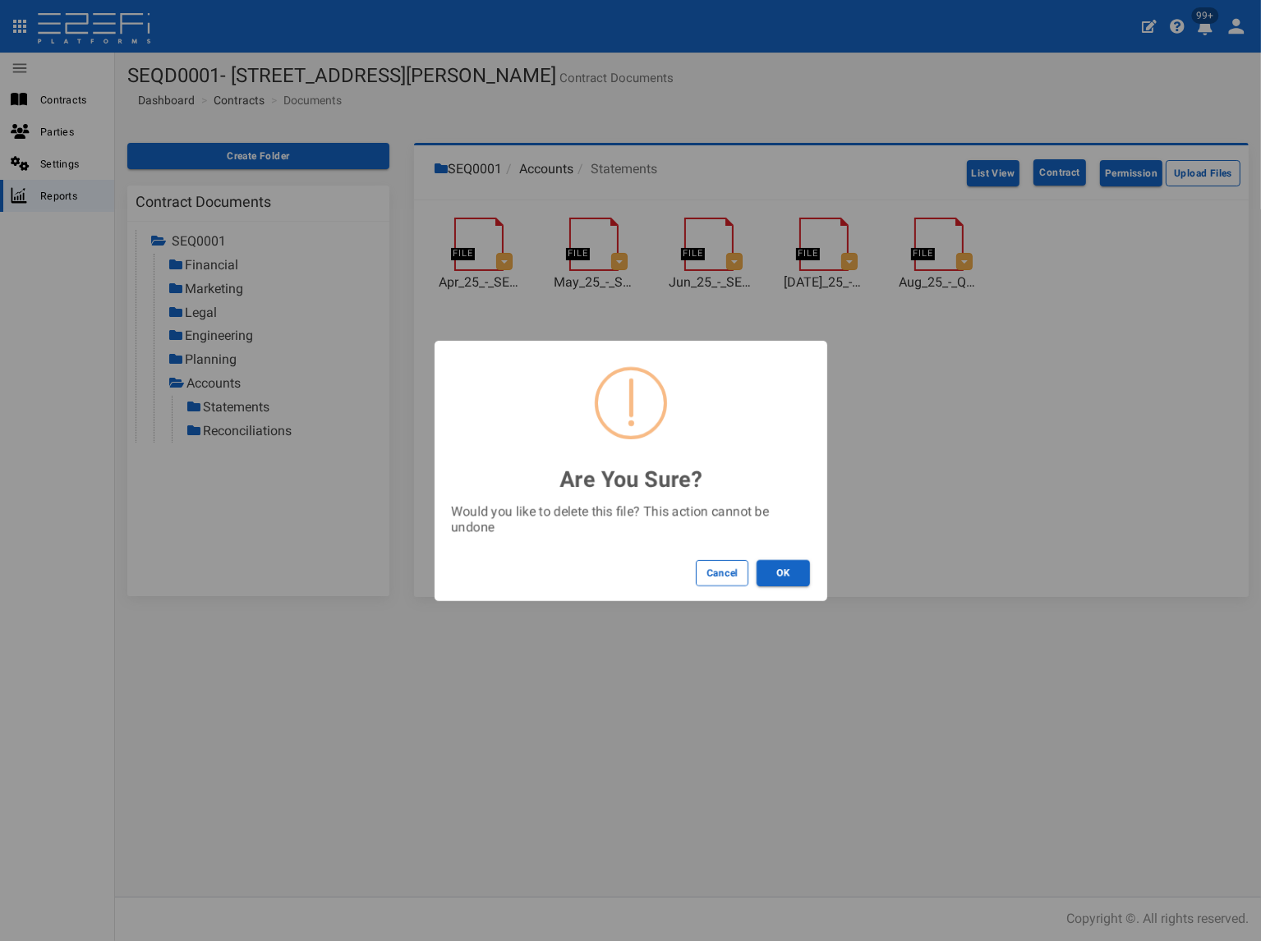
click at [791, 567] on button "OK" at bounding box center [782, 573] width 53 height 26
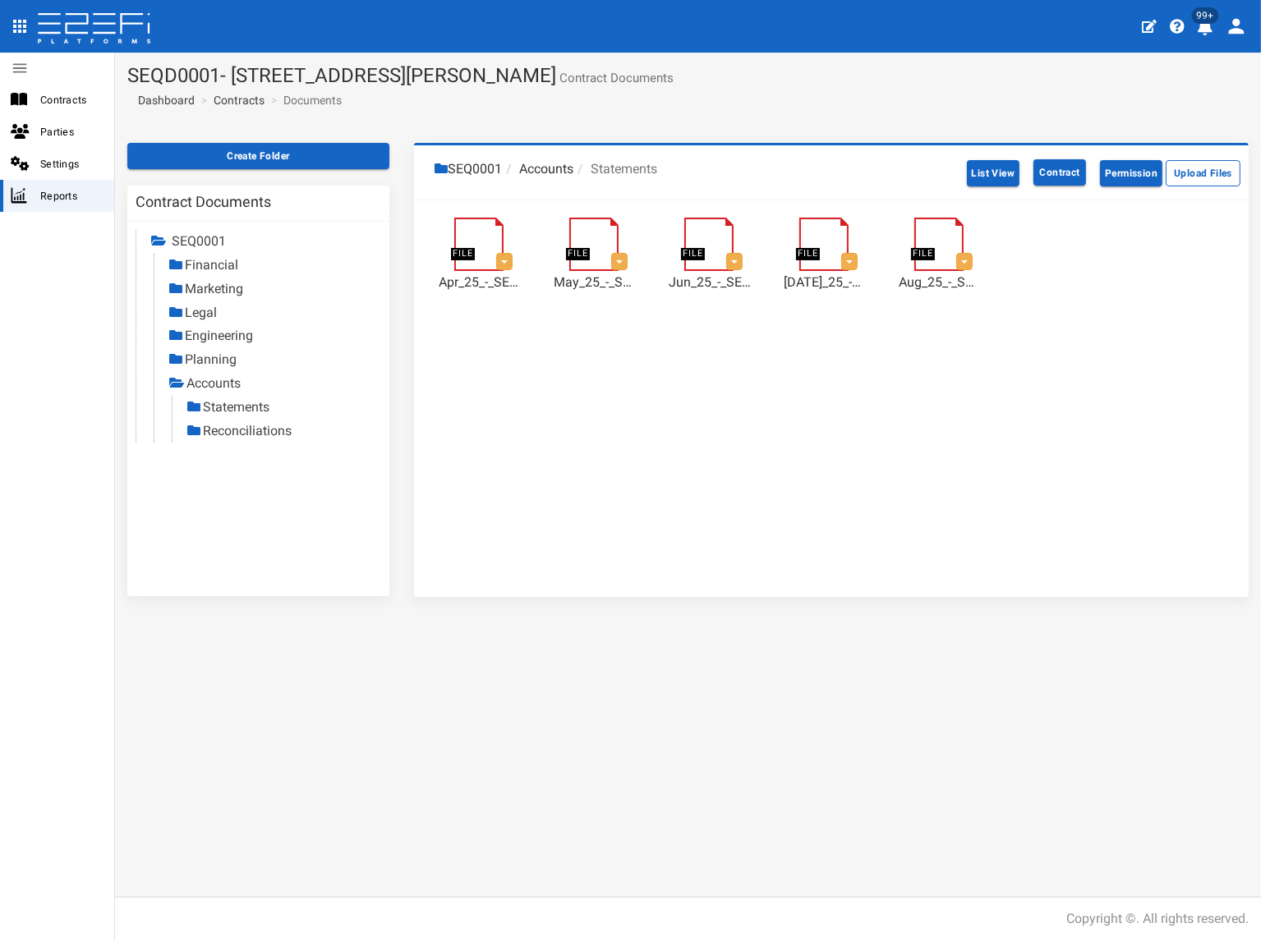
click at [266, 430] on link "Reconciliations" at bounding box center [247, 431] width 89 height 16
click at [246, 103] on link "Contracts" at bounding box center [239, 100] width 51 height 16
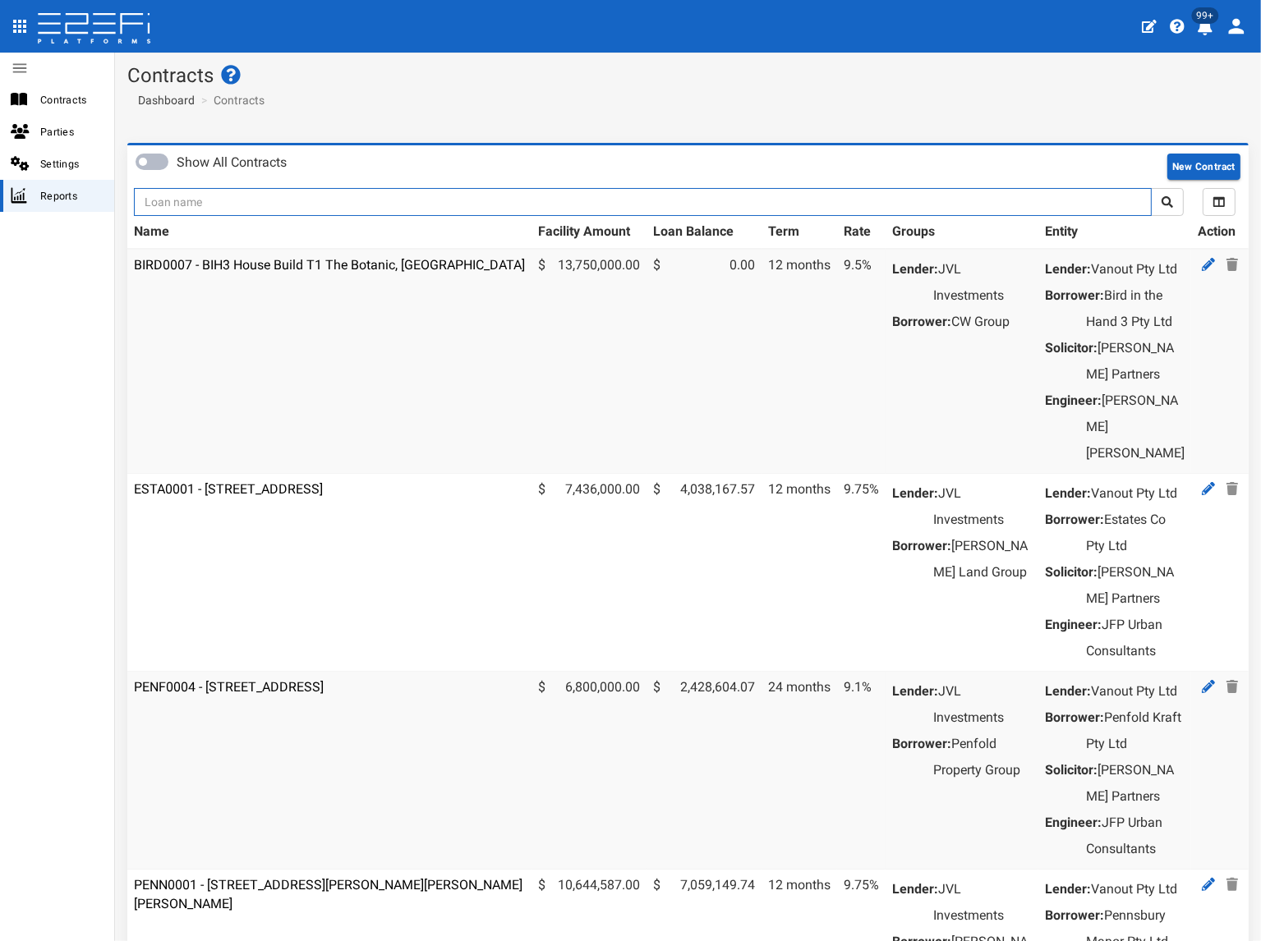
drag, startPoint x: 0, startPoint y: 0, endPoint x: 222, endPoint y: 205, distance: 302.2
click at [225, 206] on input "text" at bounding box center [643, 202] width 1018 height 28
type input "jvl"
click at [1151, 188] on button "submit" at bounding box center [1167, 202] width 33 height 28
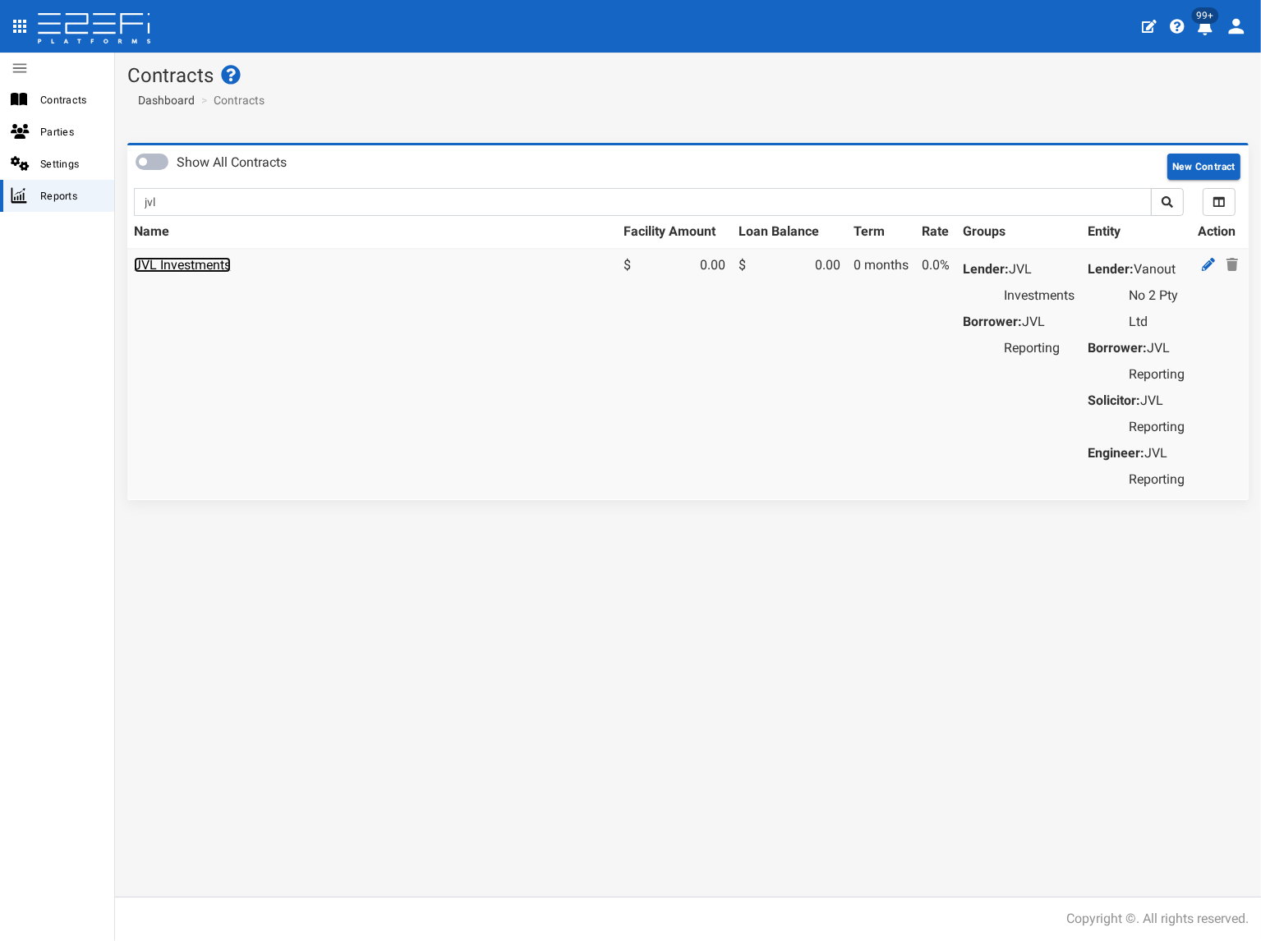
click at [219, 260] on link "JVL Investments" at bounding box center [182, 265] width 97 height 16
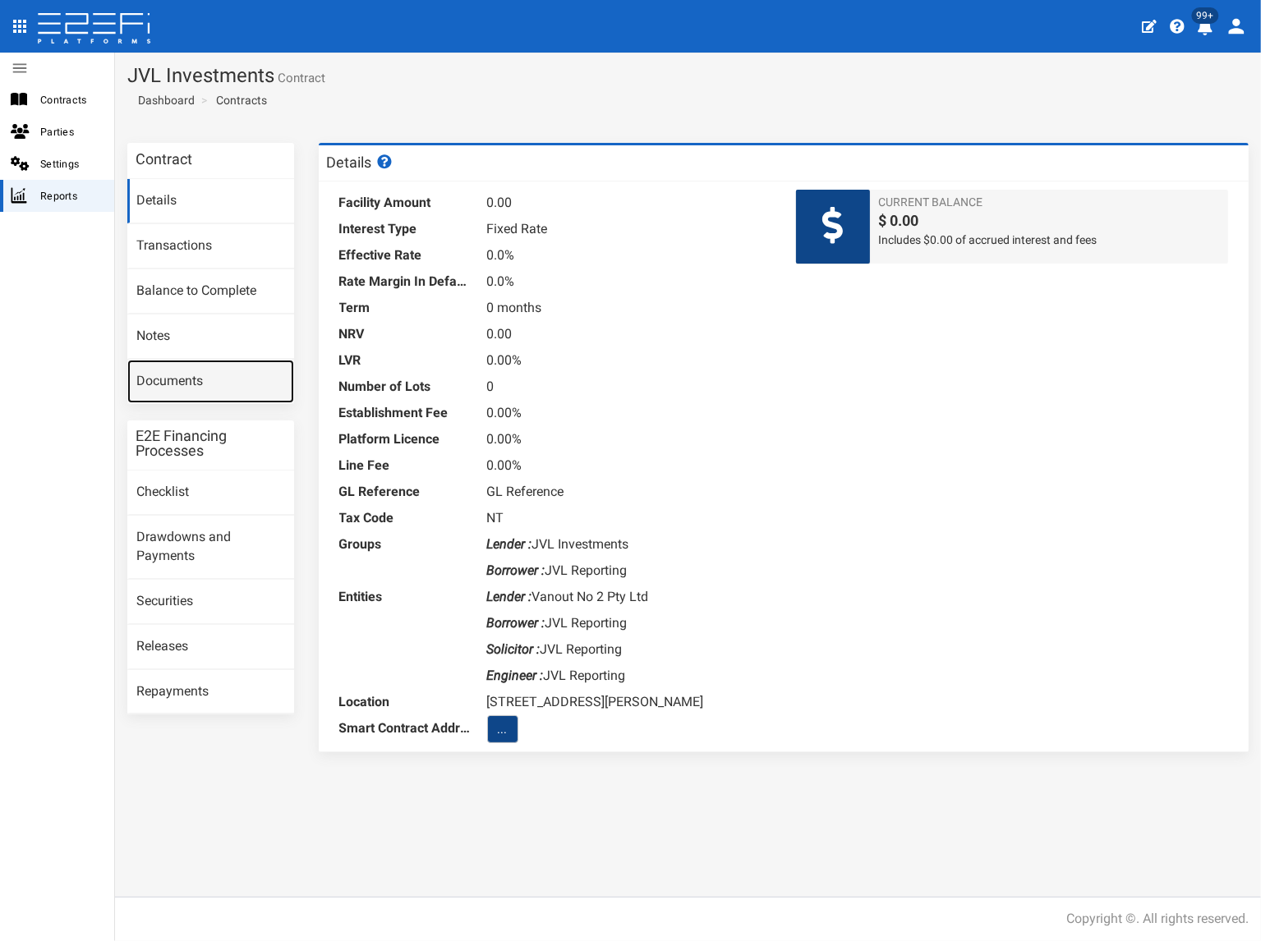
click at [197, 376] on link "Documents" at bounding box center [210, 382] width 167 height 44
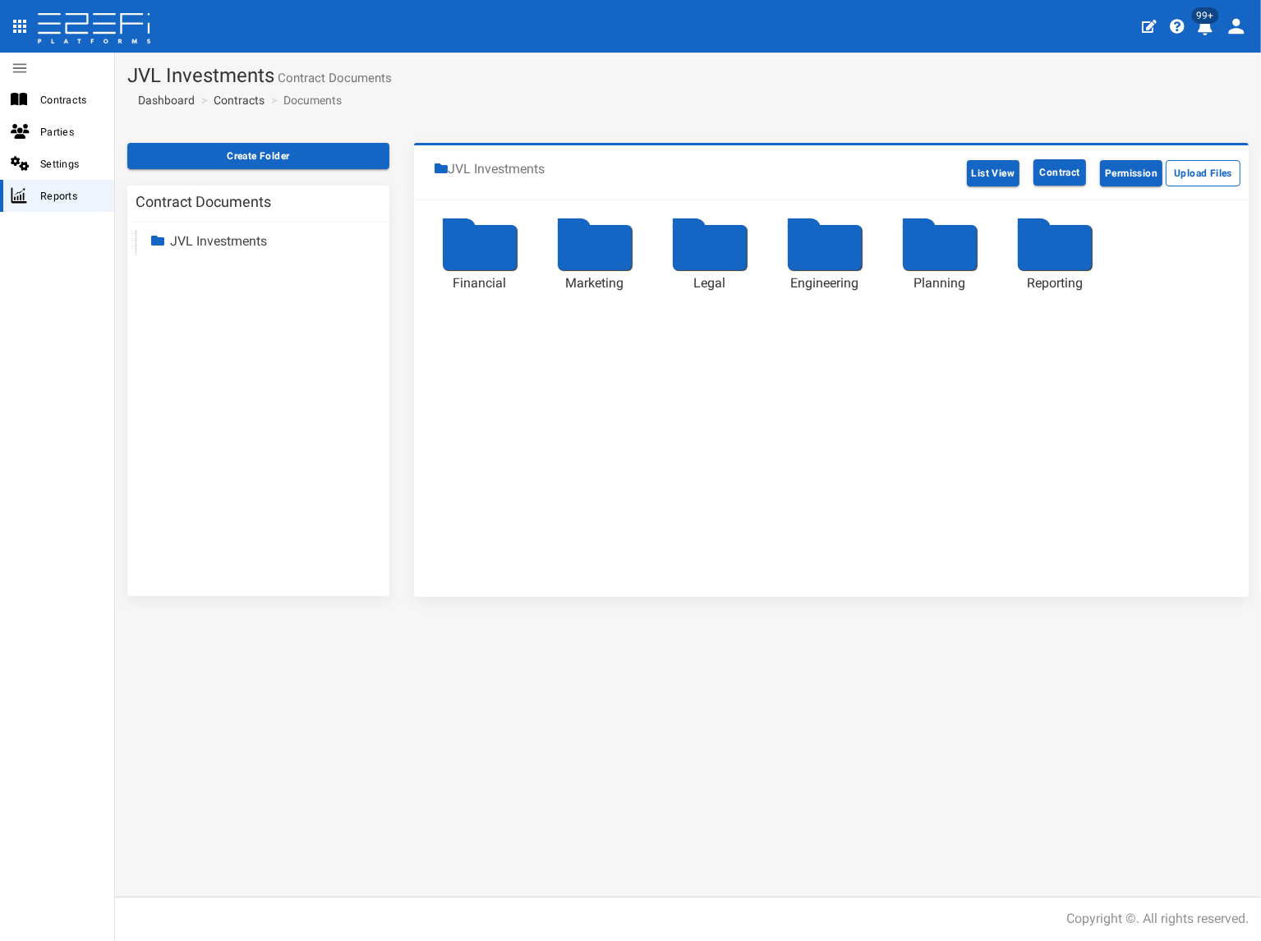
click at [221, 243] on link "JVL Investments" at bounding box center [218, 241] width 97 height 16
click at [209, 386] on link "Reporting" at bounding box center [213, 383] width 56 height 16
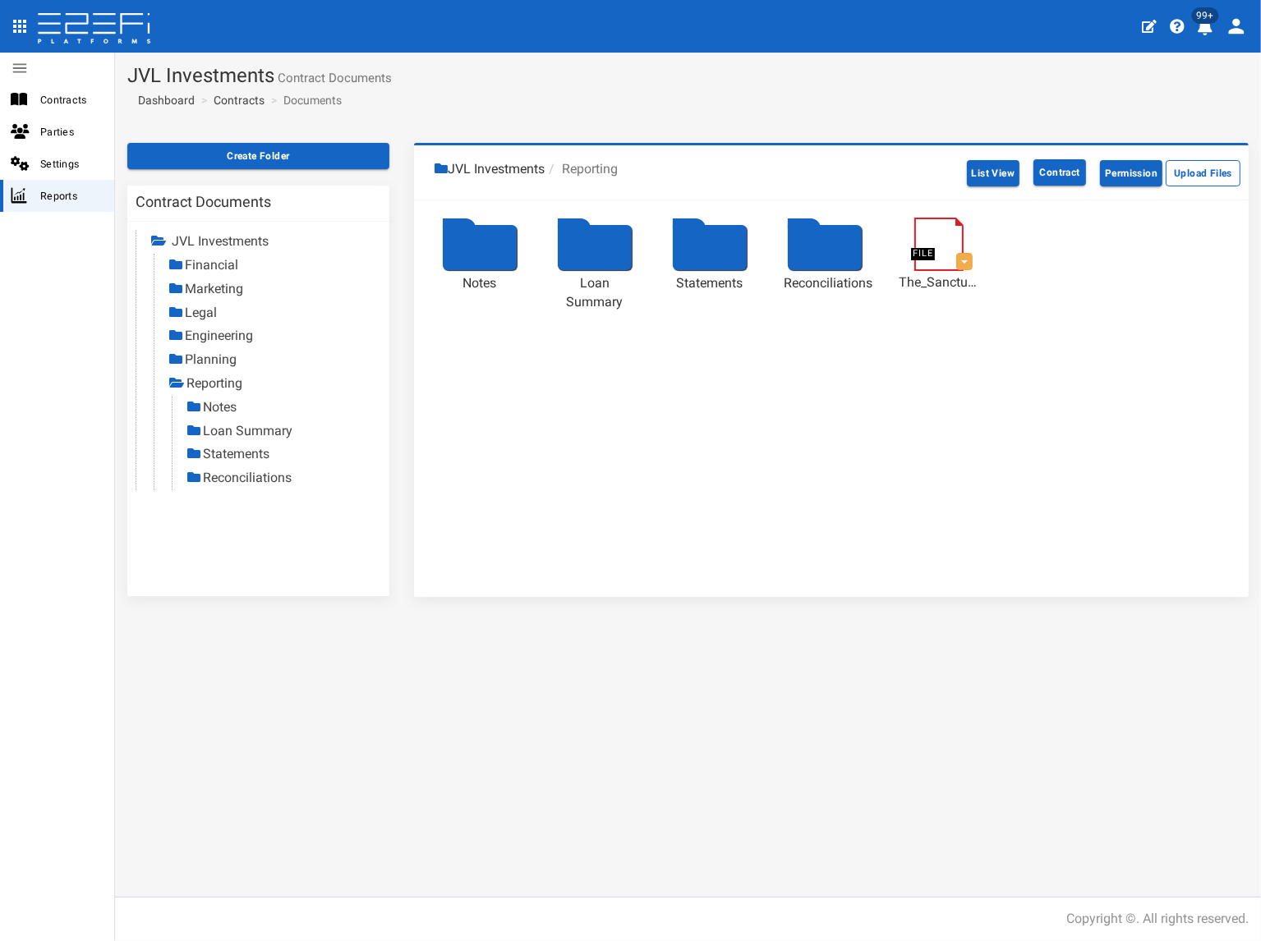
click at [229, 451] on link "Statements" at bounding box center [236, 454] width 67 height 16
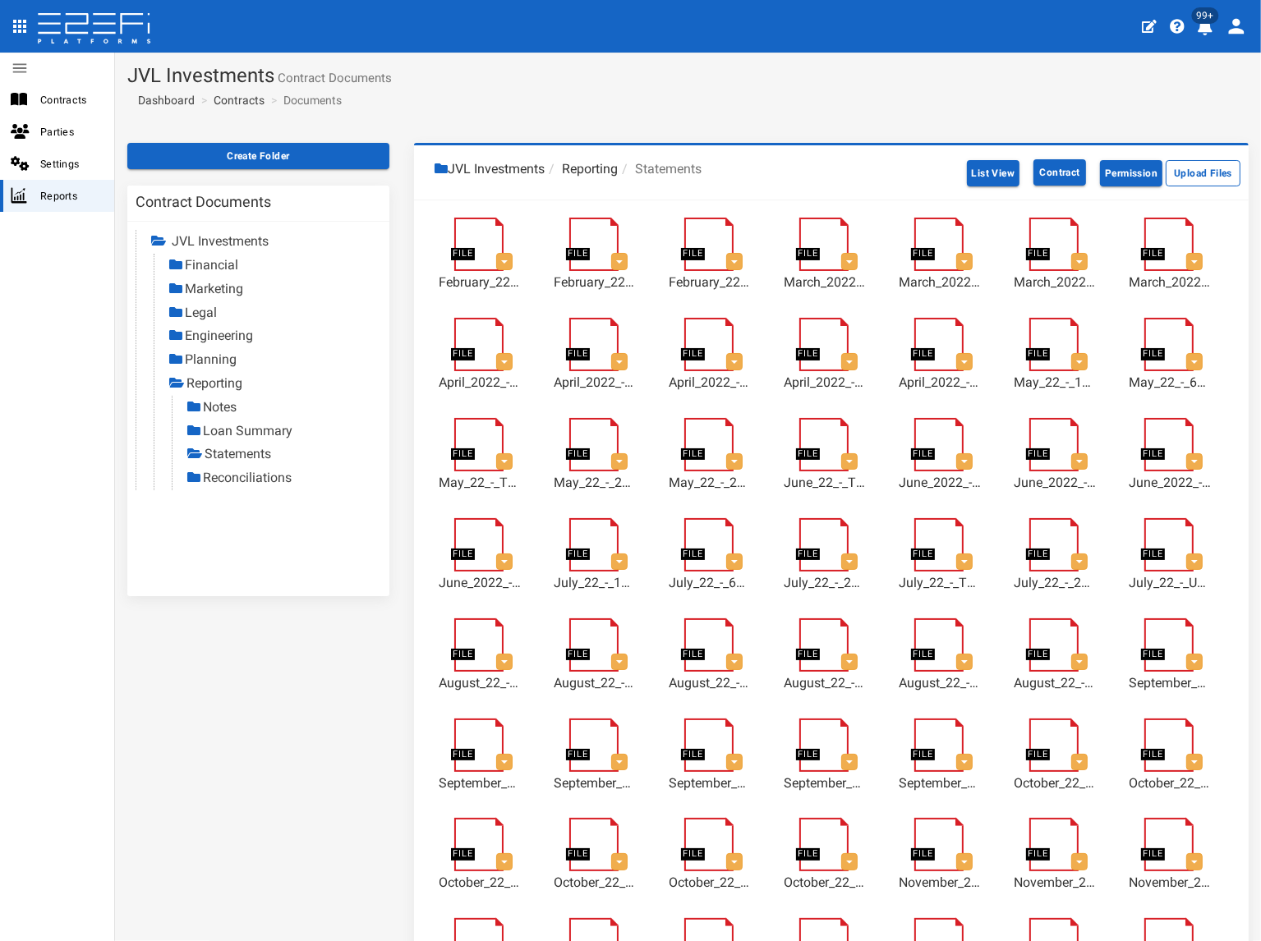
click at [243, 475] on link "Reconciliations" at bounding box center [247, 478] width 89 height 16
